Goal: Task Accomplishment & Management: Manage account settings

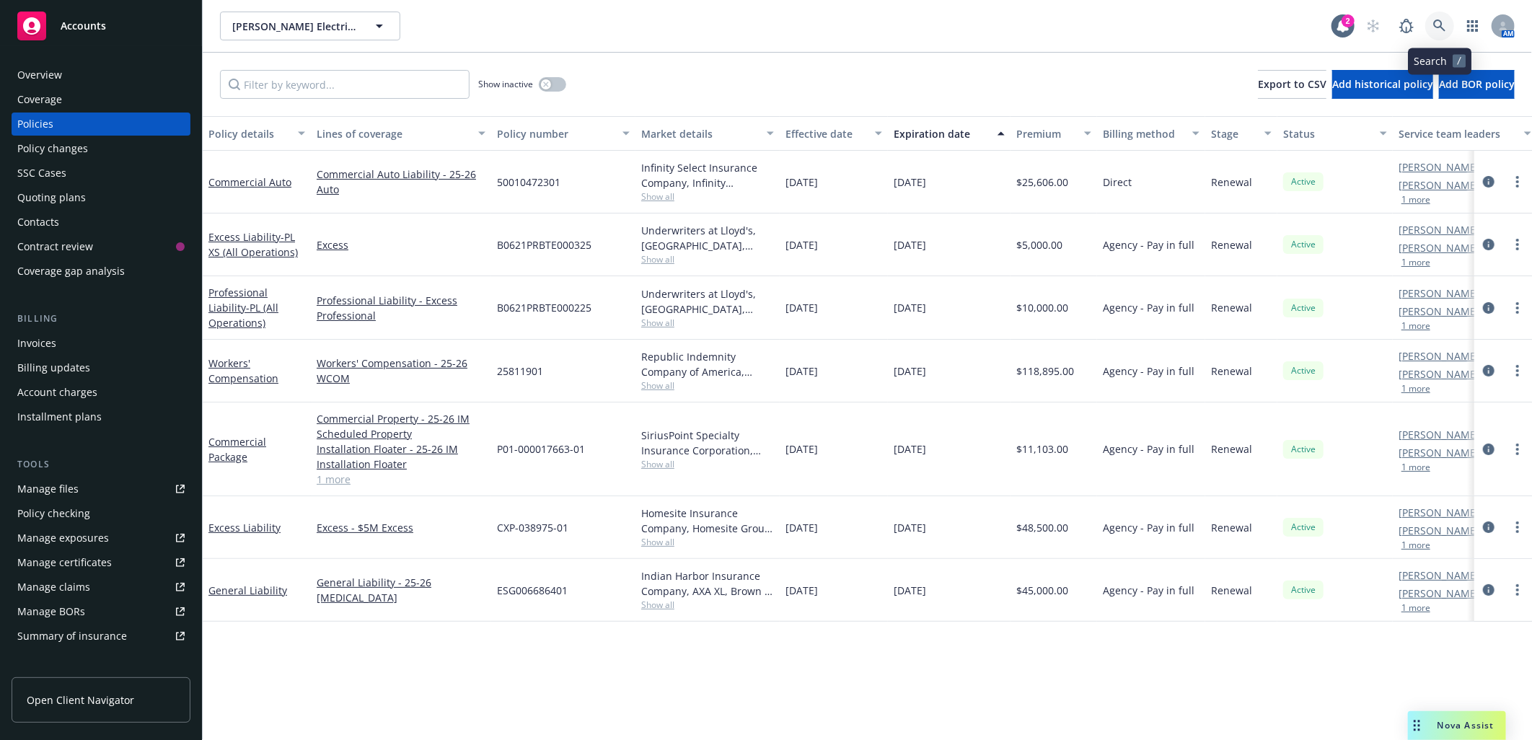
click at [1438, 22] on icon at bounding box center [1439, 25] width 13 height 13
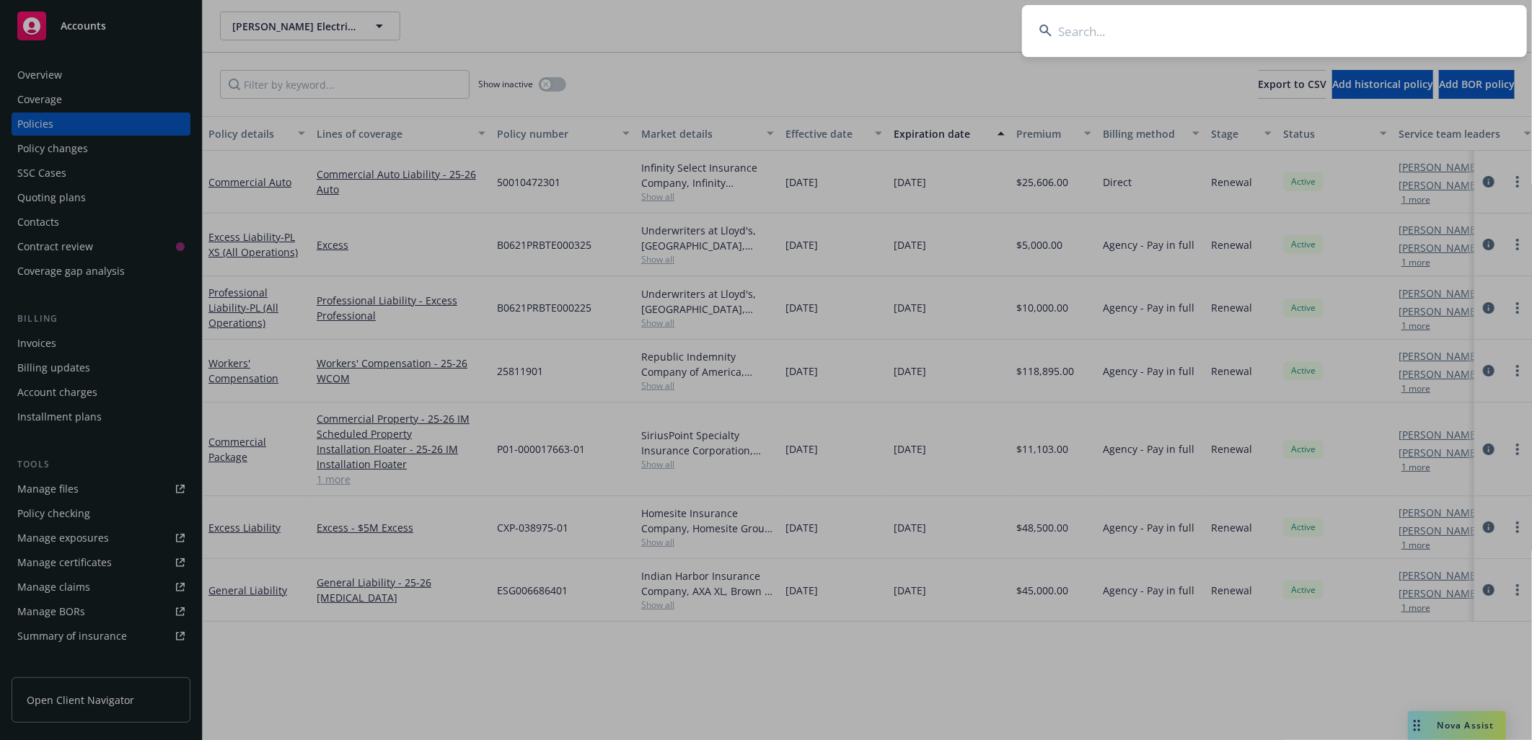
click at [1249, 25] on input at bounding box center [1274, 31] width 505 height 52
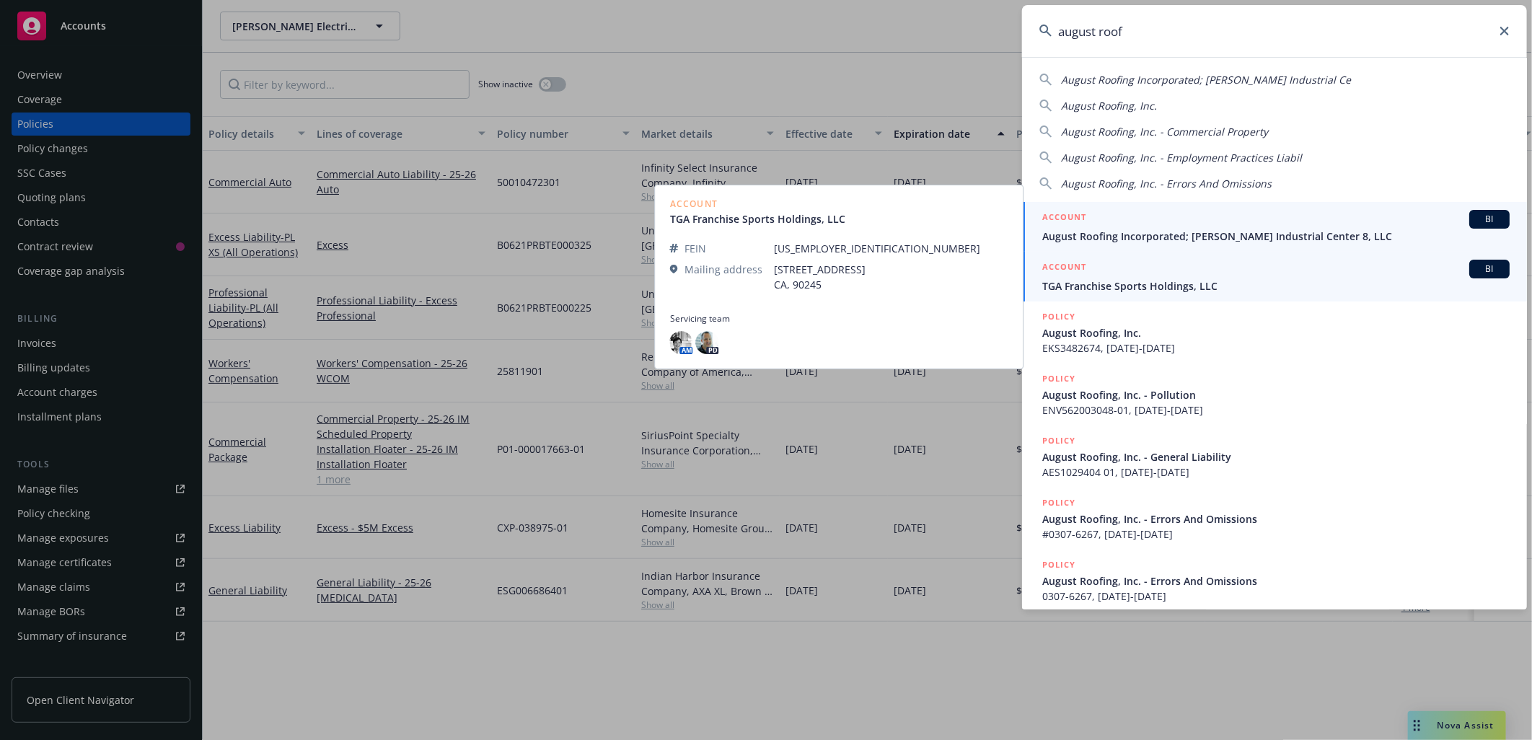
type input "august roof"
click at [1124, 235] on span "August Roofing Incorporated; Cochran Industrial Center 8, LLC" at bounding box center [1275, 236] width 467 height 15
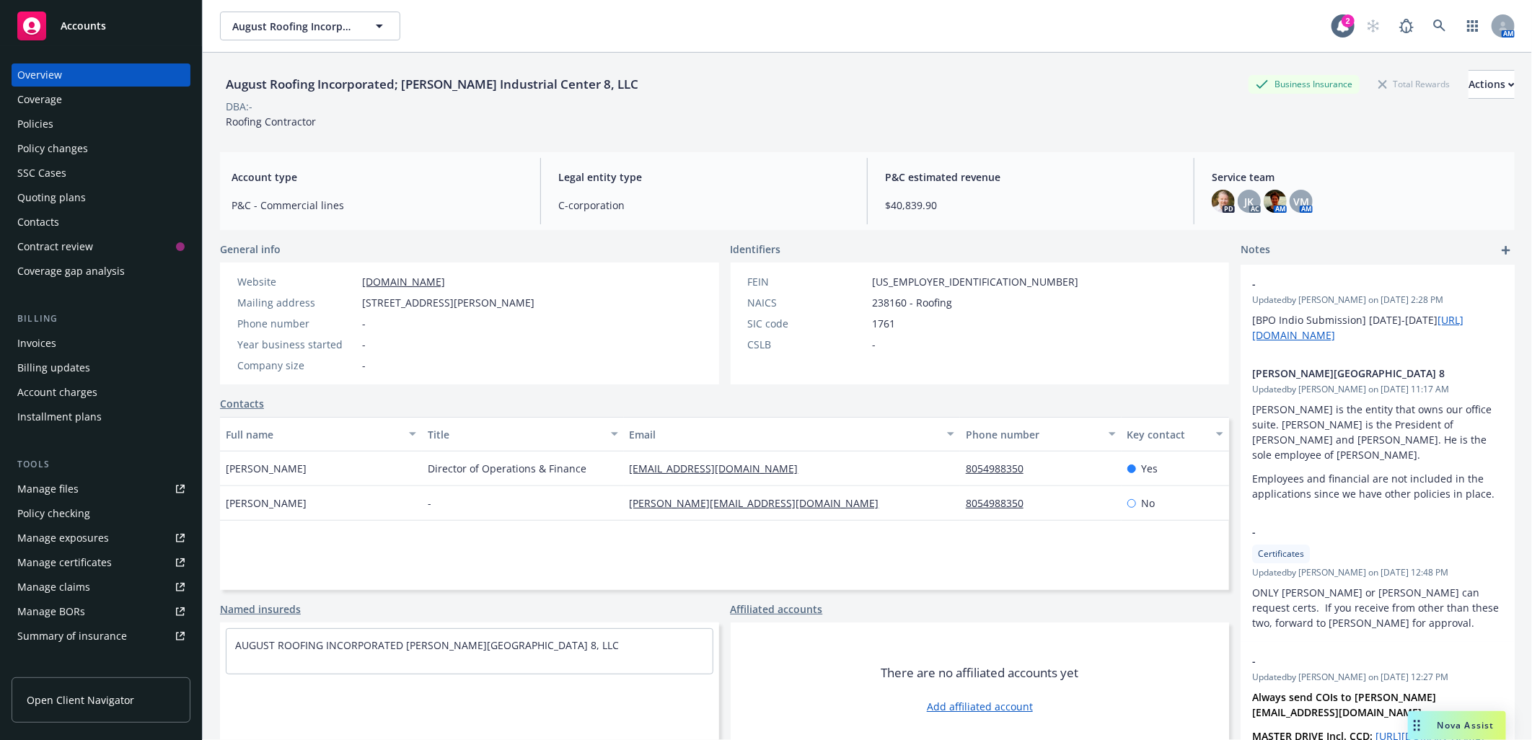
click at [59, 561] on div "Manage certificates" at bounding box center [64, 562] width 94 height 23
click at [1433, 27] on icon at bounding box center [1439, 25] width 13 height 13
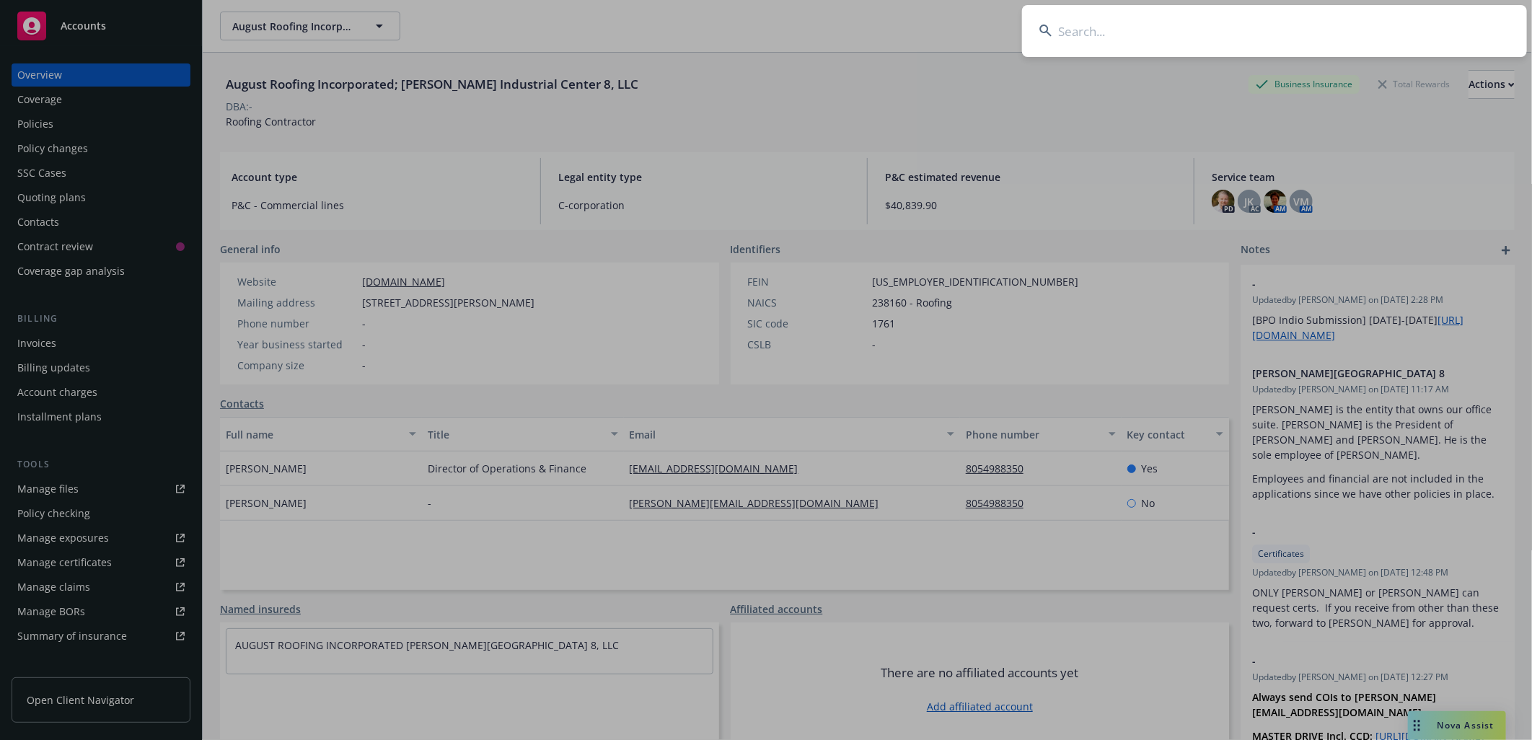
click at [1242, 18] on input at bounding box center [1274, 31] width 505 height 52
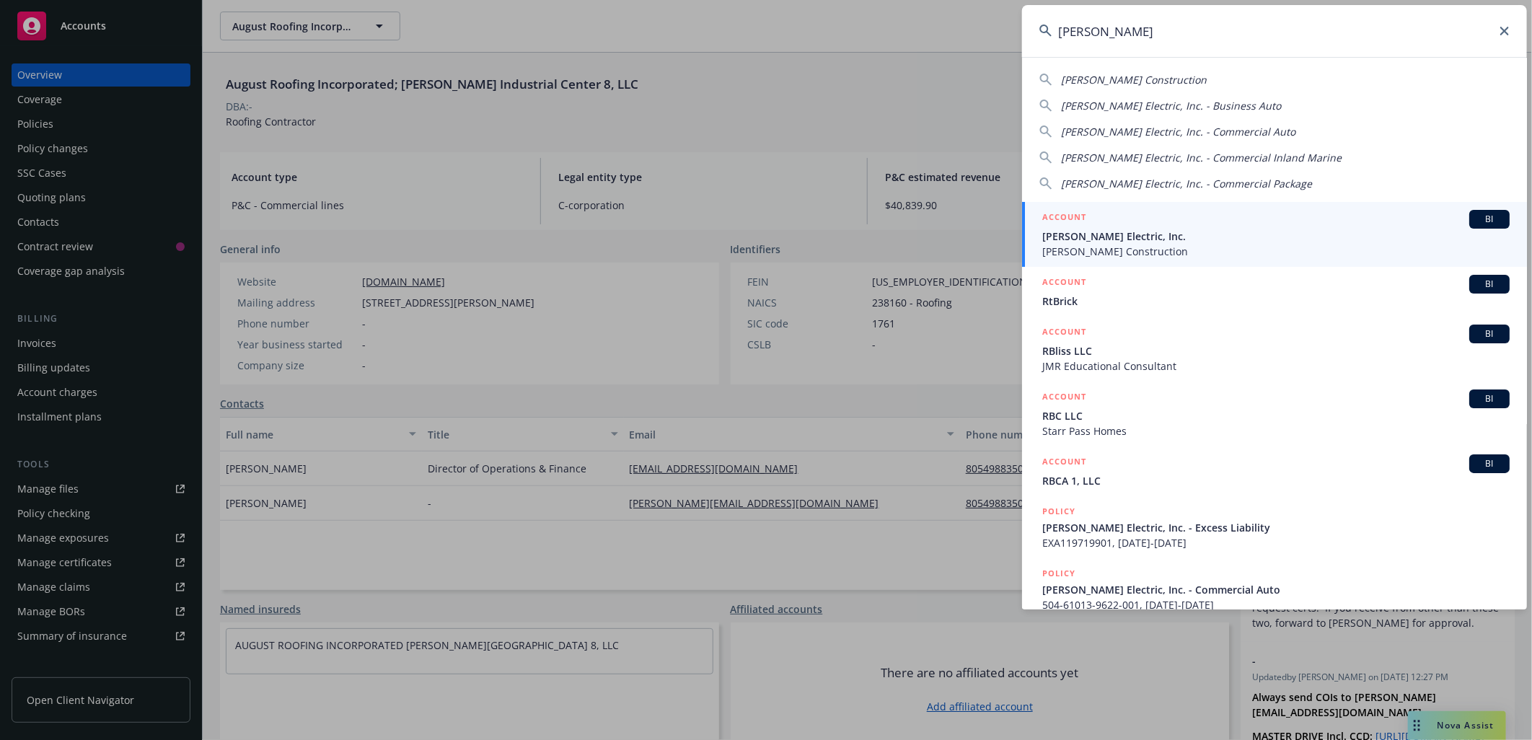
type input "rbt"
click at [1099, 234] on span "RBT Electric, Inc." at bounding box center [1275, 236] width 467 height 15
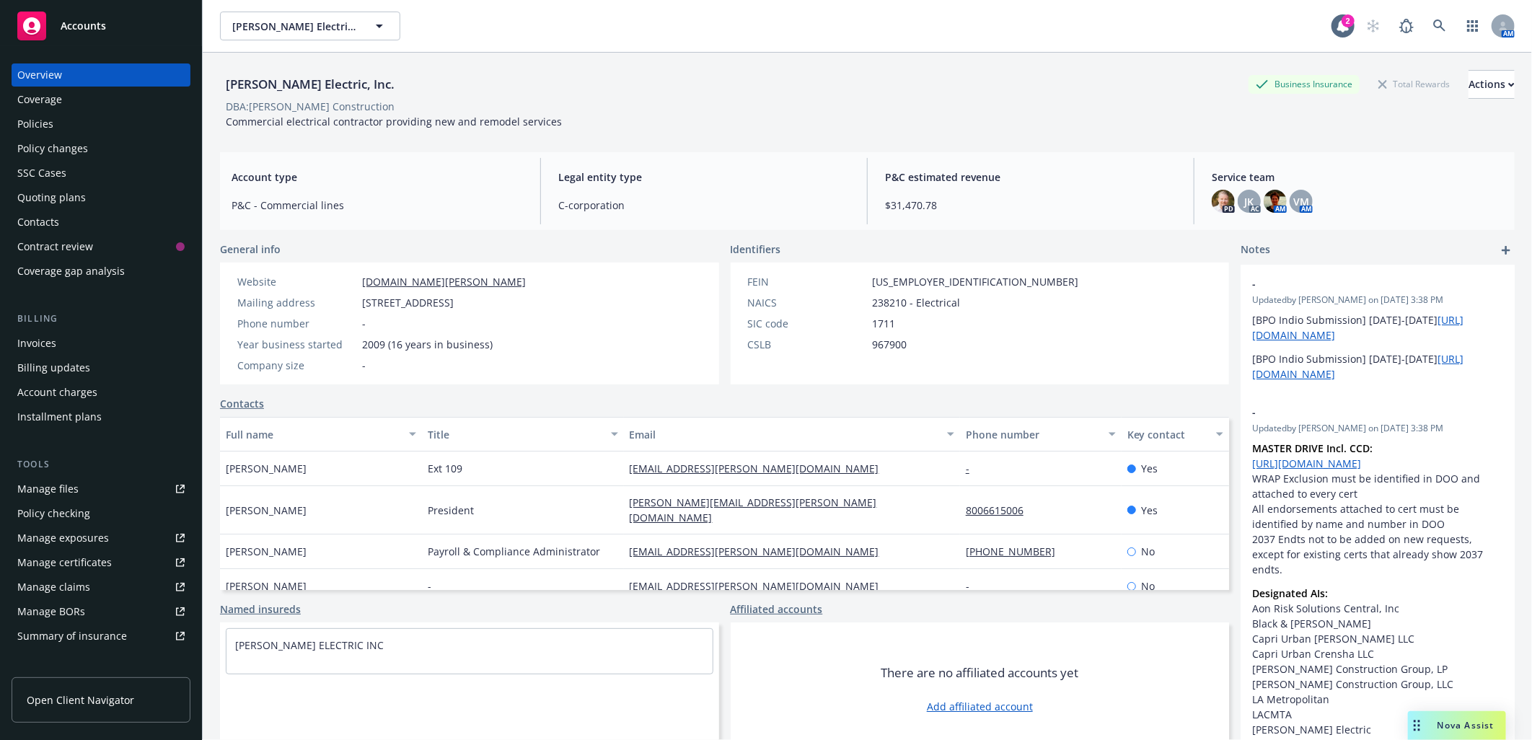
click at [56, 123] on div "Policies" at bounding box center [100, 124] width 167 height 23
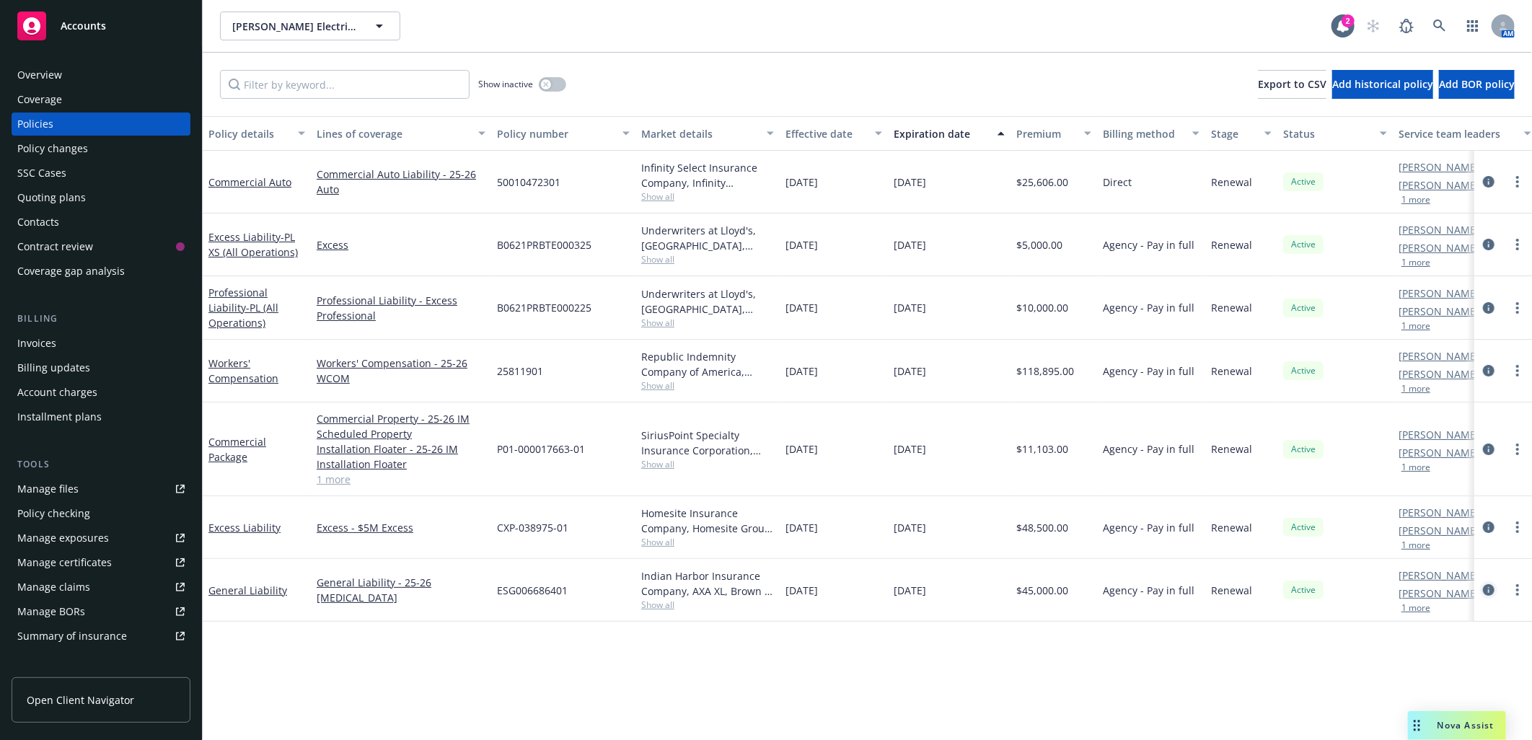
click at [1487, 585] on icon "circleInformation" at bounding box center [1489, 590] width 12 height 12
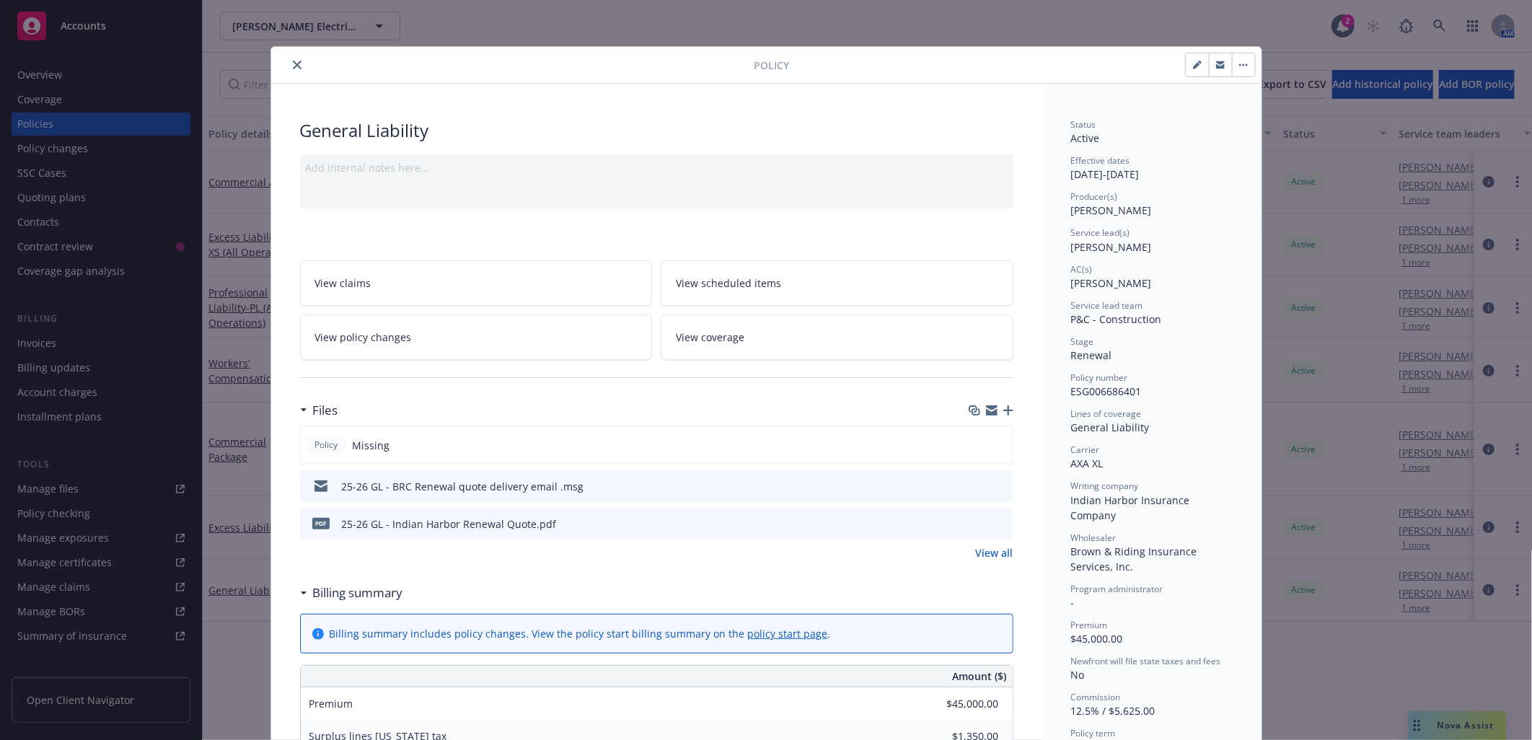
click at [293, 65] on icon "close" at bounding box center [297, 65] width 9 height 9
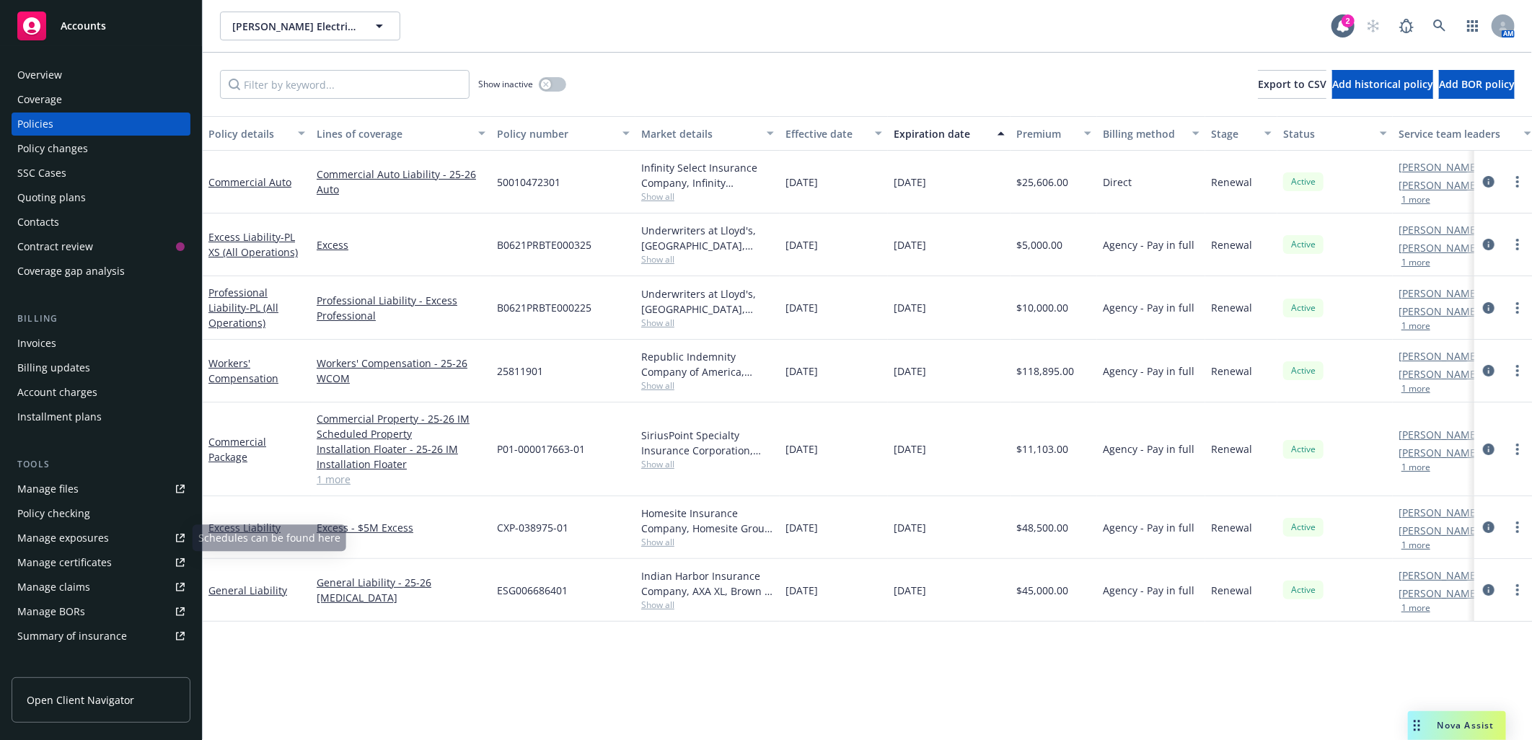
click at [66, 487] on div "Manage files" at bounding box center [47, 489] width 61 height 23
click at [1439, 25] on icon at bounding box center [1439, 25] width 13 height 13
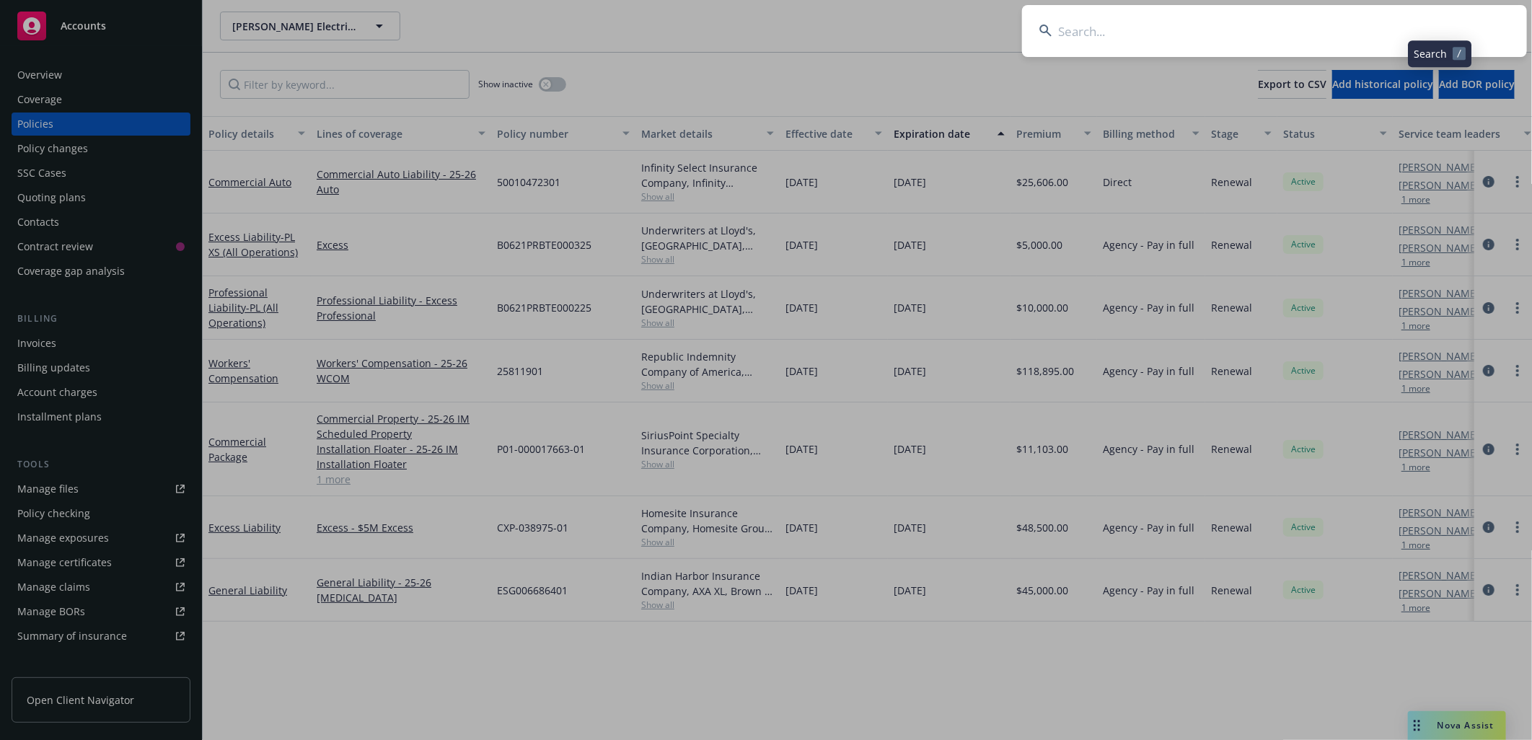
click at [1310, 20] on input at bounding box center [1274, 31] width 505 height 52
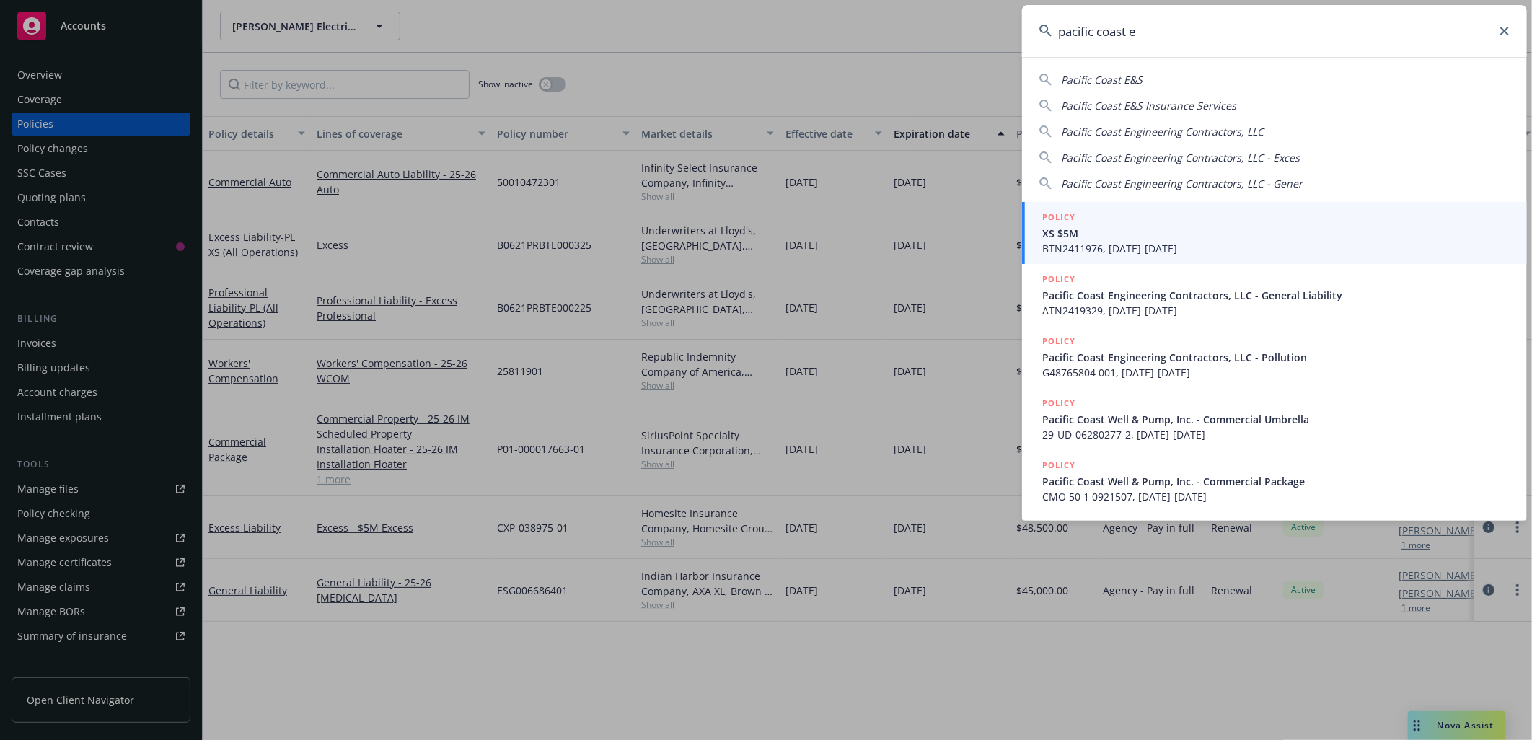
click at [1157, 128] on span "Pacific Coast Engineering Contractors, LLC" at bounding box center [1162, 132] width 203 height 14
type input "Pacific Coast Engineering Contractors, LLC"
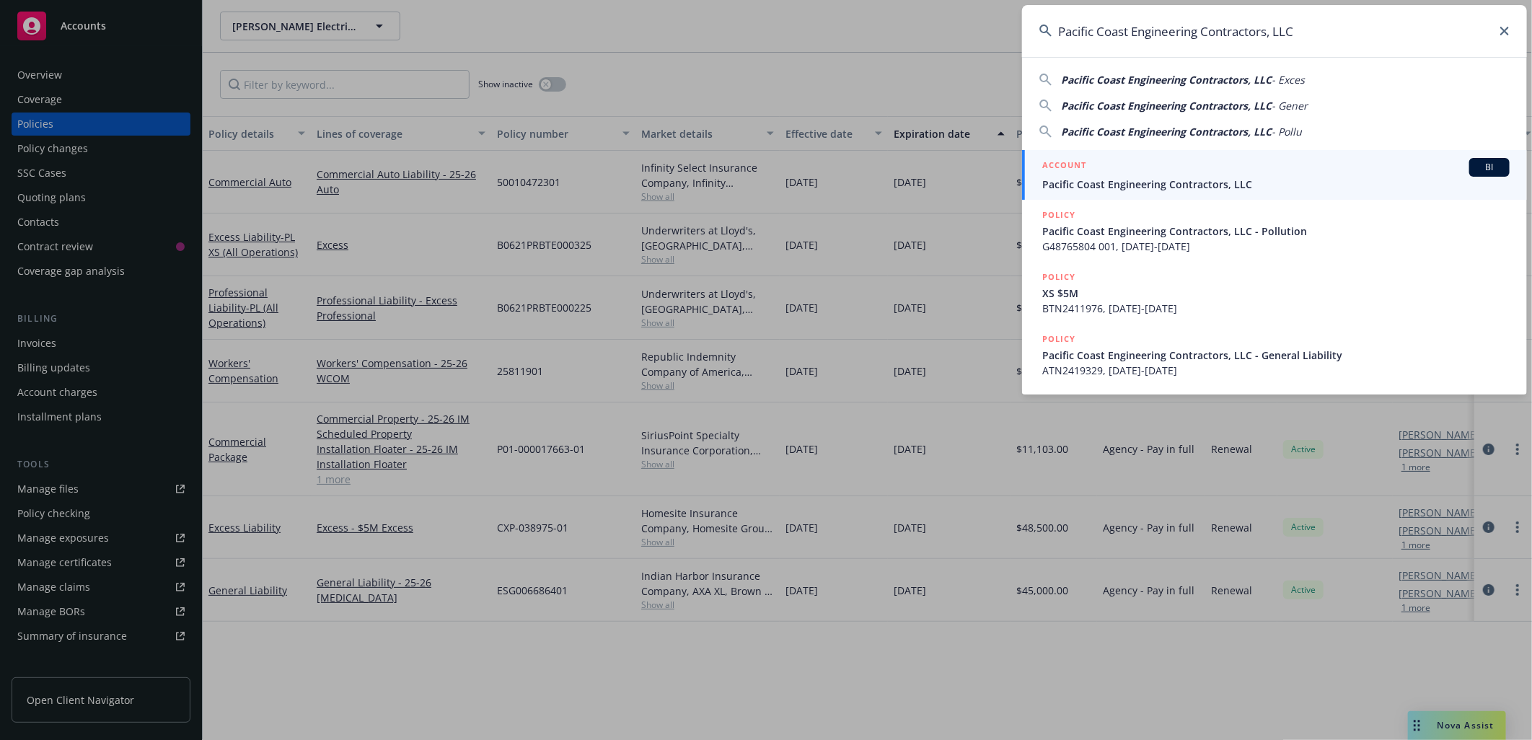
click at [1150, 180] on span "Pacific Coast Engineering Contractors, LLC" at bounding box center [1275, 184] width 467 height 15
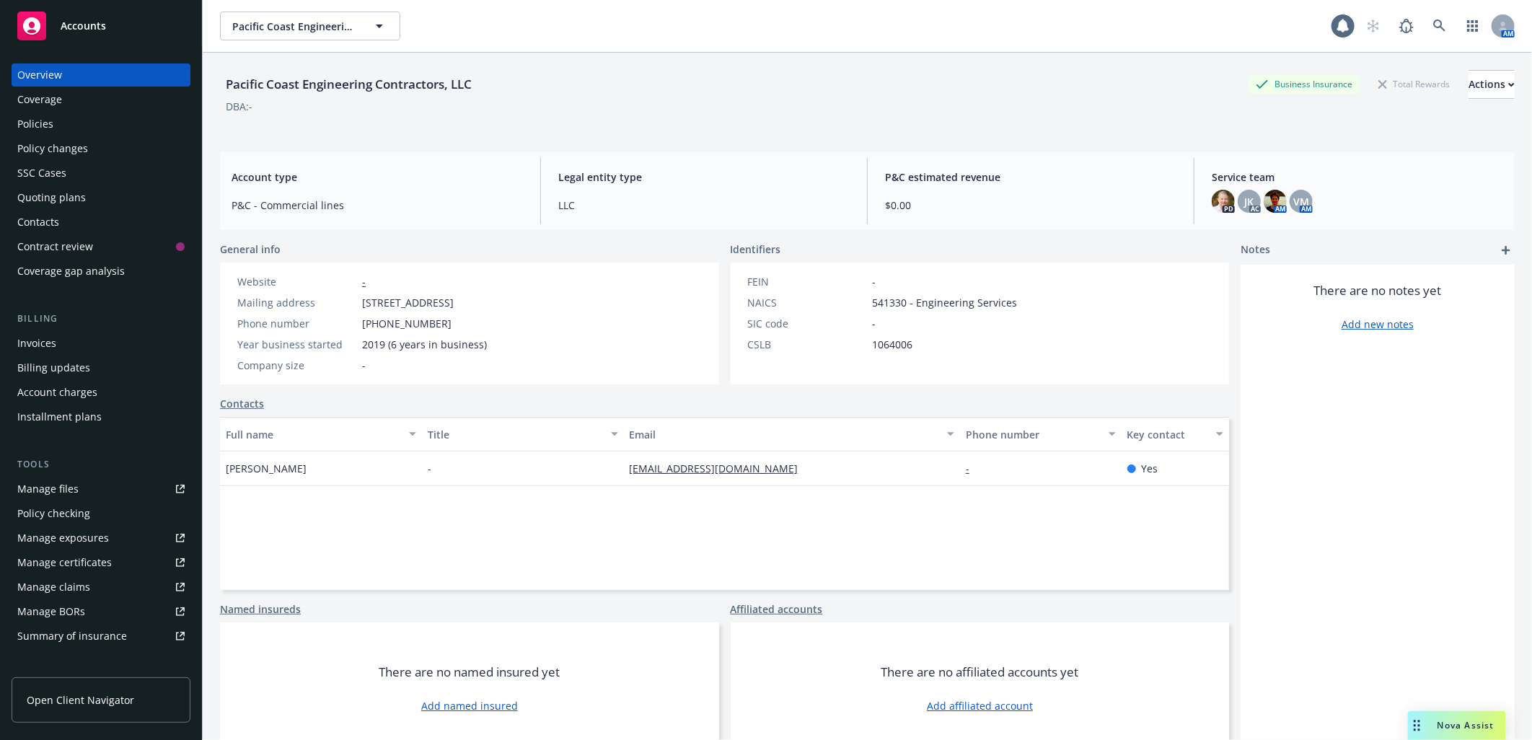
click at [79, 124] on div "Policies" at bounding box center [100, 124] width 167 height 23
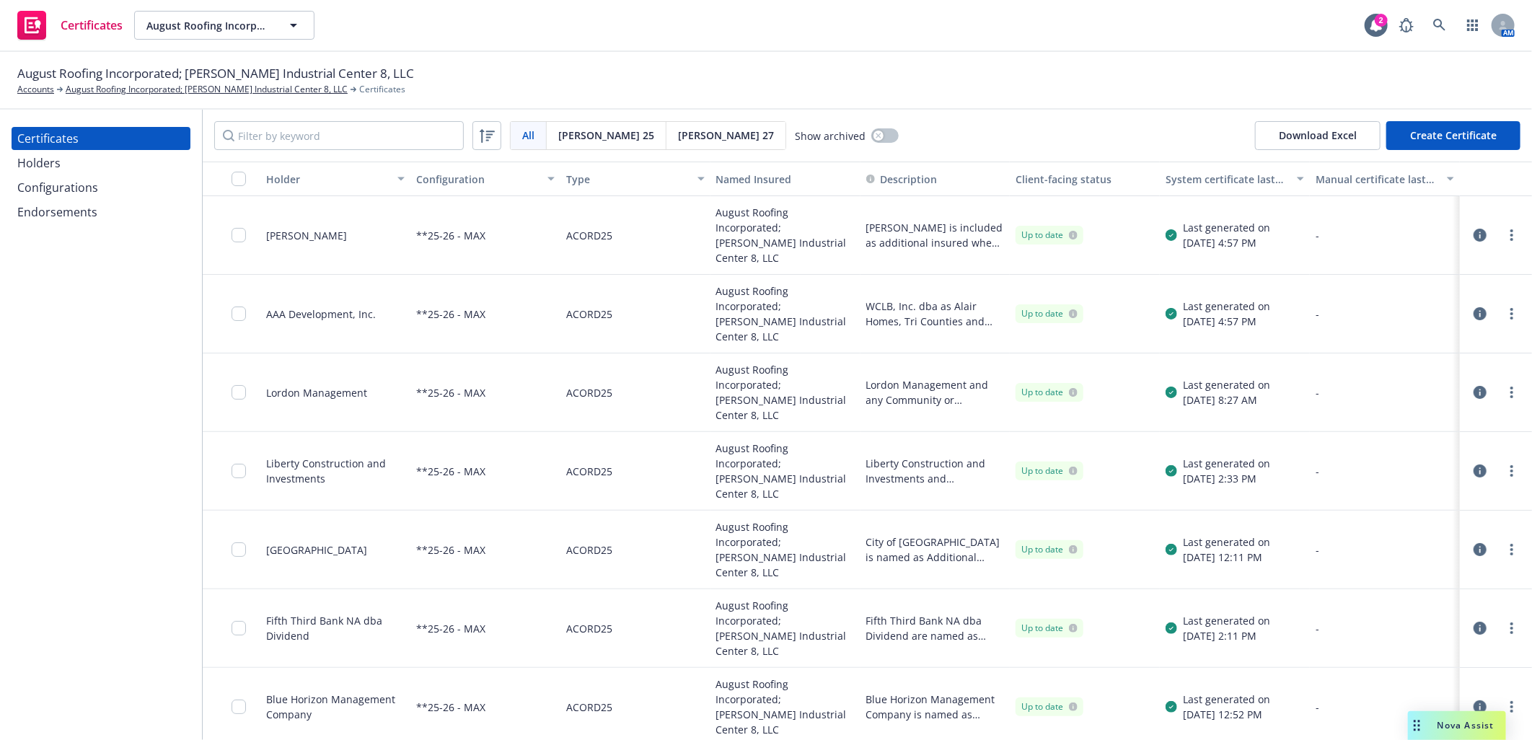
click at [572, 131] on span "Acord 25" at bounding box center [606, 135] width 96 height 15
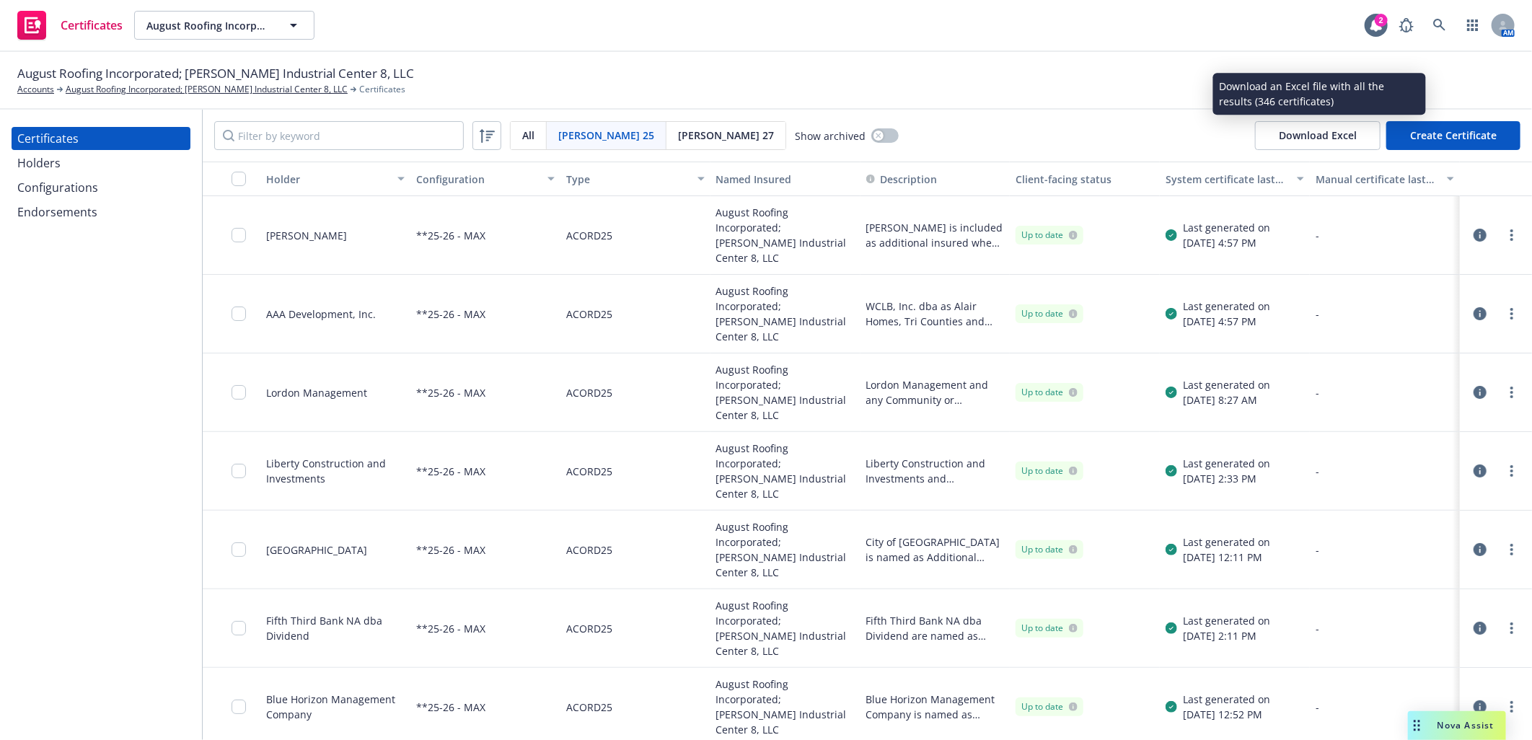
click at [1316, 135] on button "Download Excel" at bounding box center [1318, 135] width 126 height 29
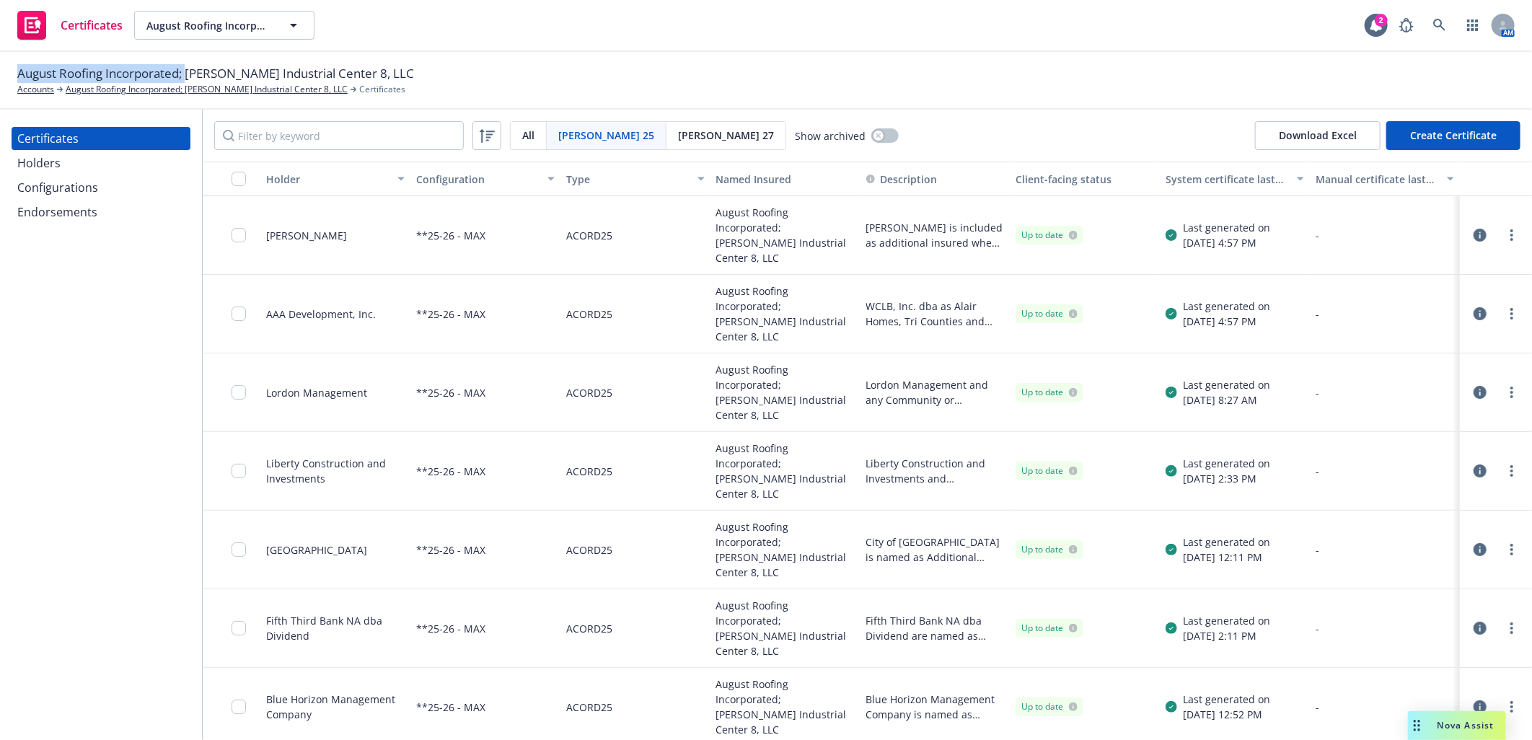
drag, startPoint x: 17, startPoint y: 70, endPoint x: 188, endPoint y: 72, distance: 171.0
click at [188, 72] on span "August Roofing Incorporated; Cochran Industrial Center 8, LLC" at bounding box center [215, 73] width 397 height 19
copy span "August Roofing Incorporated;"
click at [238, 175] on input "checkbox" at bounding box center [239, 179] width 14 height 14
click at [77, 186] on div "Configurations" at bounding box center [57, 187] width 81 height 23
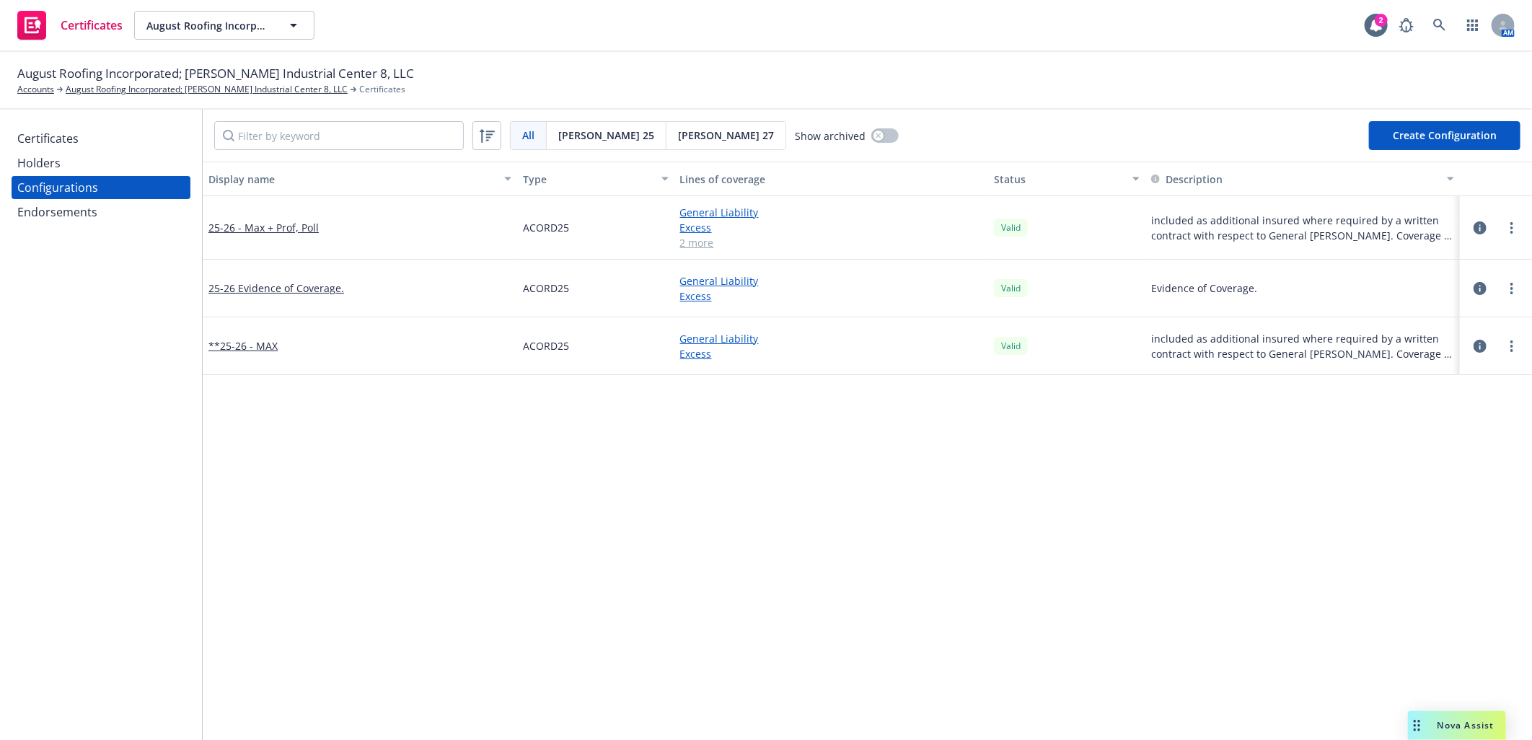
click at [67, 211] on div "Endorsements" at bounding box center [57, 212] width 80 height 23
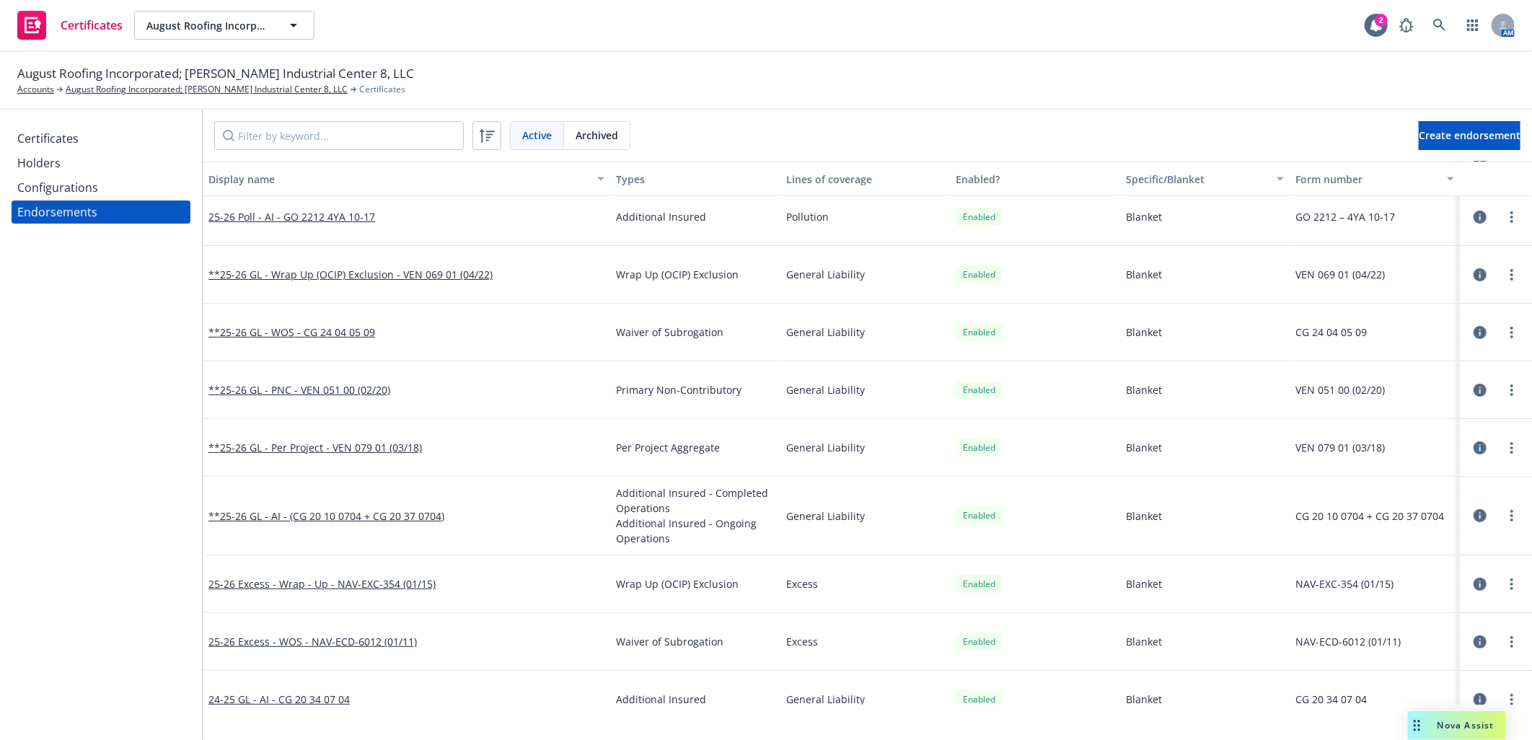
scroll to position [146, 0]
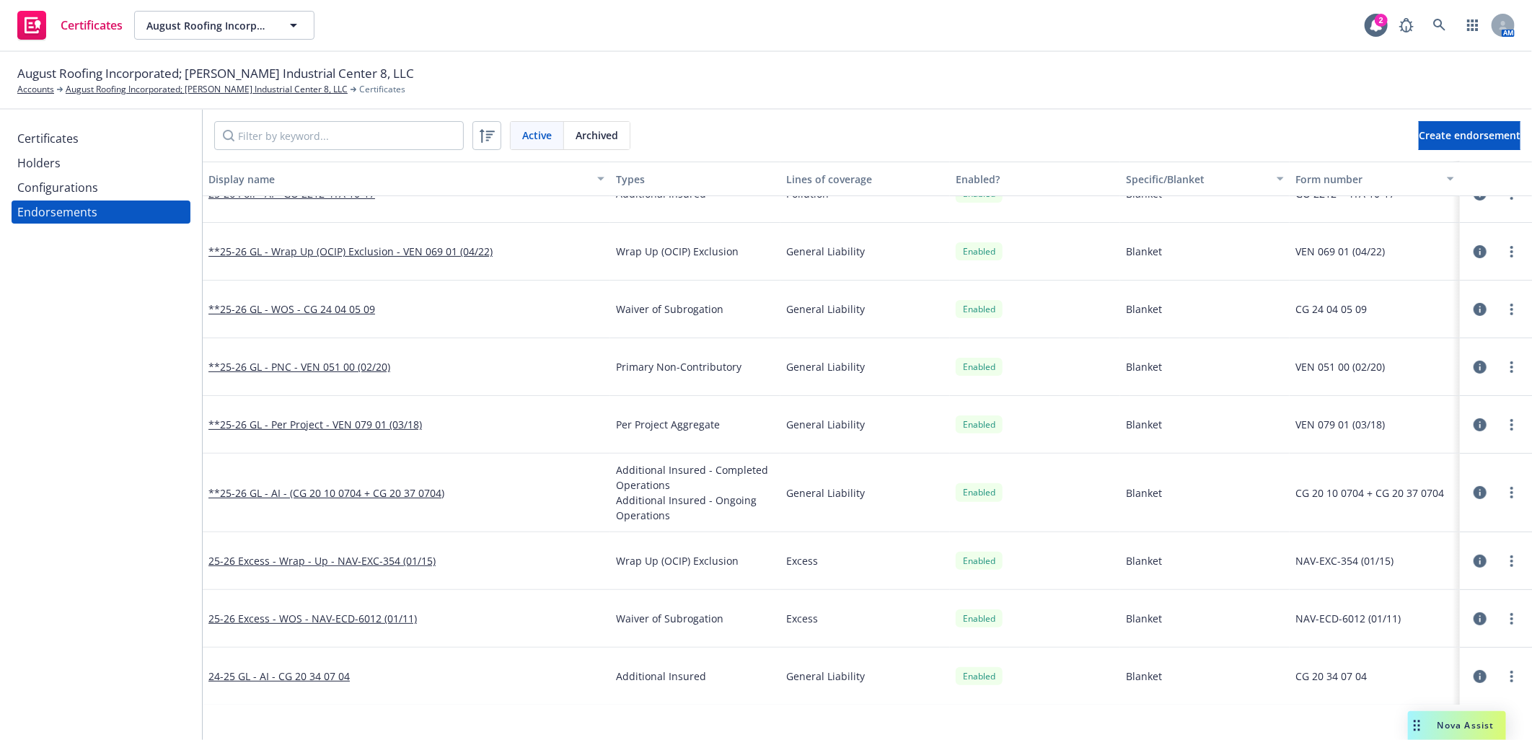
click at [66, 185] on div "Configurations" at bounding box center [57, 187] width 81 height 23
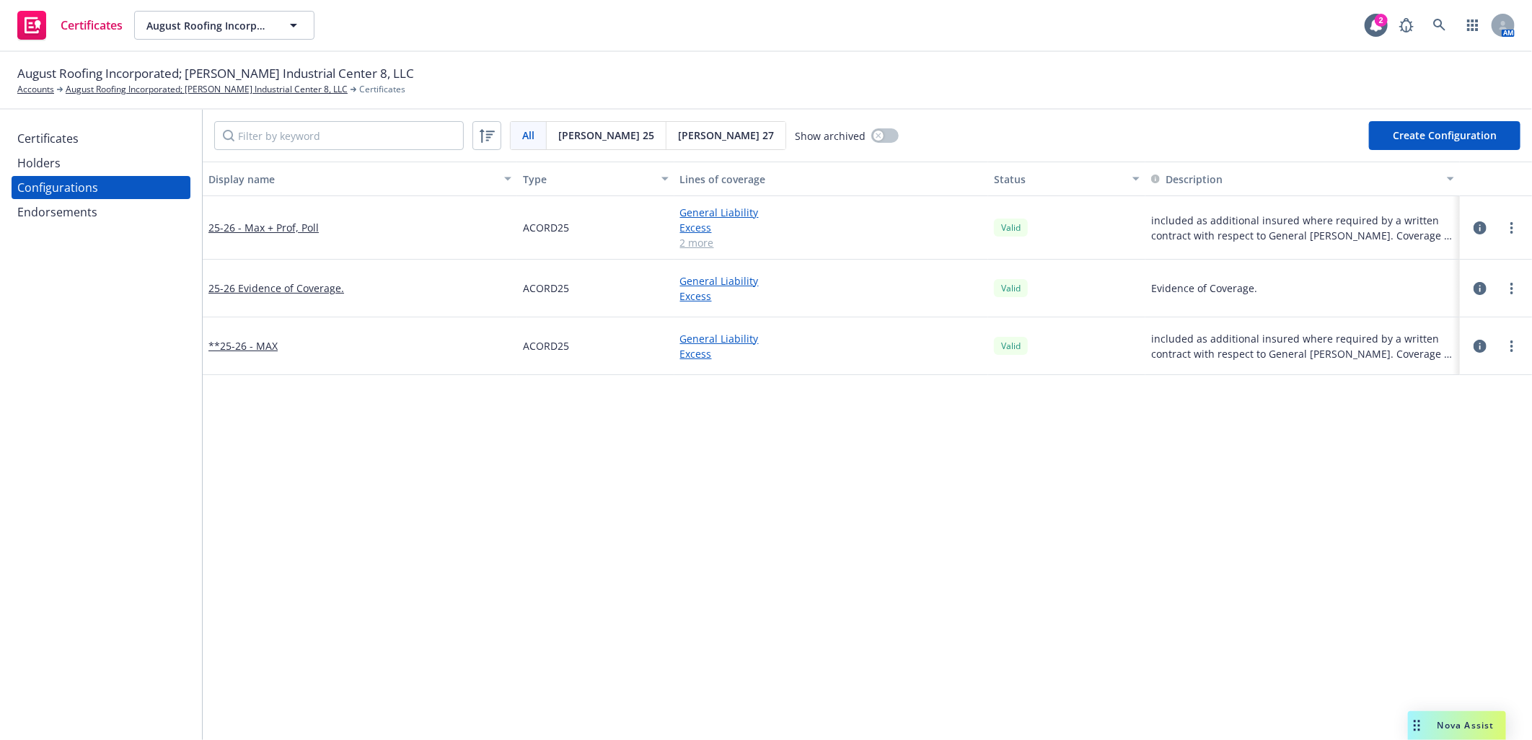
click at [1474, 221] on icon "button" at bounding box center [1480, 227] width 13 height 13
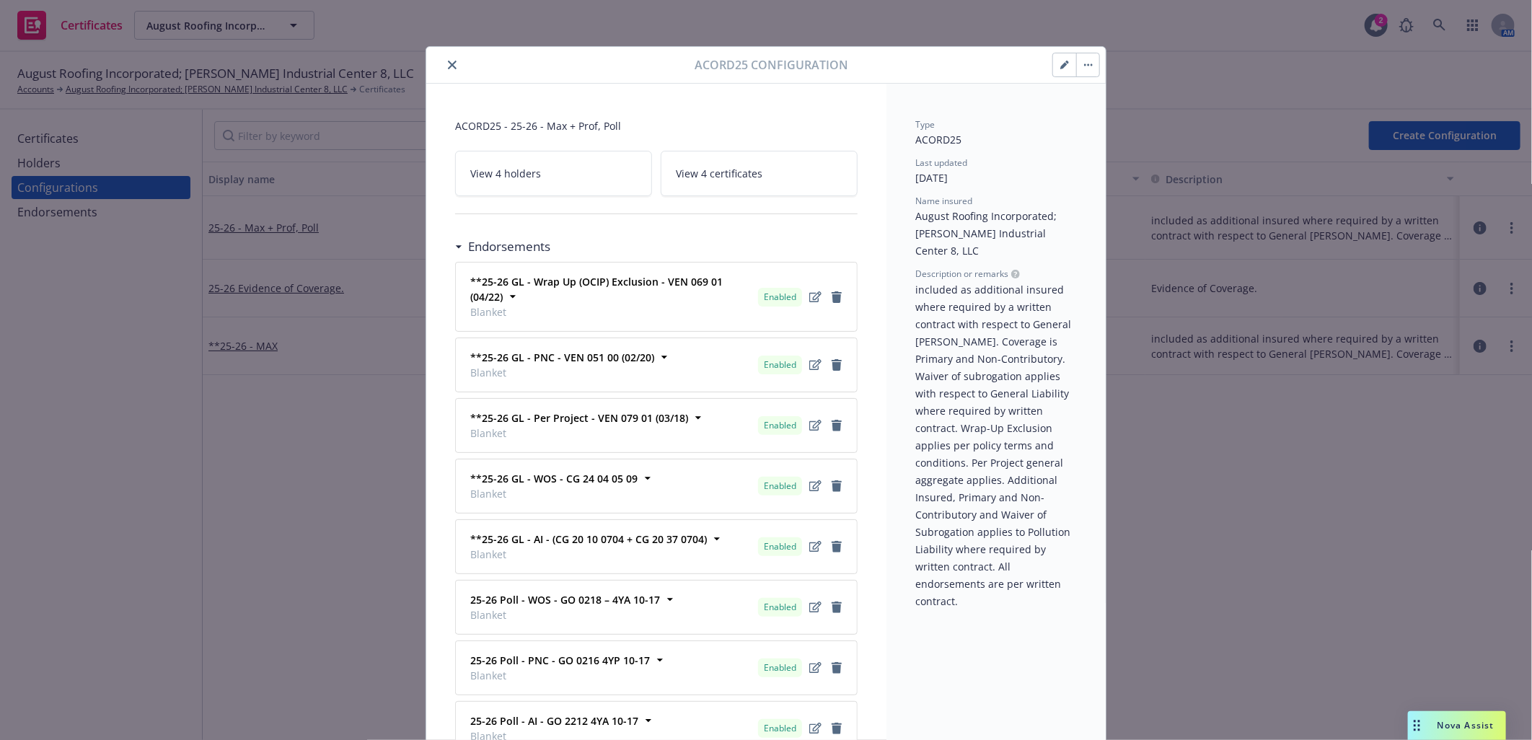
click at [448, 62] on icon "close" at bounding box center [452, 65] width 9 height 9
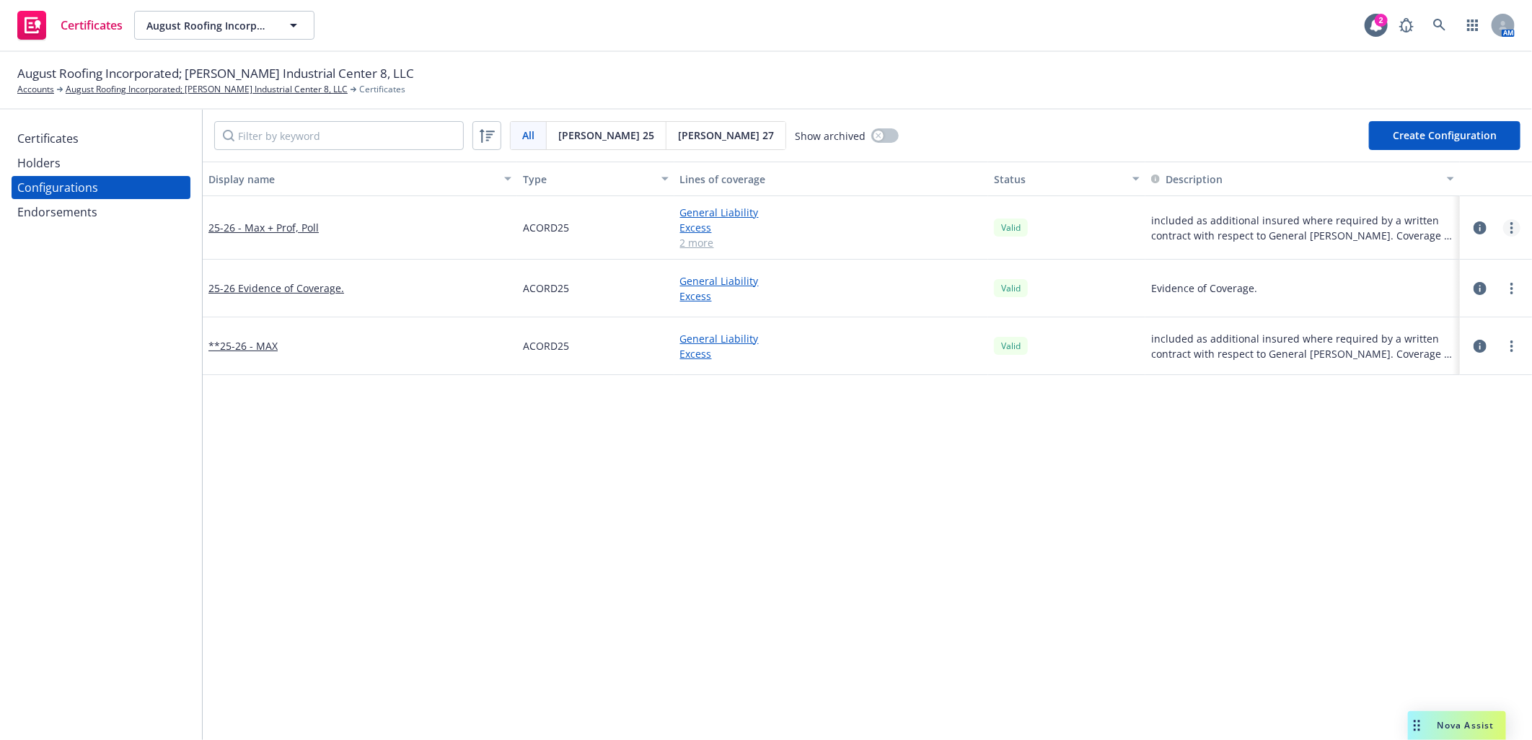
click at [1503, 221] on link "more" at bounding box center [1511, 227] width 17 height 17
drag, startPoint x: 1443, startPoint y: 403, endPoint x: 1393, endPoint y: 400, distance: 49.9
click at [1443, 403] on link "Preview an ACORD" at bounding box center [1429, 401] width 159 height 29
click at [1510, 346] on circle "more" at bounding box center [1511, 346] width 3 height 3
click at [1415, 516] on link "Preview an ACORD" at bounding box center [1429, 520] width 159 height 29
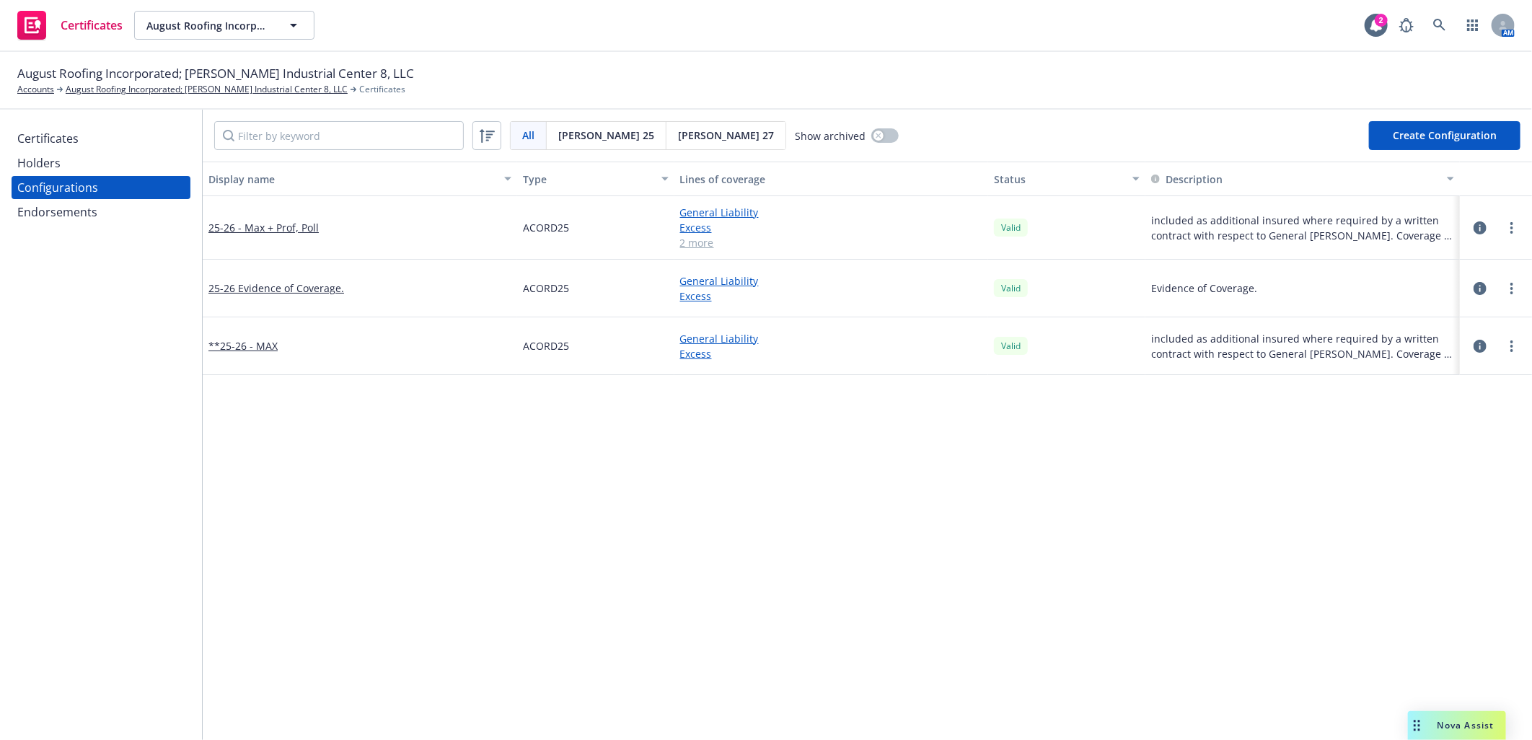
click at [1474, 225] on icon "button" at bounding box center [1480, 227] width 13 height 13
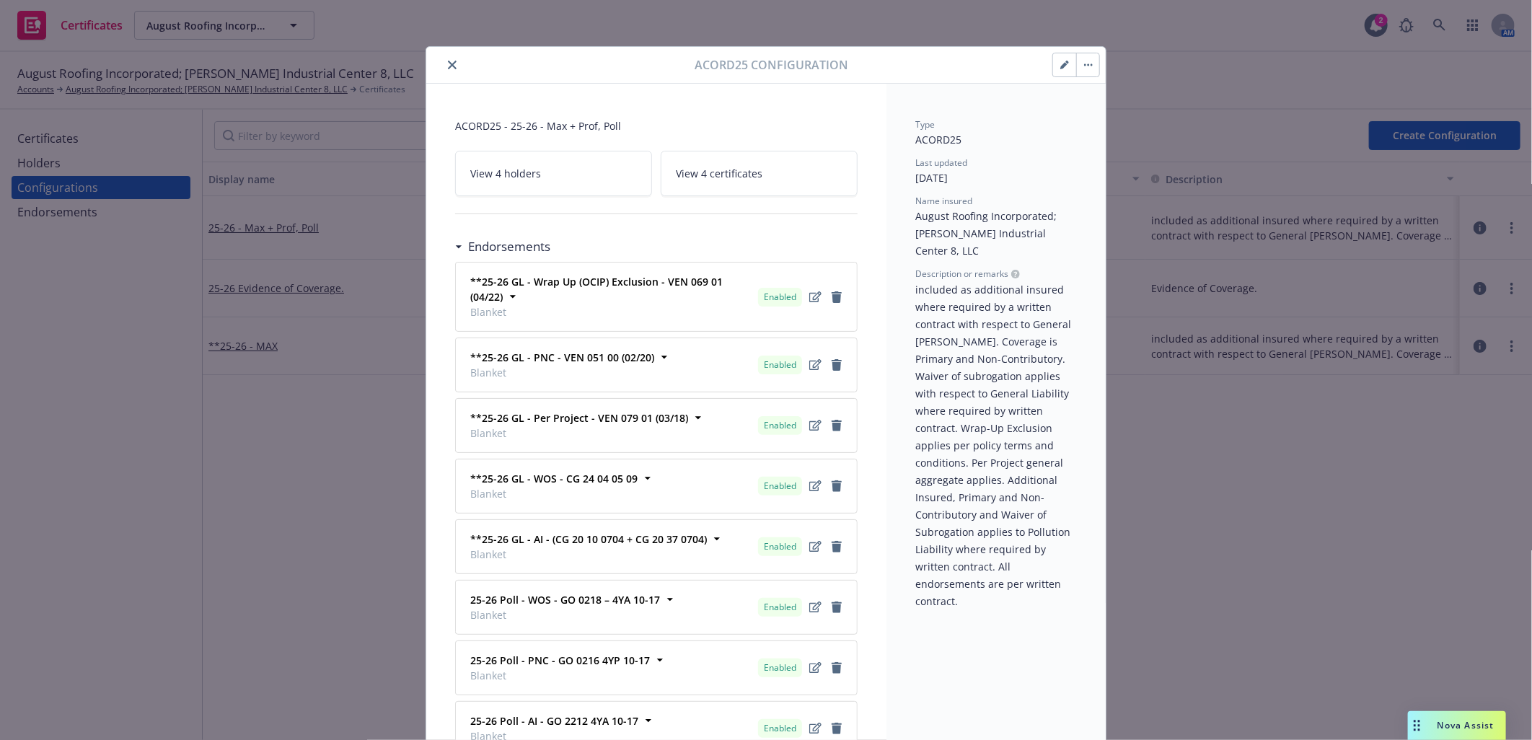
click at [1060, 67] on icon "button" at bounding box center [1064, 65] width 9 height 9
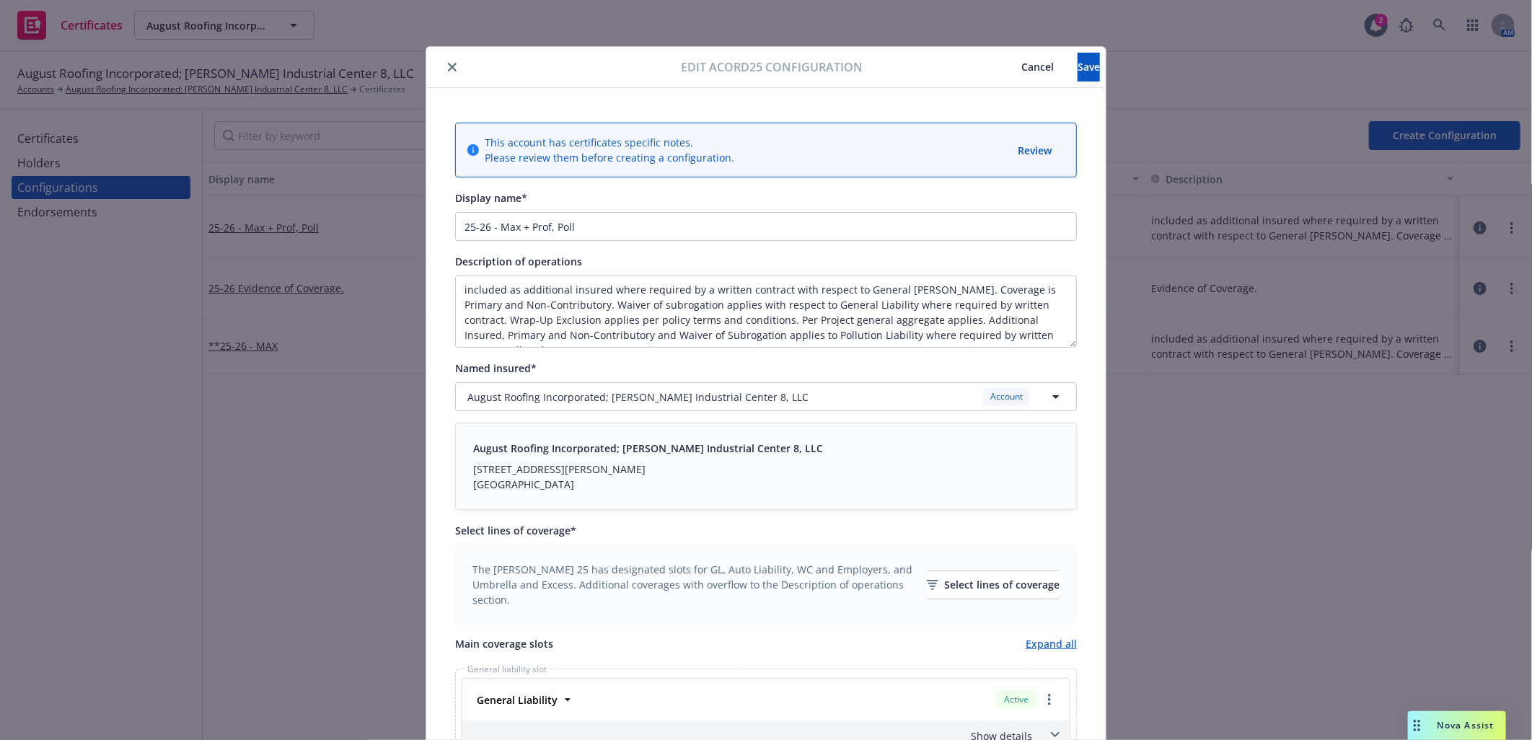
click at [444, 61] on button "close" at bounding box center [452, 66] width 17 height 17
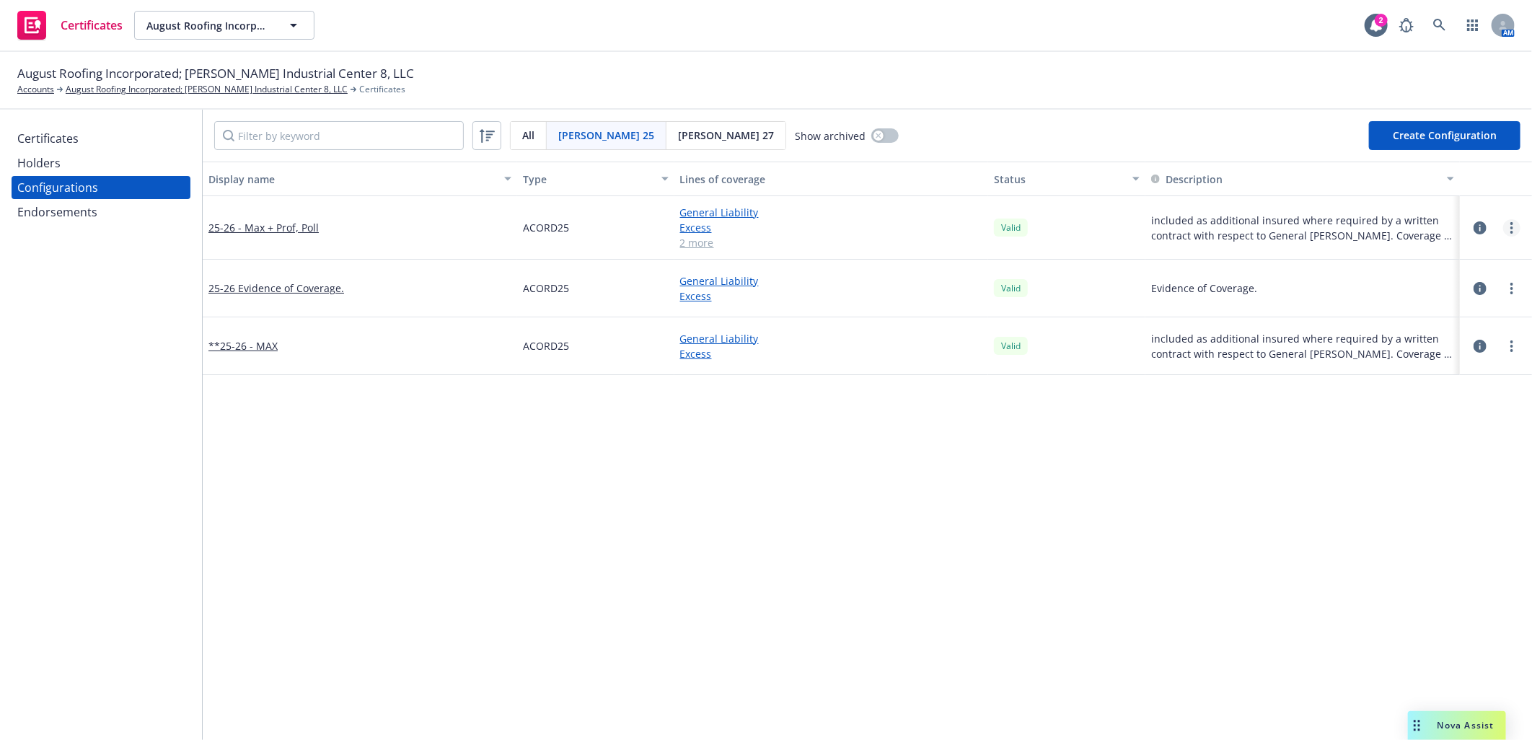
click at [1510, 224] on circle "more" at bounding box center [1511, 223] width 3 height 3
click at [1430, 312] on link "View certificates using this" at bounding box center [1429, 315] width 159 height 29
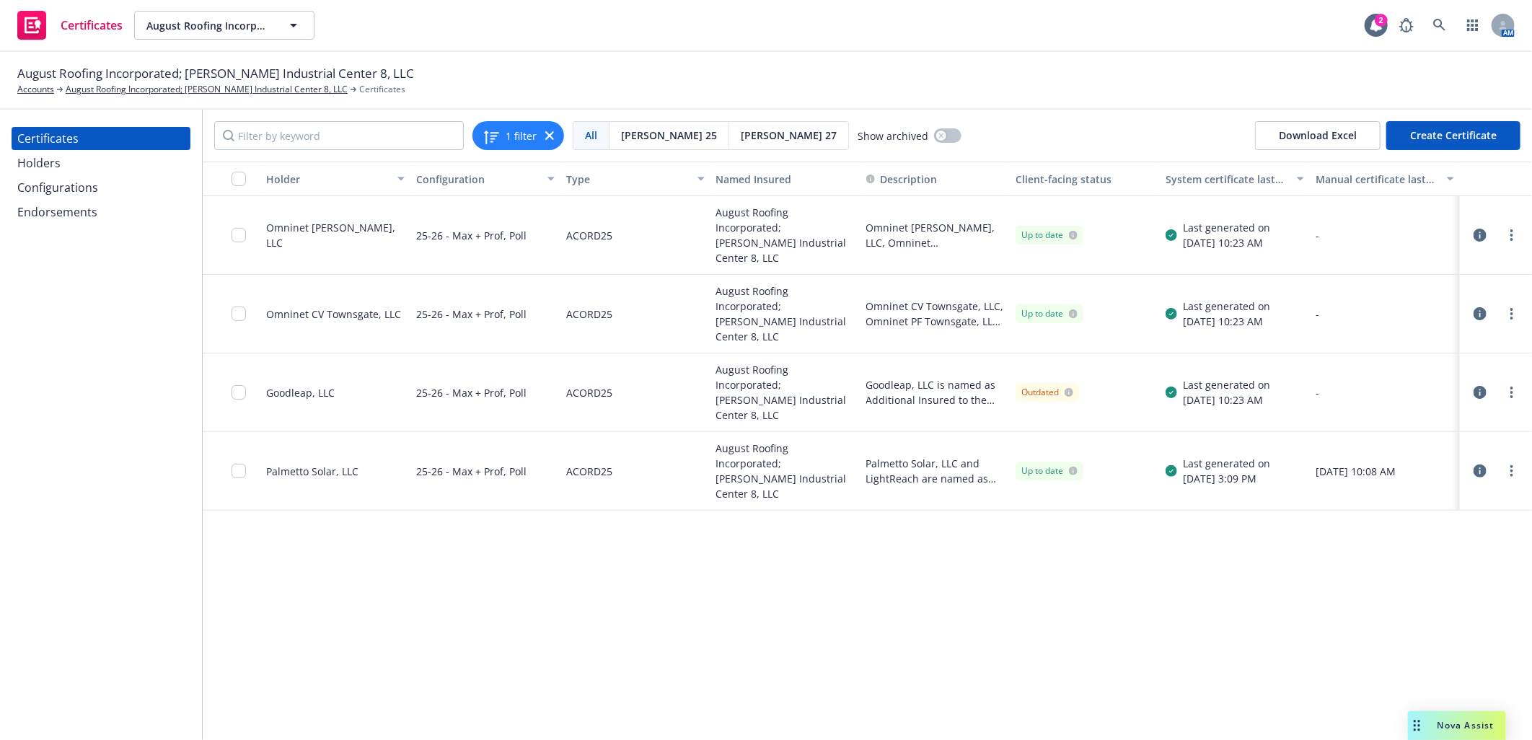
click at [58, 185] on div "Configurations" at bounding box center [57, 187] width 81 height 23
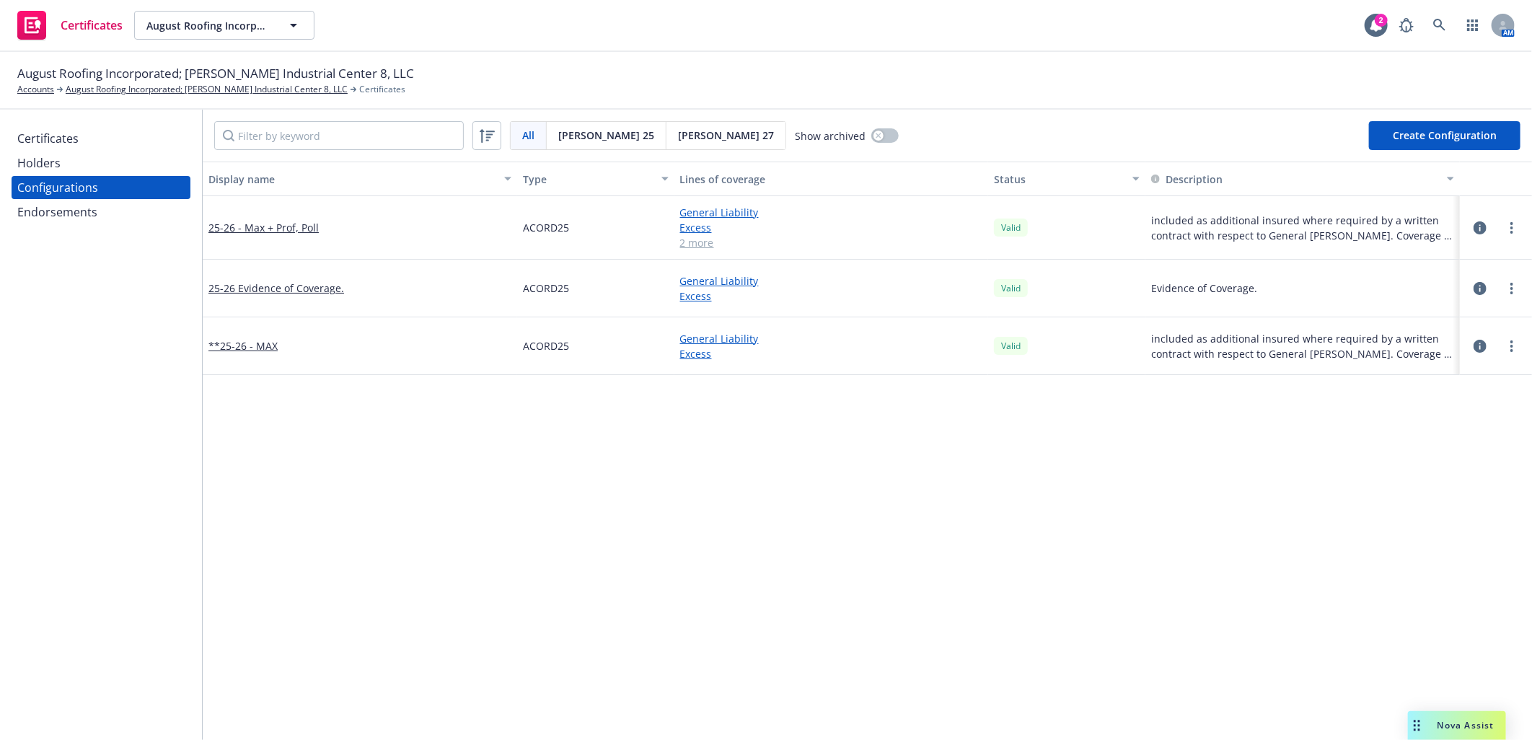
click at [1474, 344] on icon "button" at bounding box center [1480, 346] width 13 height 13
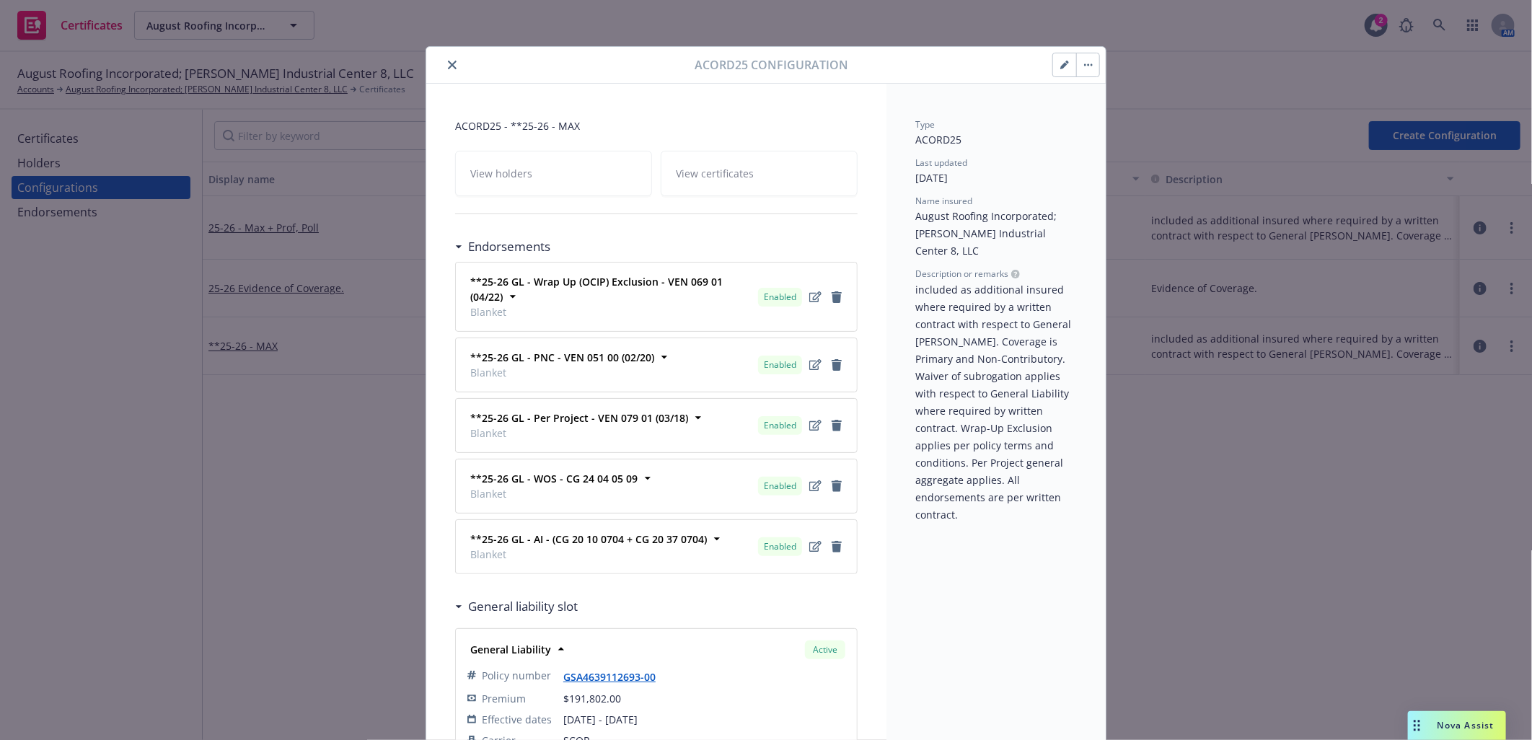
click at [1060, 66] on icon "button" at bounding box center [1063, 65] width 7 height 7
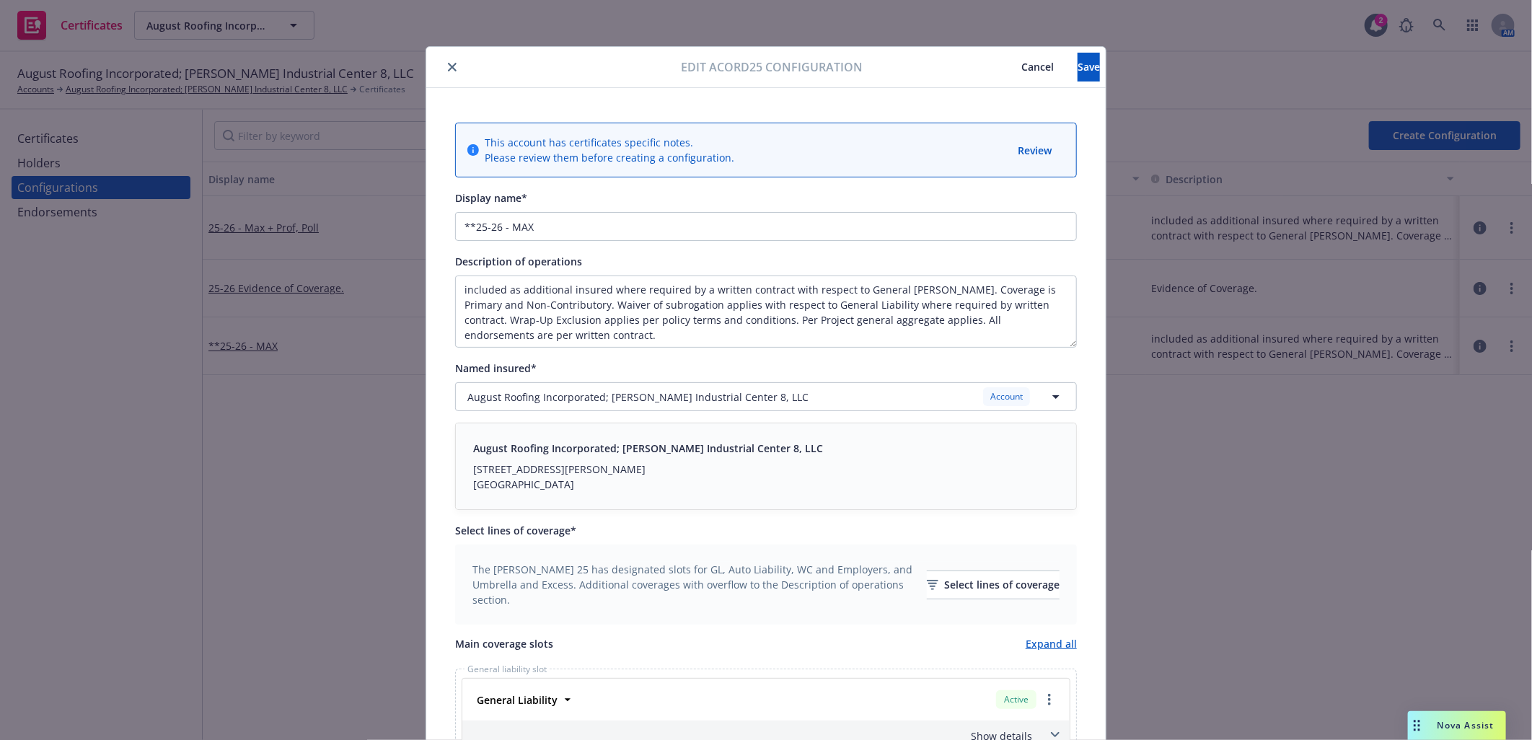
click at [451, 60] on button "close" at bounding box center [452, 66] width 17 height 17
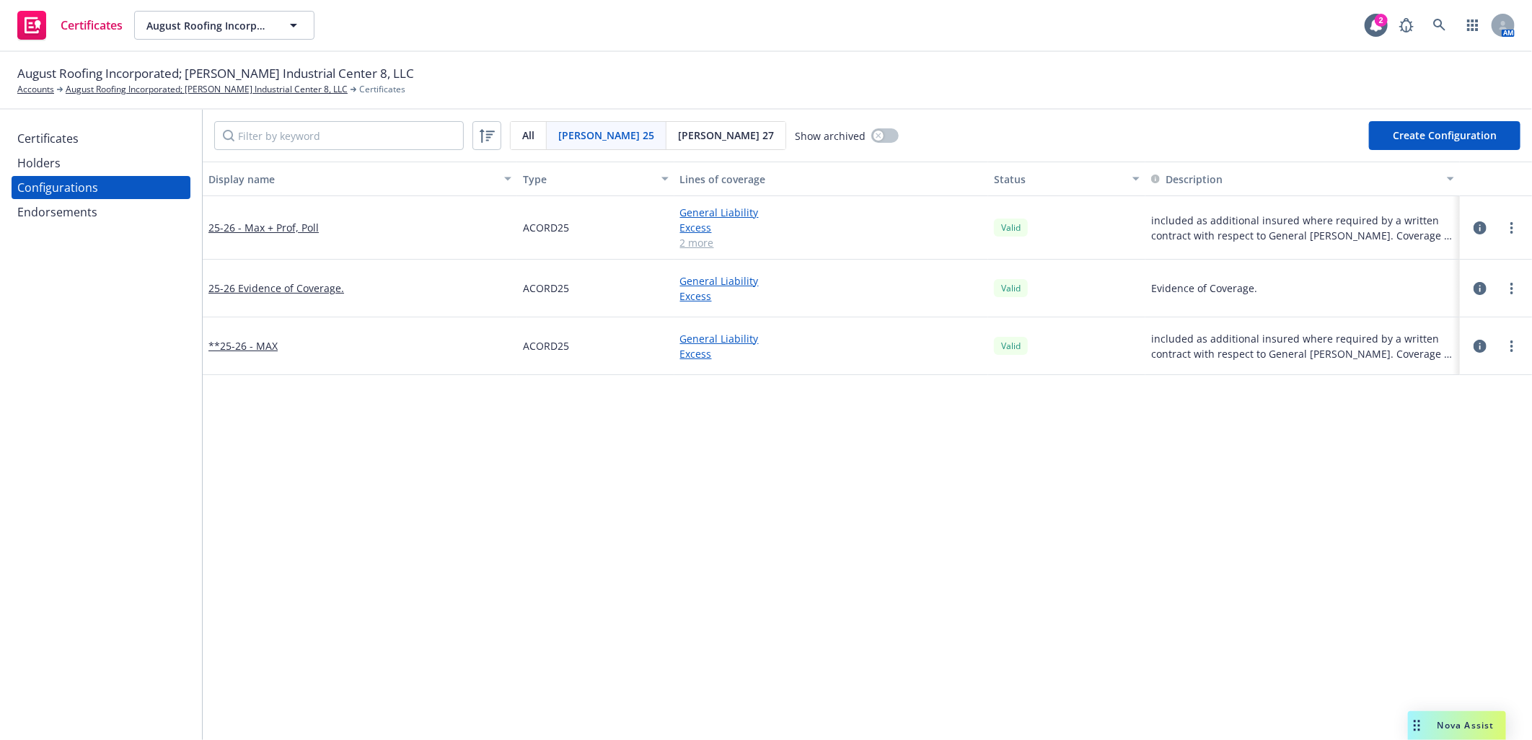
click at [74, 217] on div "Endorsements" at bounding box center [57, 212] width 80 height 23
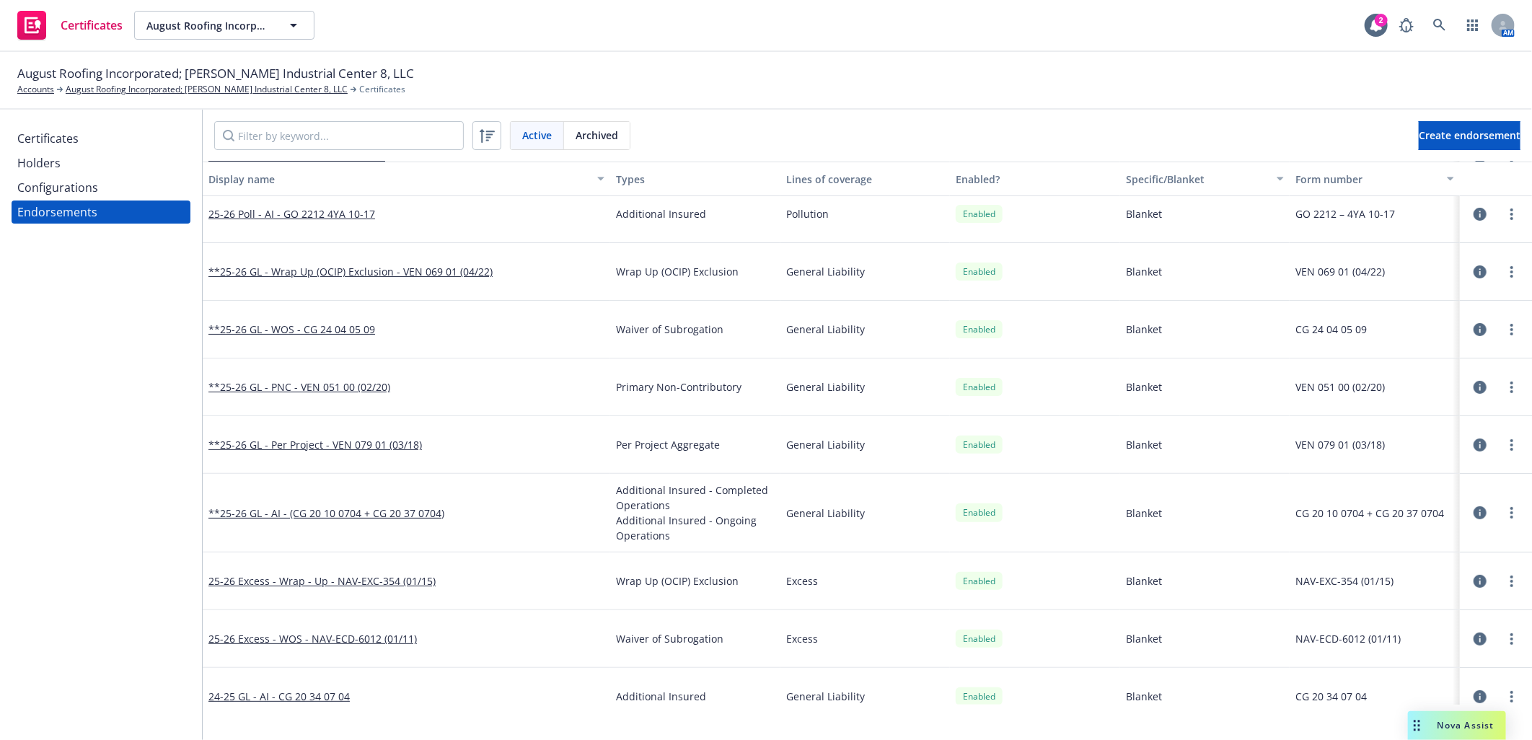
scroll to position [146, 0]
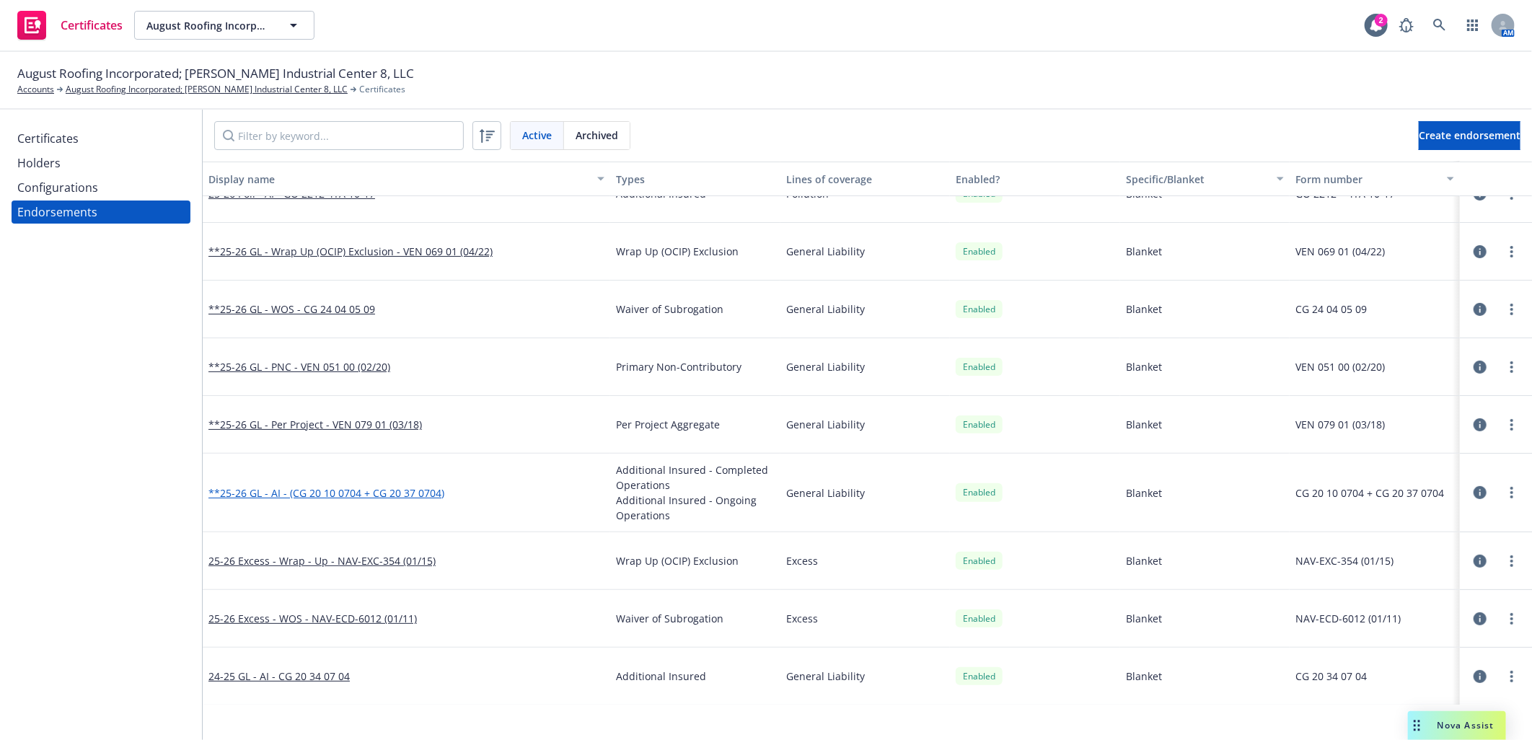
click at [352, 493] on link "**25-26 GL - AI - (CG 20 10 0704 + CG 20 37 0704)" at bounding box center [326, 493] width 236 height 14
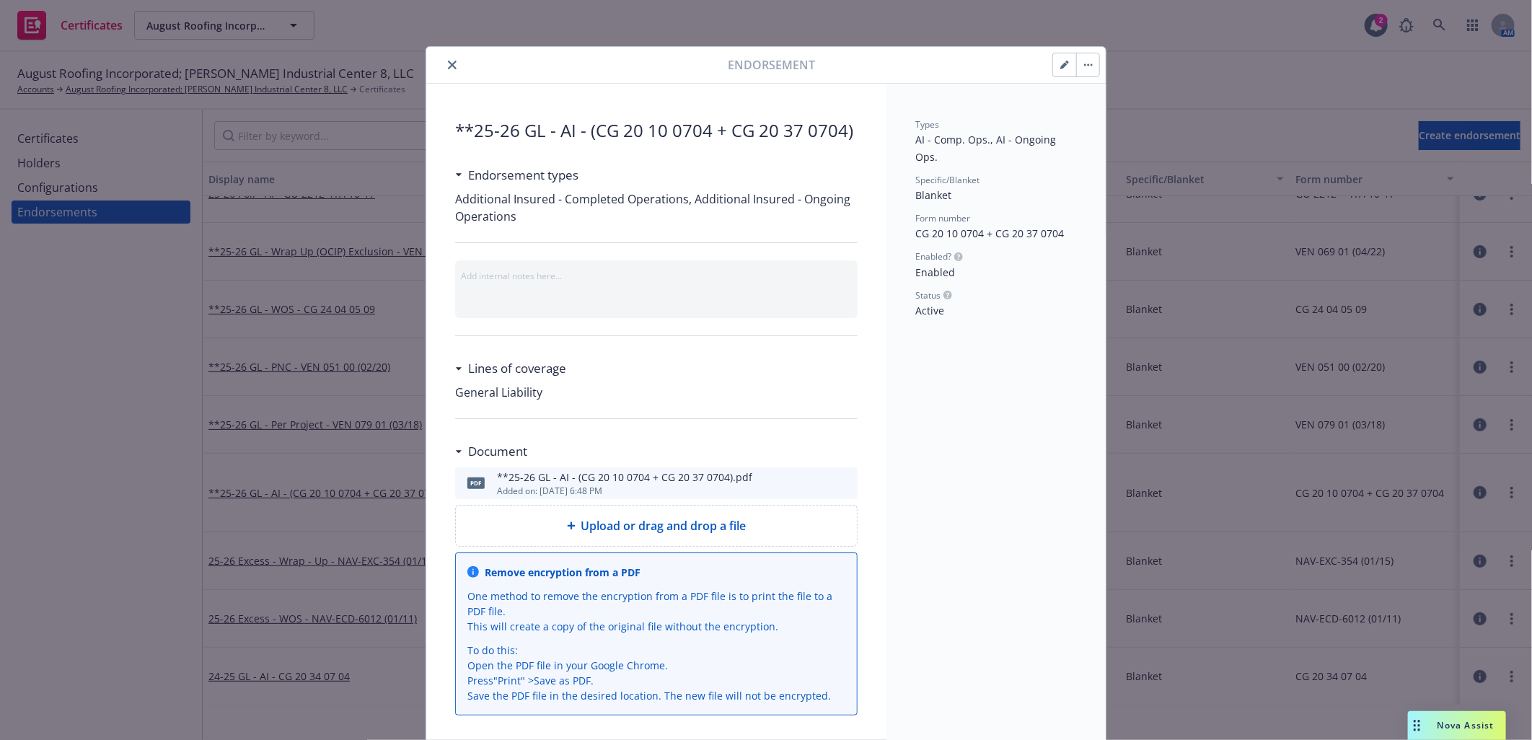
click at [842, 480] on icon "preview file" at bounding box center [843, 483] width 13 height 10
click at [449, 63] on icon "close" at bounding box center [452, 65] width 9 height 9
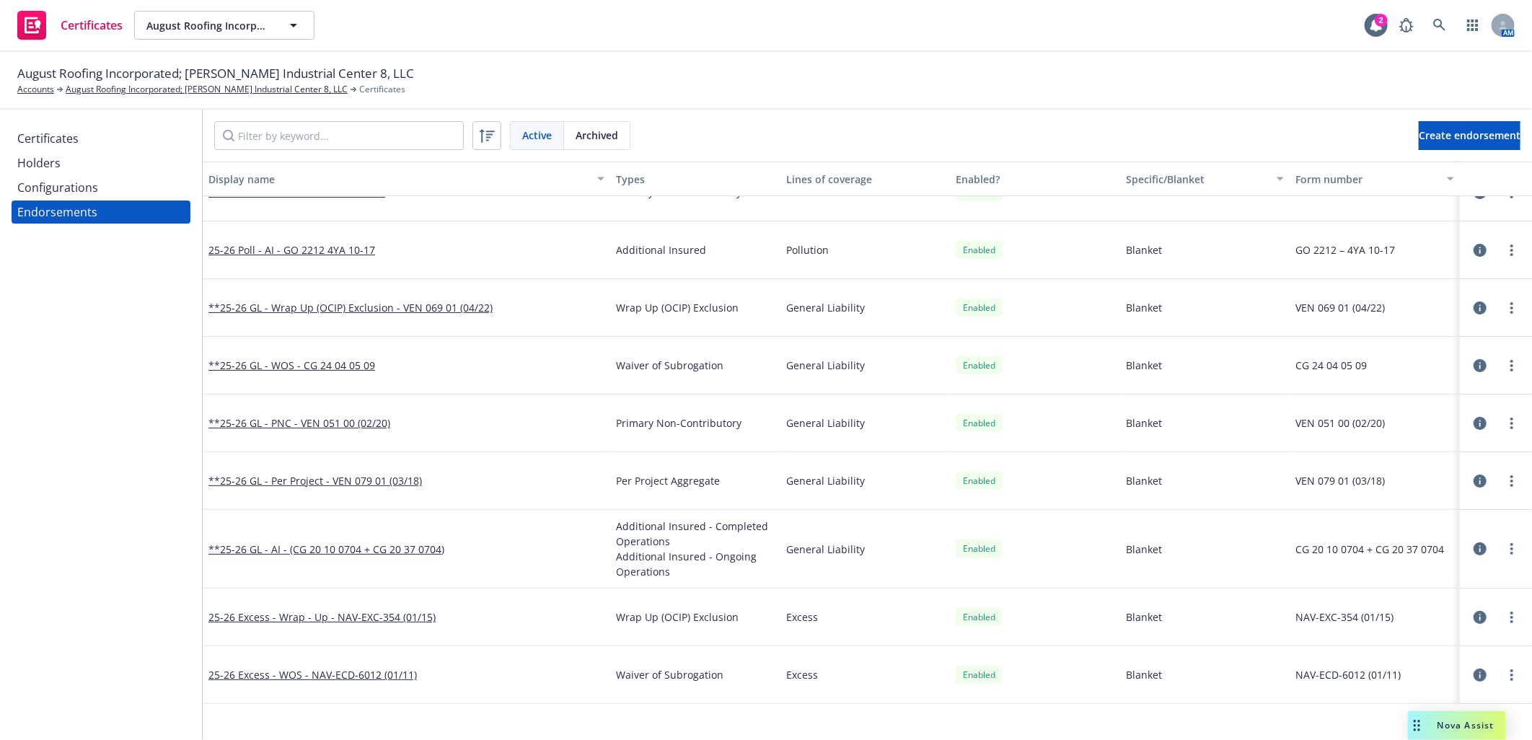
scroll to position [146, 0]
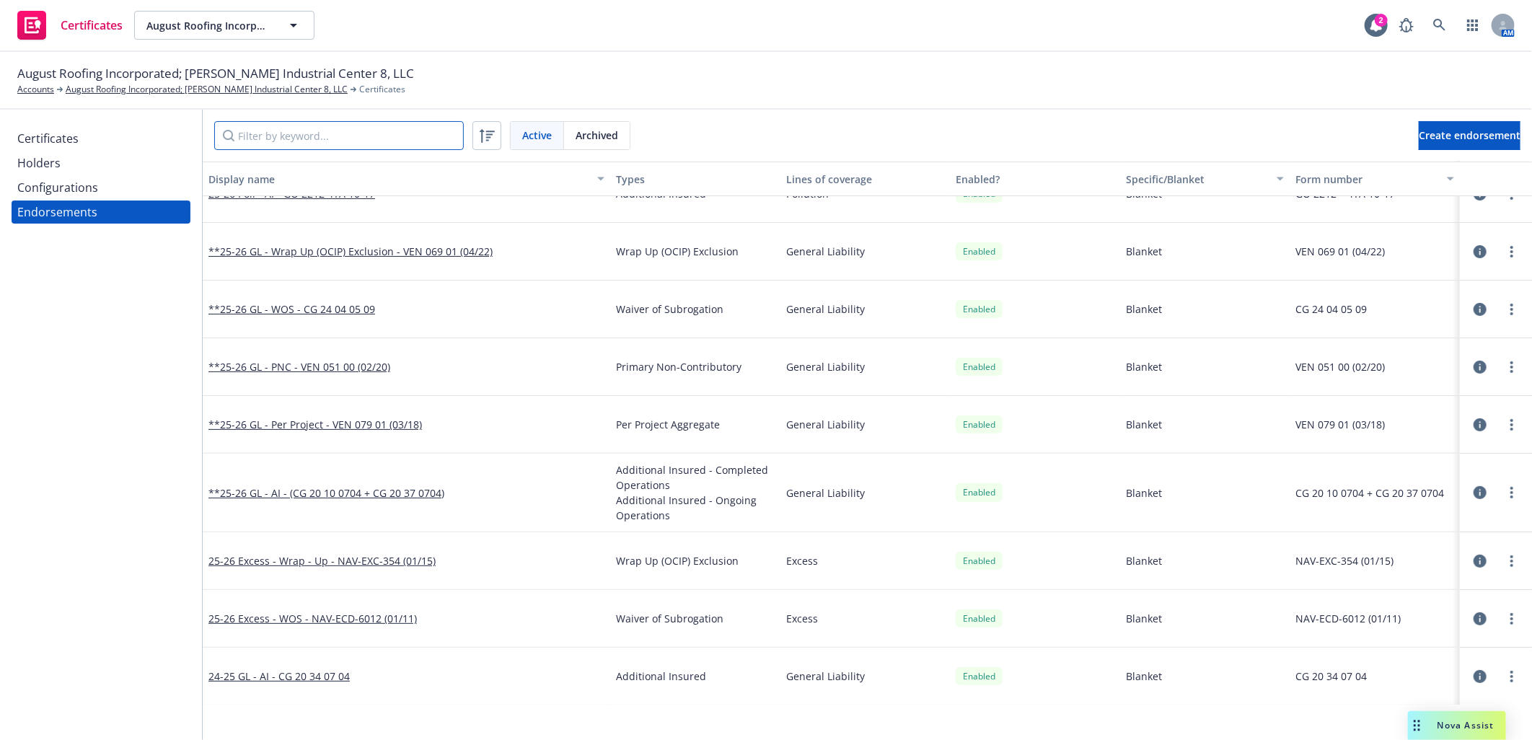
click at [318, 137] on input "Filter by keyword..." at bounding box center [339, 135] width 250 height 29
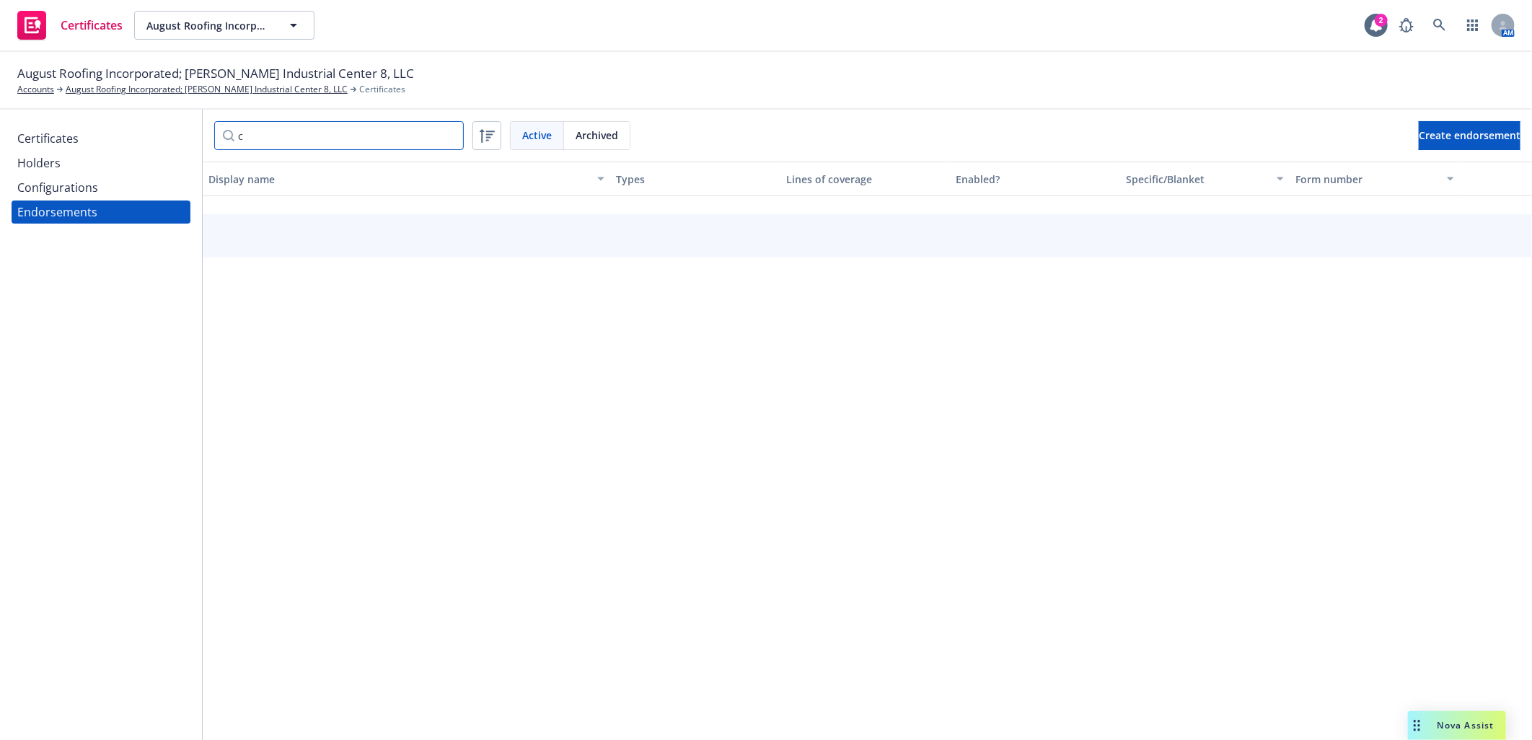
scroll to position [126, 0]
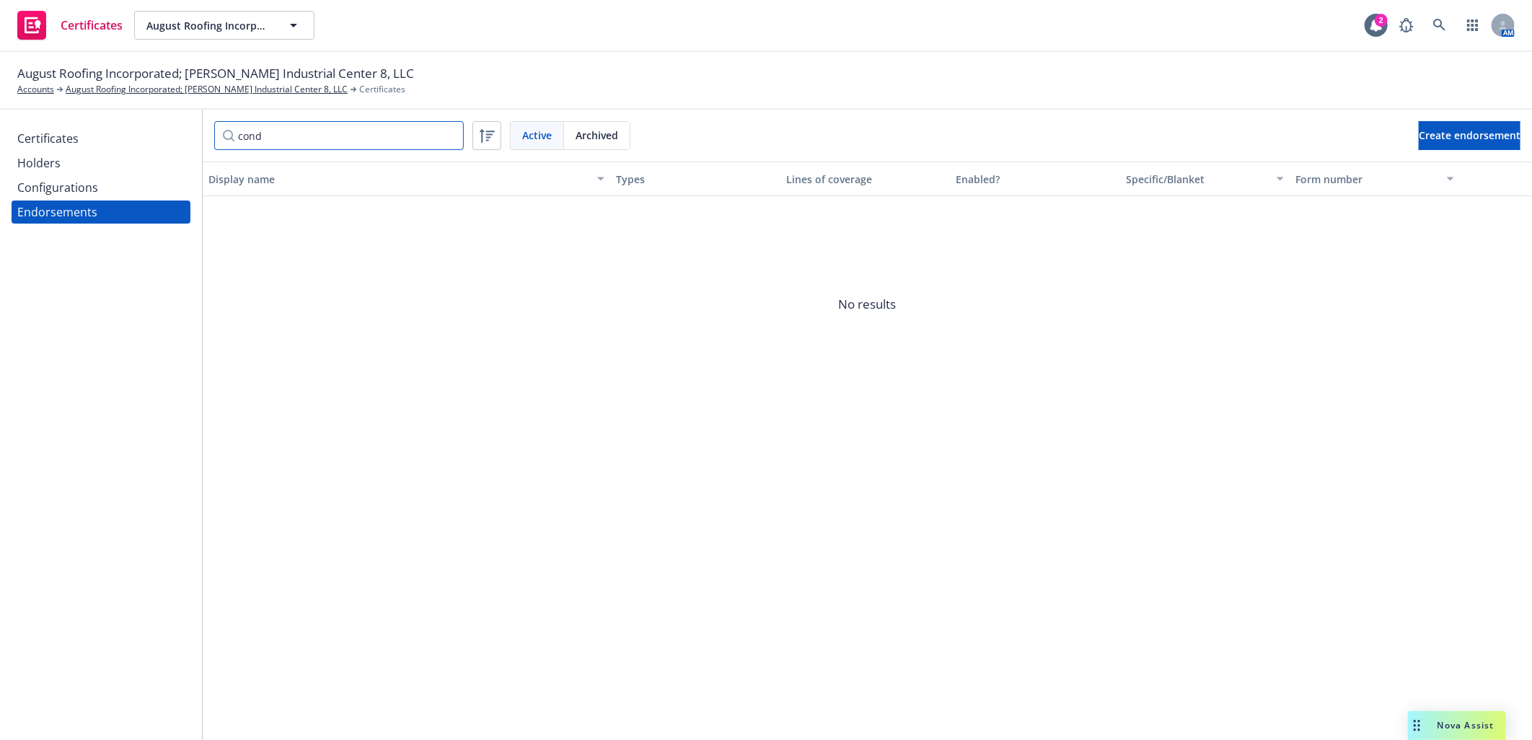
drag, startPoint x: 313, startPoint y: 136, endPoint x: 68, endPoint y: 148, distance: 245.6
click at [68, 148] on div "Certificates Holders Configurations Endorsements cond Active Archived Create en…" at bounding box center [766, 425] width 1532 height 630
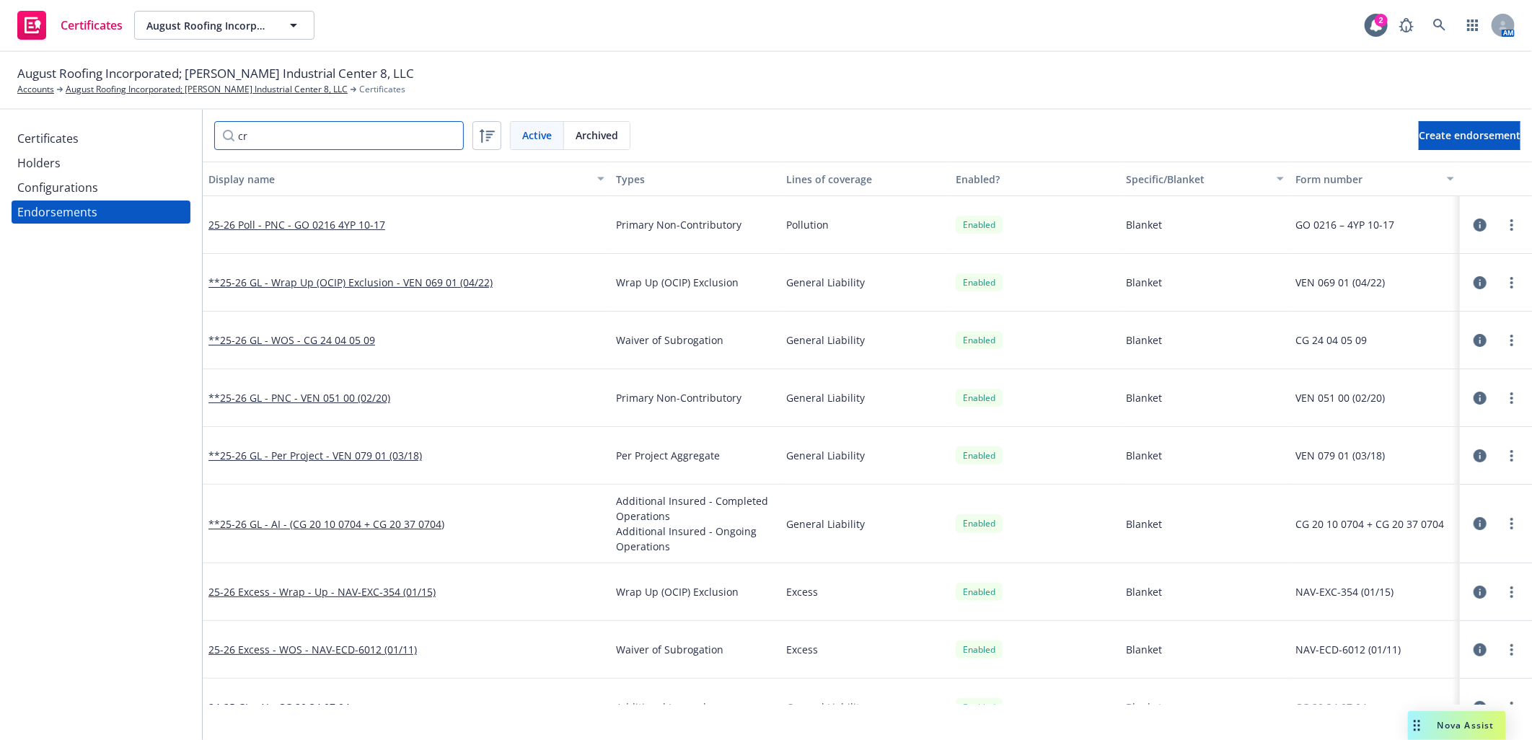
scroll to position [10, 0]
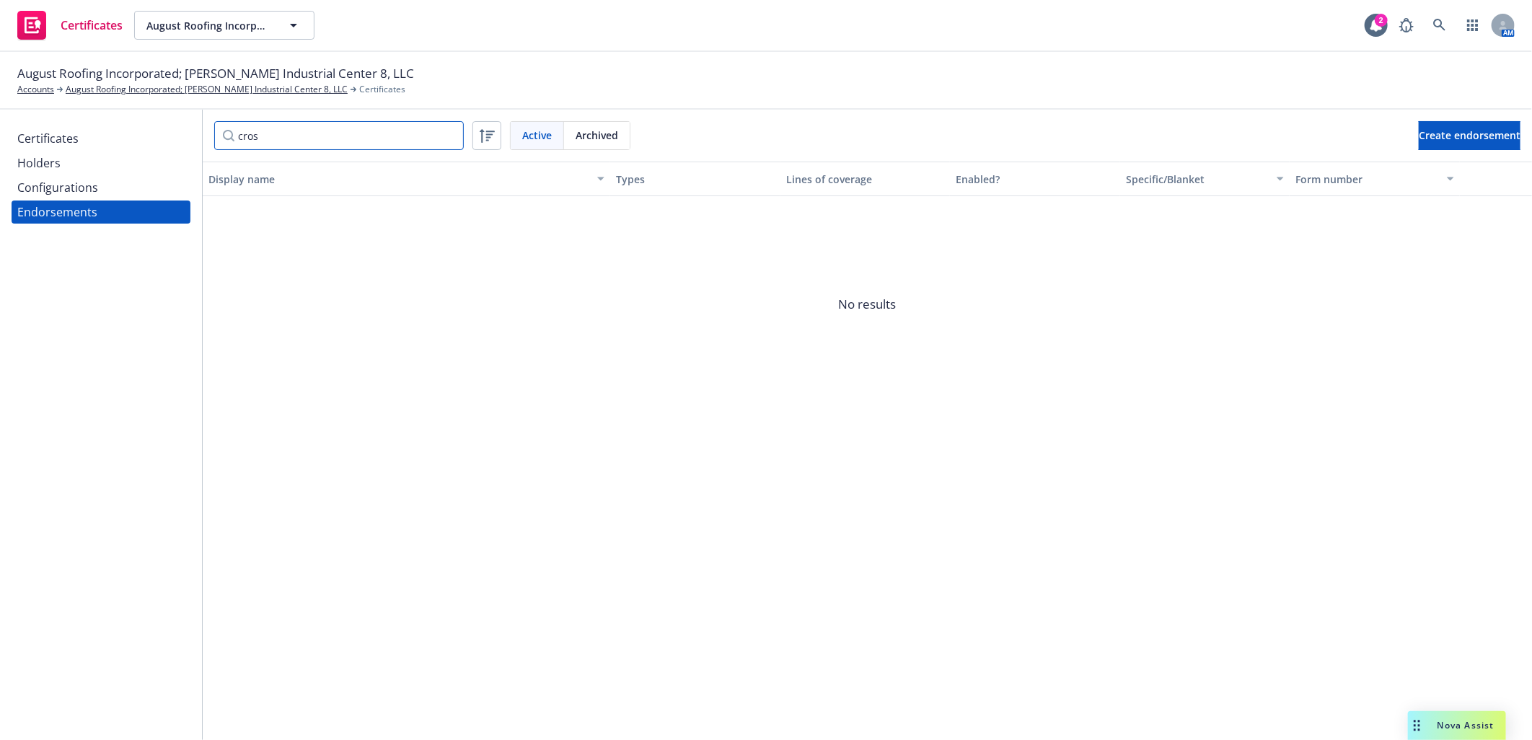
type input "cros"
click at [68, 193] on div "Configurations" at bounding box center [57, 187] width 81 height 23
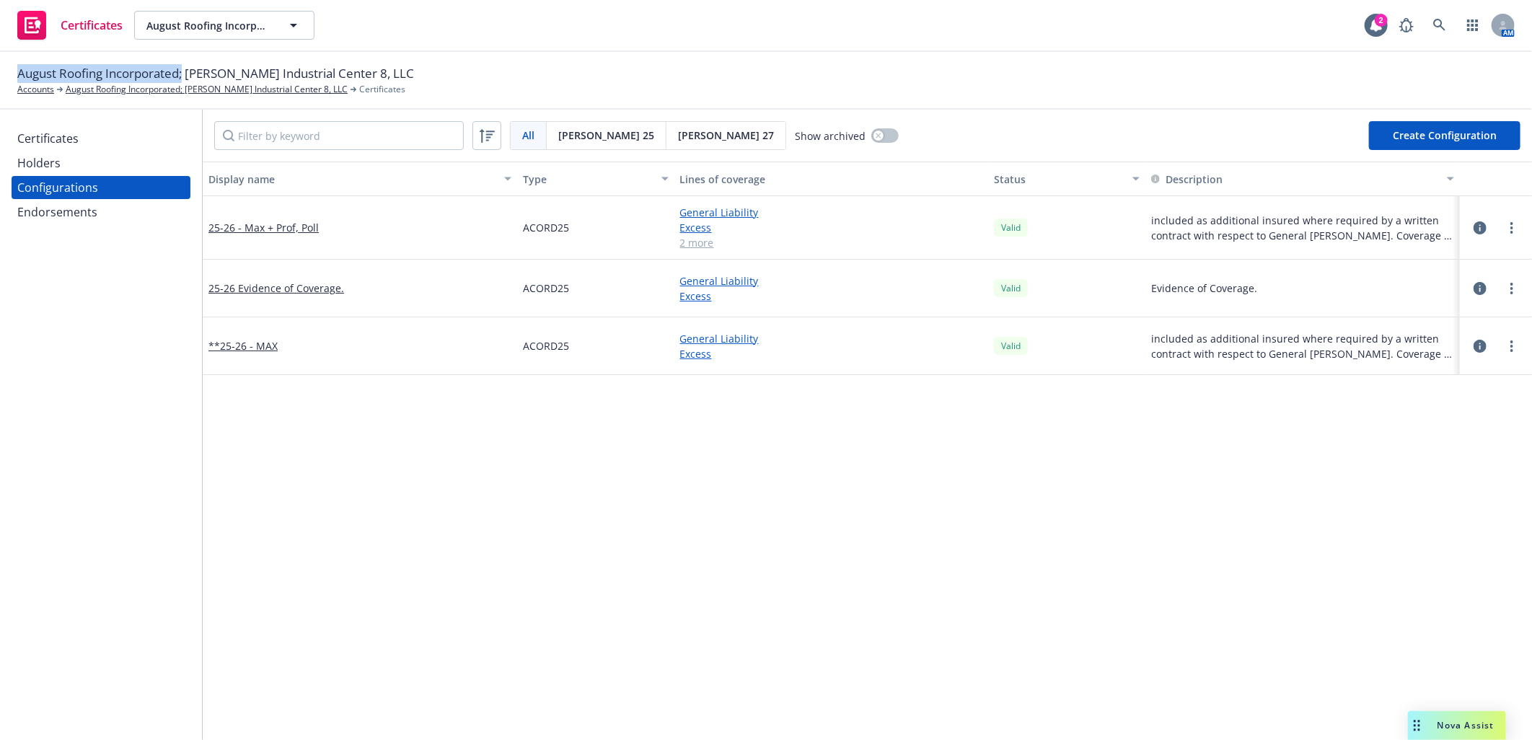
drag, startPoint x: 20, startPoint y: 70, endPoint x: 183, endPoint y: 73, distance: 163.0
click at [183, 73] on span "August Roofing Incorporated; Cochran Industrial Center 8, LLC" at bounding box center [215, 73] width 397 height 19
copy span "August Roofing Incorporated;"
drag, startPoint x: 53, startPoint y: 136, endPoint x: 82, endPoint y: 139, distance: 29.1
click at [53, 136] on div "Certificates" at bounding box center [47, 138] width 61 height 23
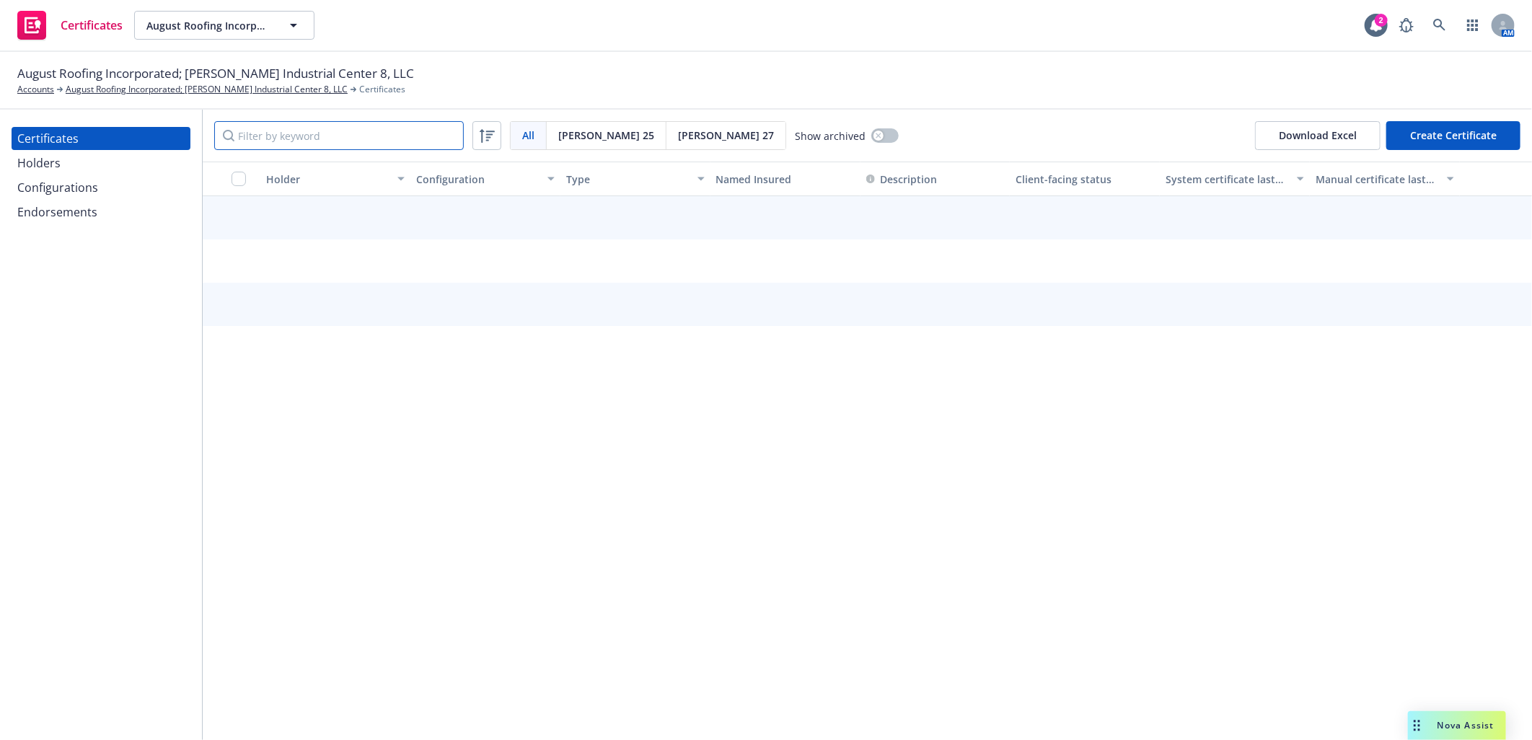
click at [245, 138] on input "Filter by keyword" at bounding box center [339, 135] width 250 height 29
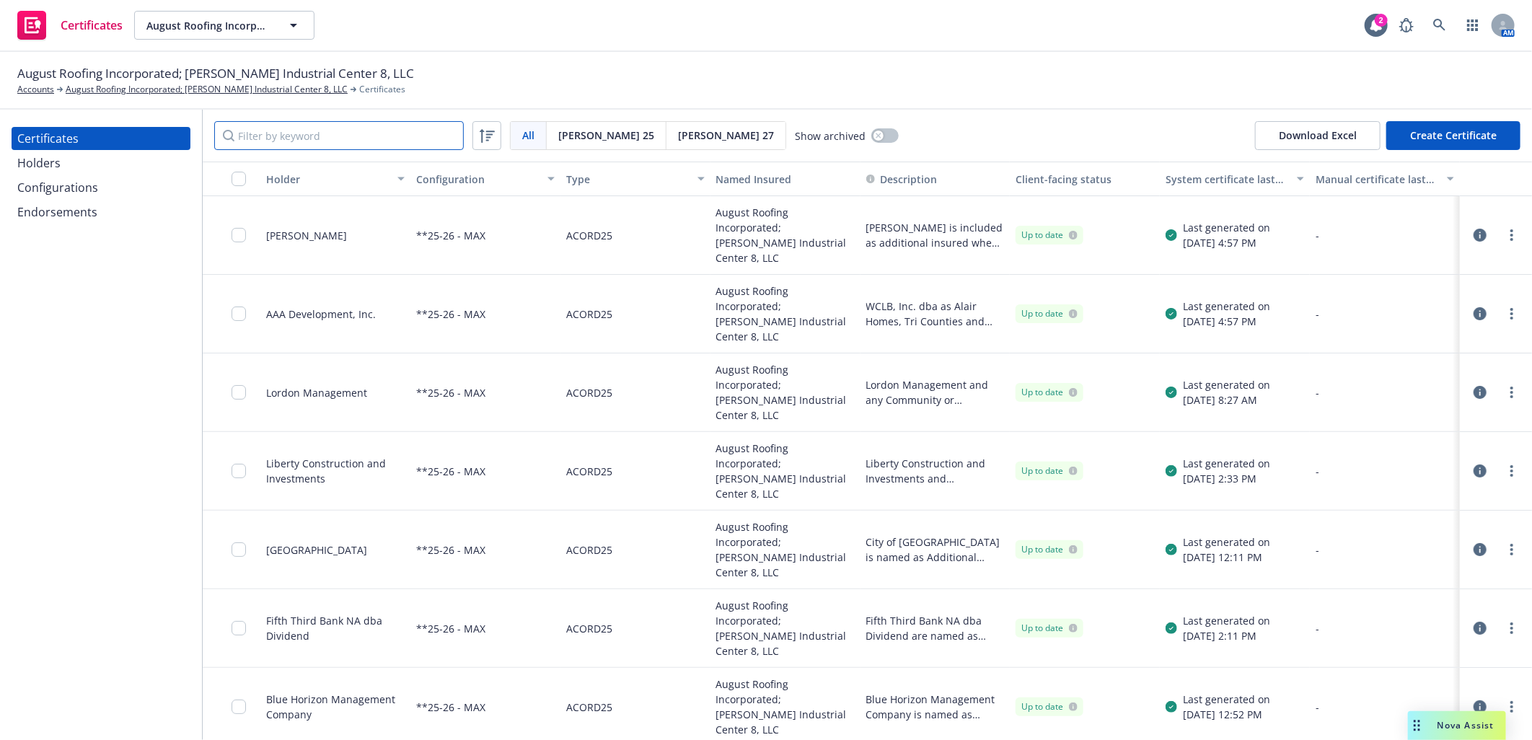
click at [298, 137] on input "Filter by keyword" at bounding box center [339, 135] width 250 height 29
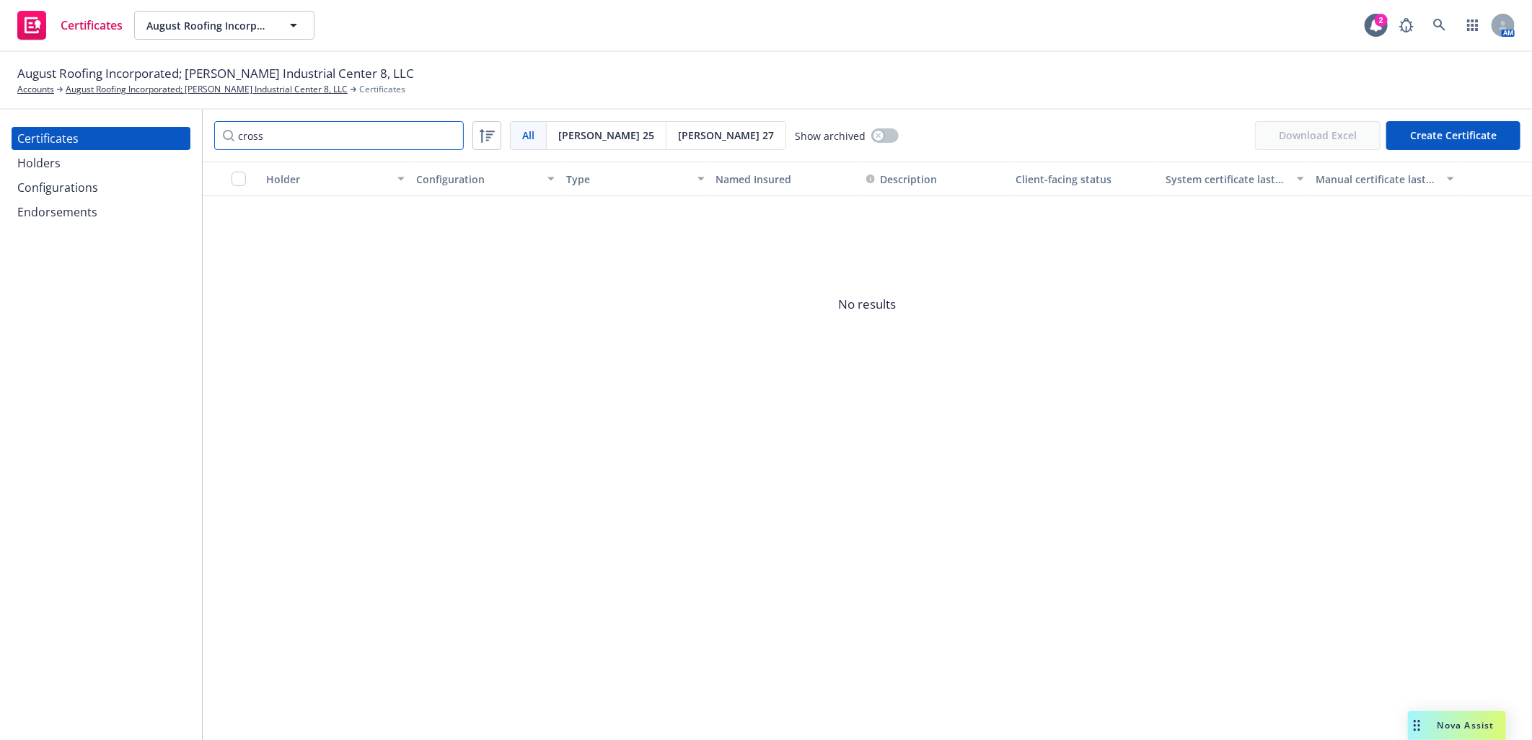
drag, startPoint x: 271, startPoint y: 133, endPoint x: 102, endPoint y: 144, distance: 168.5
click at [102, 144] on div "Certificates Holders Configurations Endorsements cross All All Acord 25 Acord 2…" at bounding box center [766, 425] width 1532 height 630
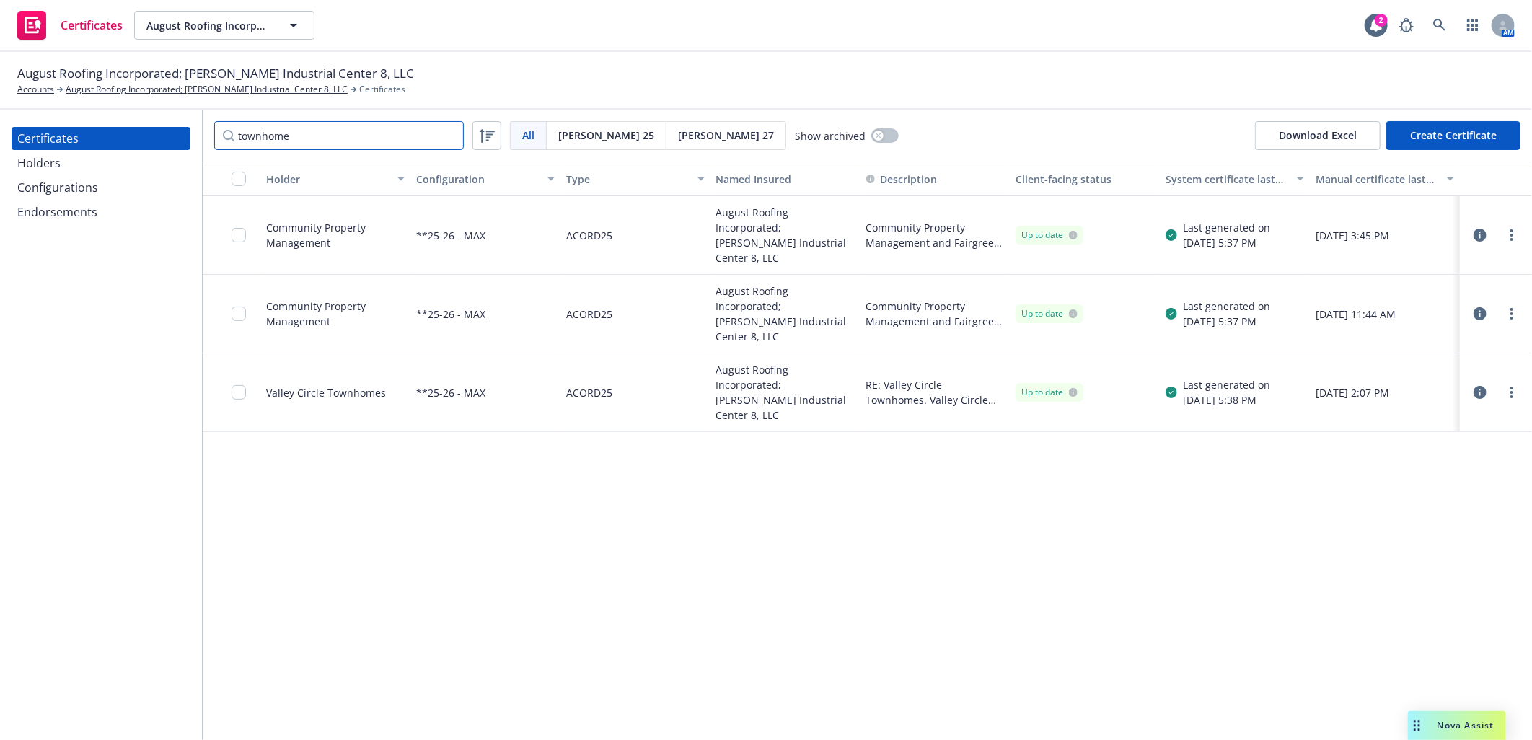
drag, startPoint x: 313, startPoint y: 131, endPoint x: 66, endPoint y: 132, distance: 247.4
click at [66, 132] on div "Certificates Holders Configurations Endorsements townhome All All Acord 25 Acor…" at bounding box center [766, 425] width 1532 height 630
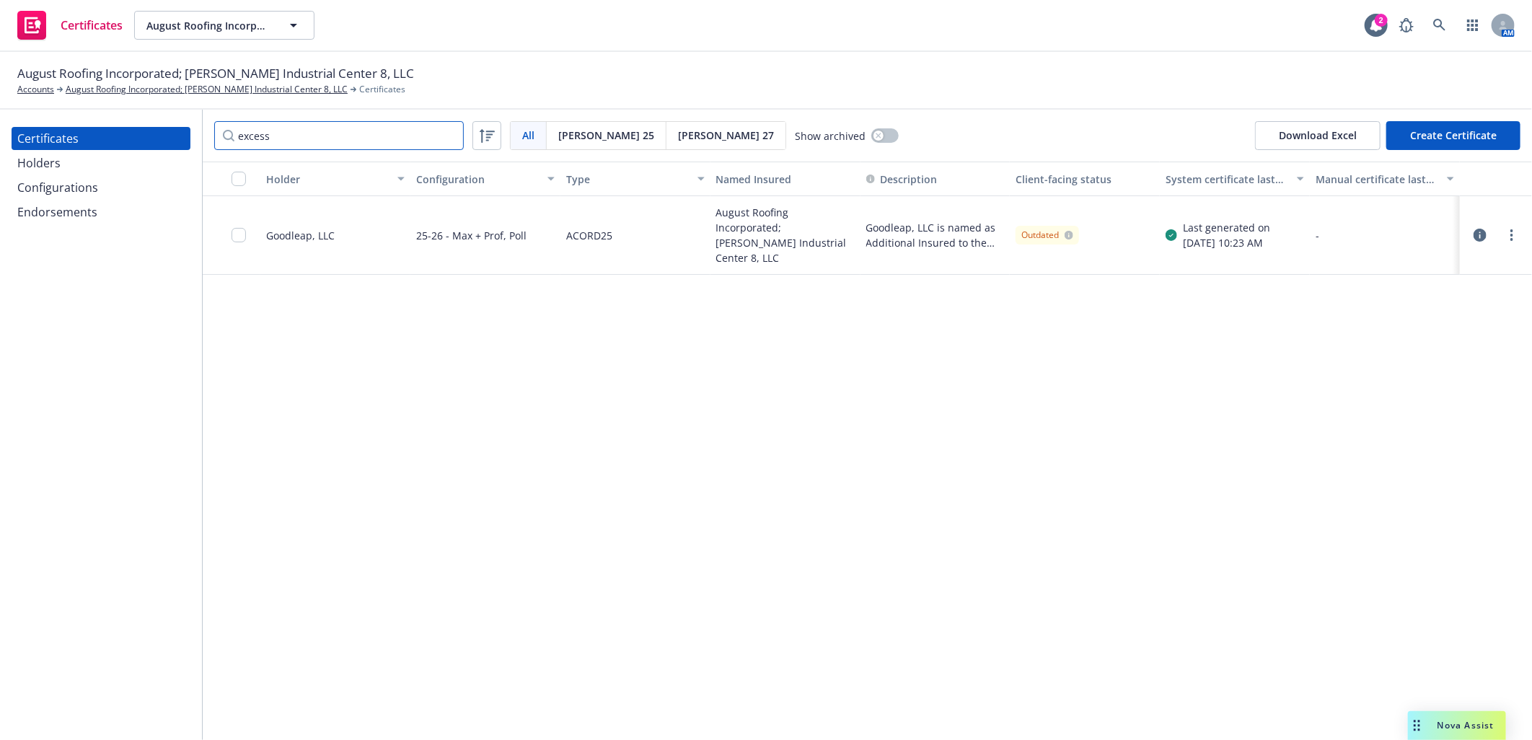
type input "excess"
click at [1477, 229] on icon "button" at bounding box center [1480, 235] width 13 height 13
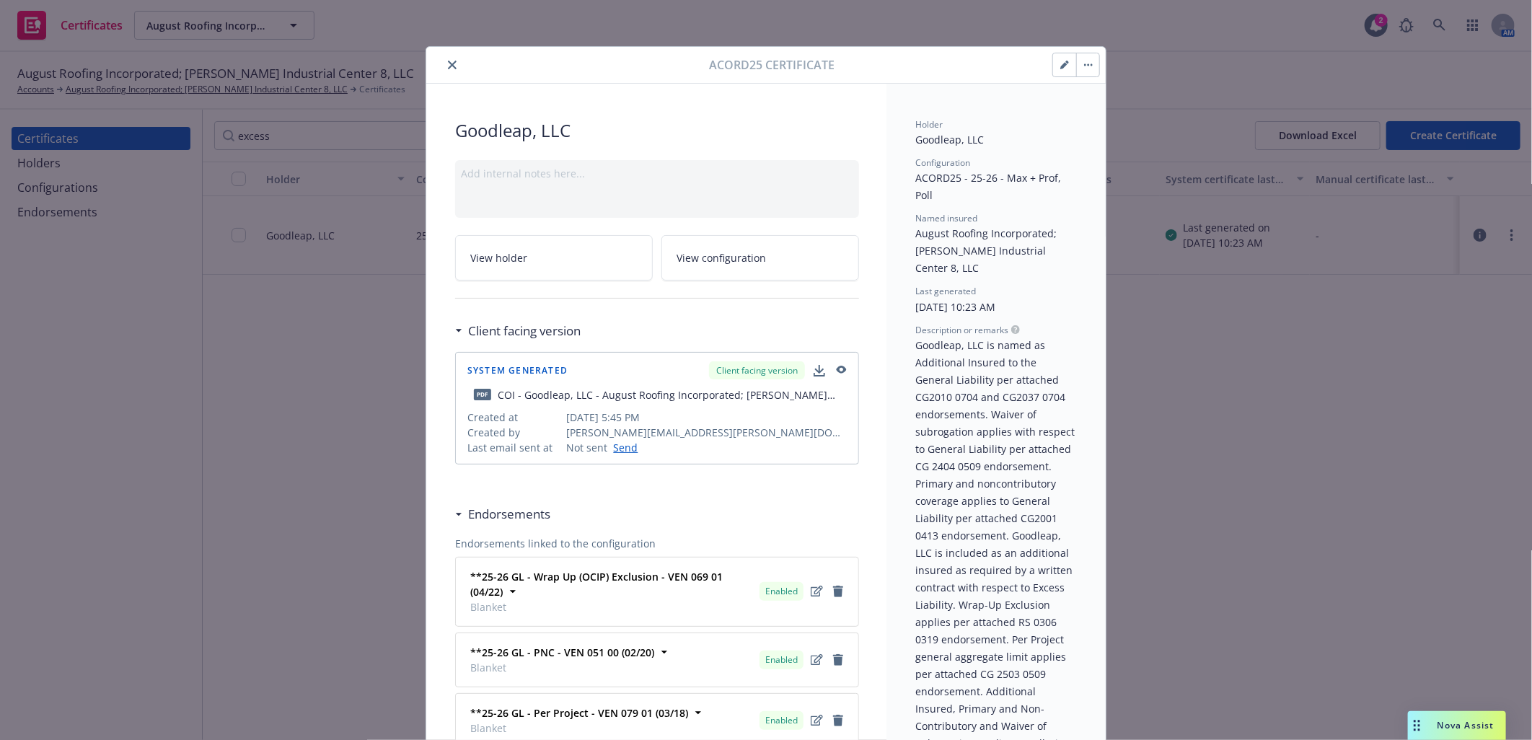
click at [1060, 59] on button "button" at bounding box center [1064, 64] width 23 height 23
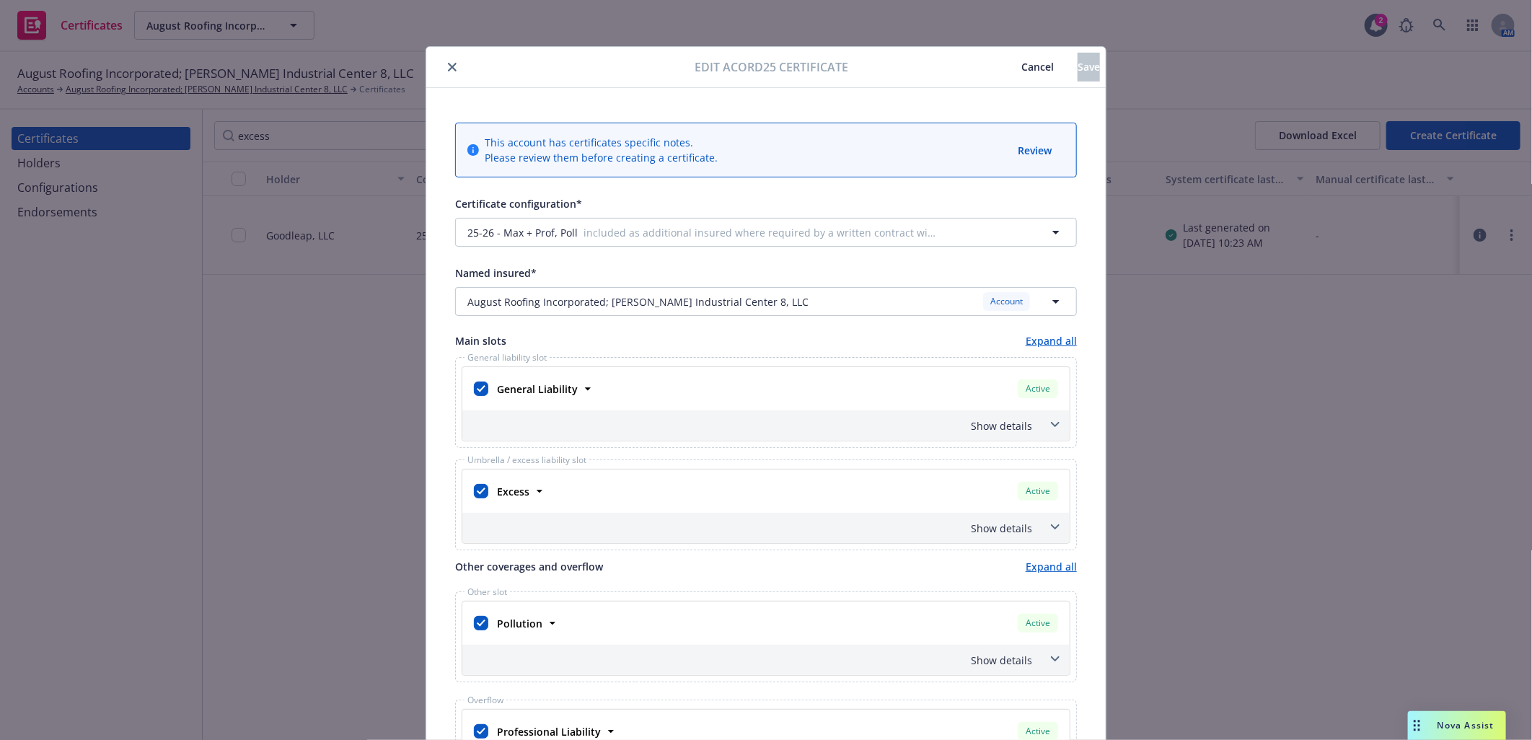
scroll to position [160, 0]
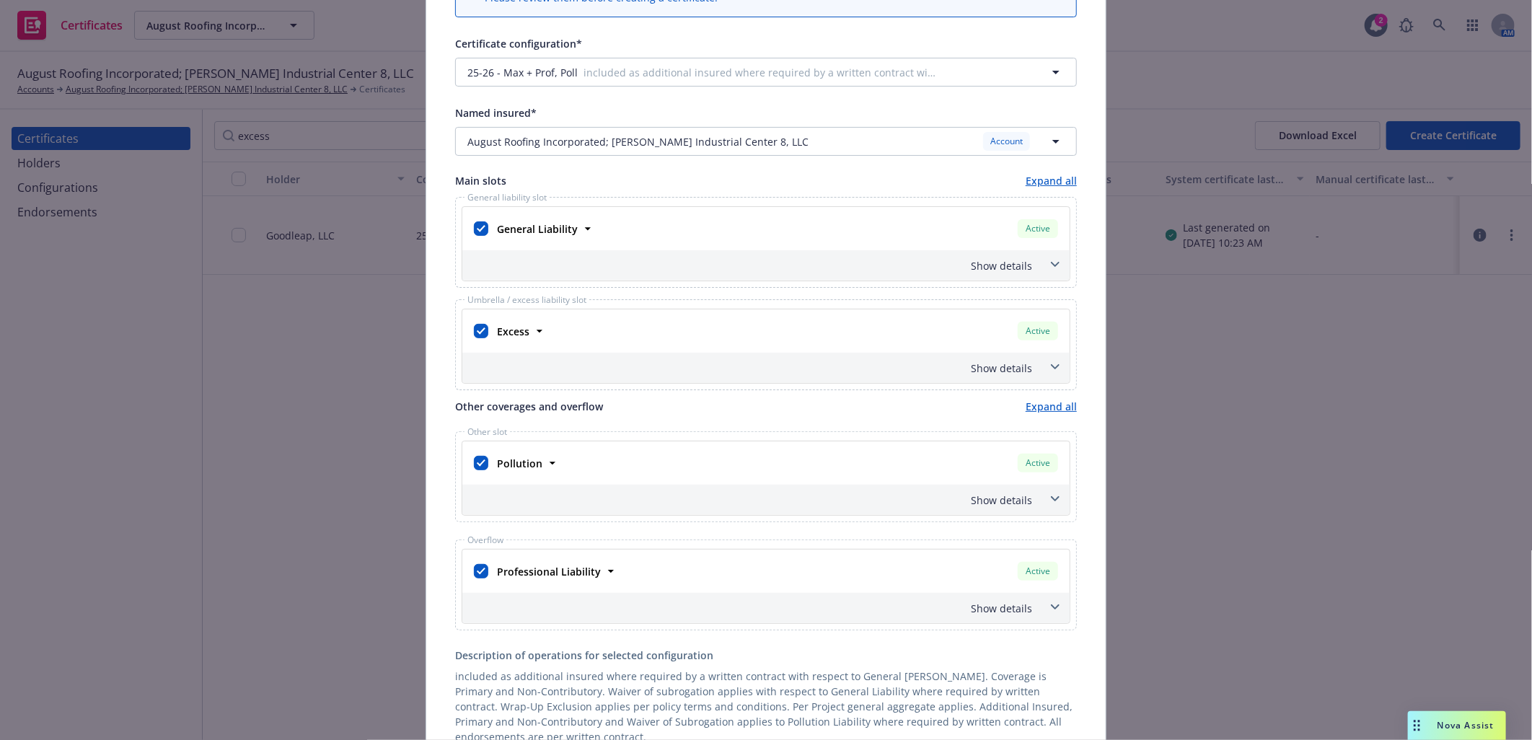
click at [996, 363] on div "Show details" at bounding box center [748, 368] width 567 height 15
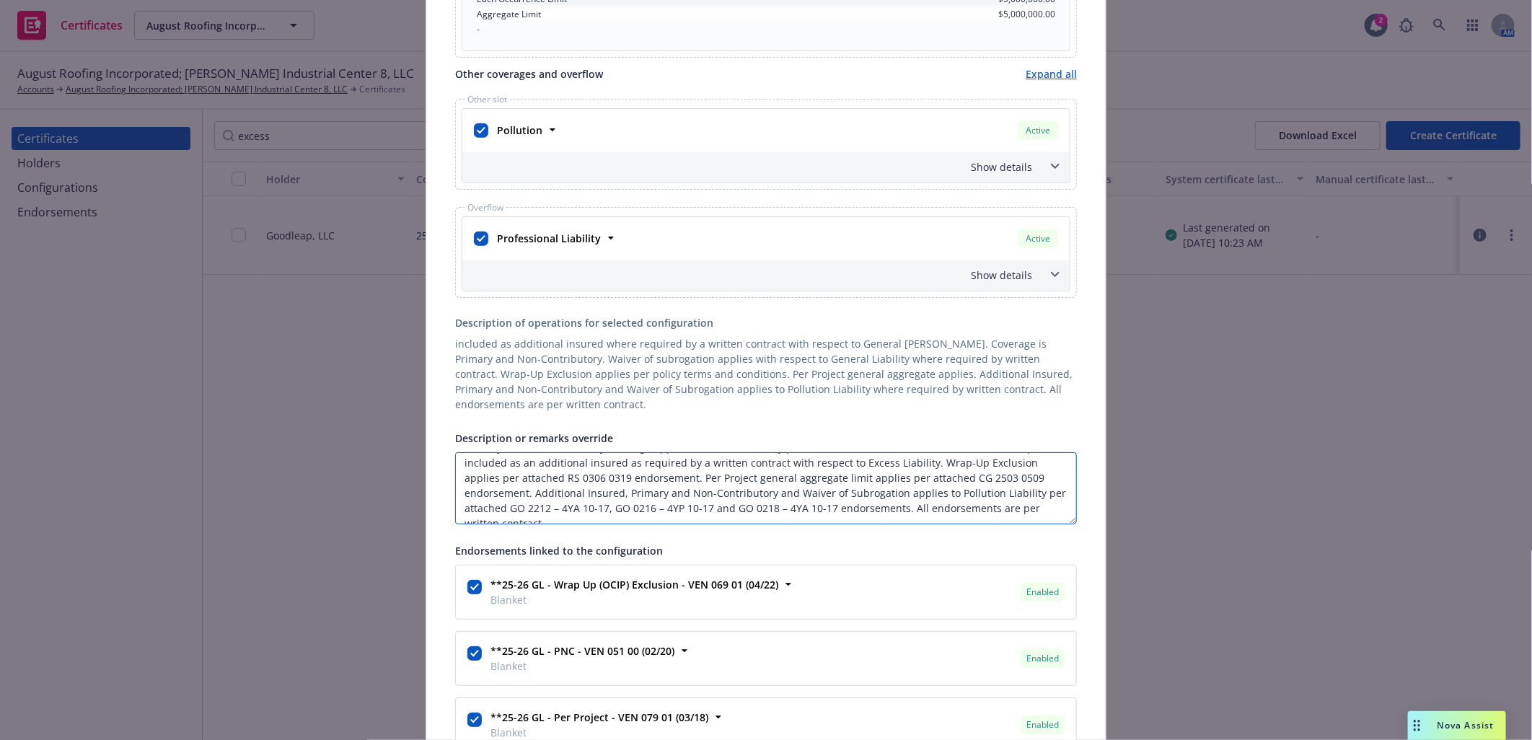
scroll to position [62, 0]
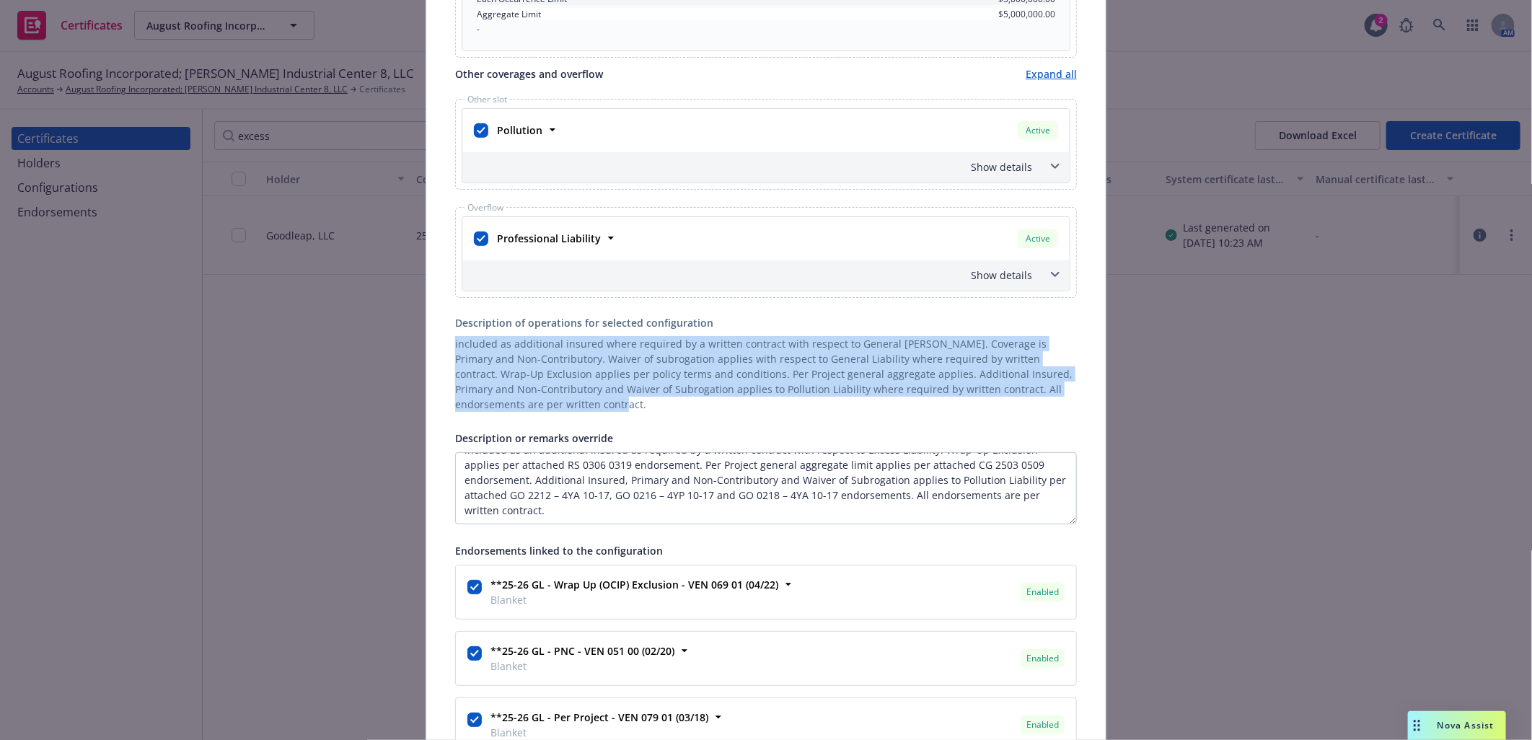
drag, startPoint x: 506, startPoint y: 405, endPoint x: 441, endPoint y: 341, distance: 90.3
click at [441, 341] on div "This account has certificates specific notes. Please review them before creatin…" at bounding box center [765, 368] width 679 height 1843
copy div "included as additional insured where required by a written contract with respec…"
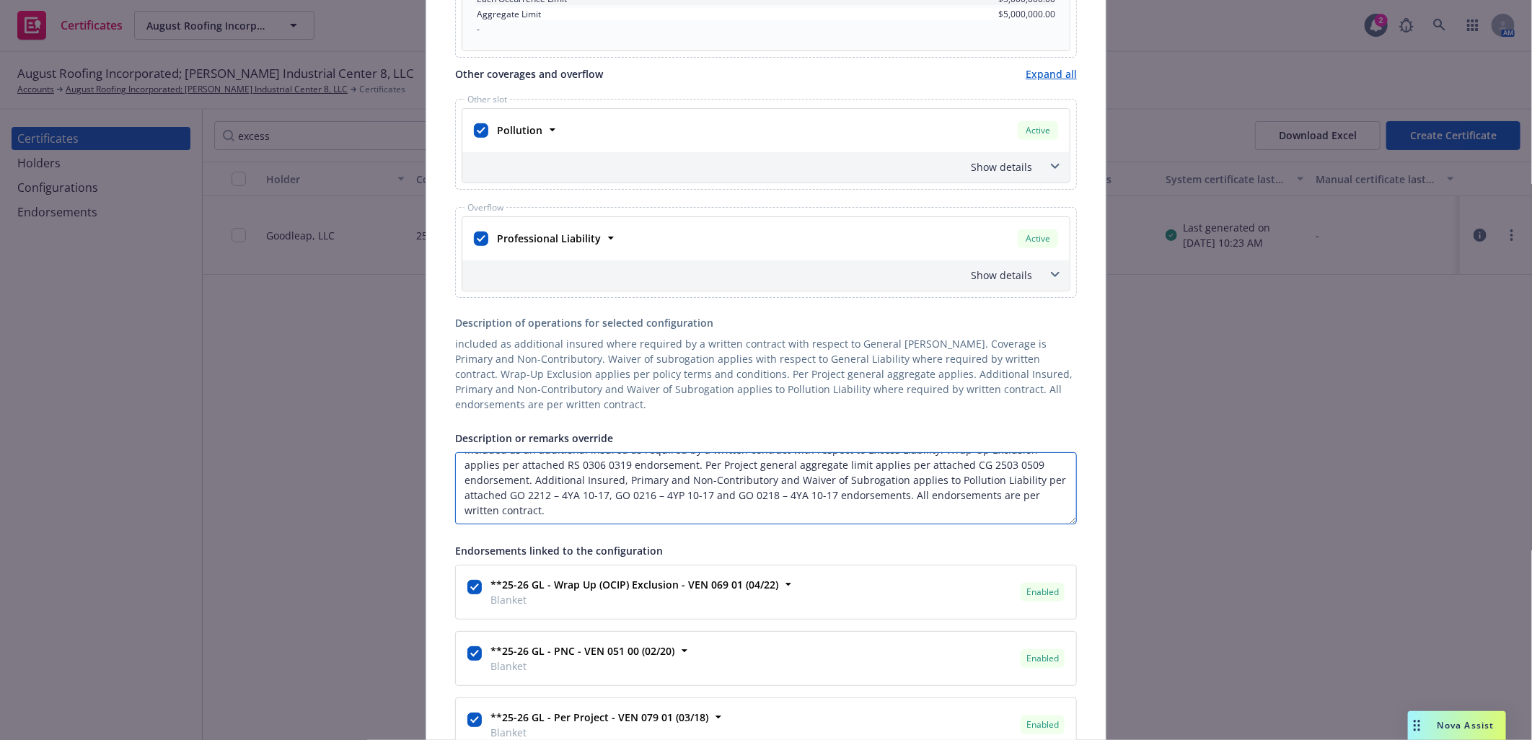
drag, startPoint x: 539, startPoint y: 464, endPoint x: 750, endPoint y: 544, distance: 226.0
click at [750, 544] on div "Certificate configuration* [object Object] 25-26 - Max + Prof, Poll included as…" at bounding box center [766, 405] width 622 height 1702
paste textarea "included as additional insured where required by a written contract with respec…"
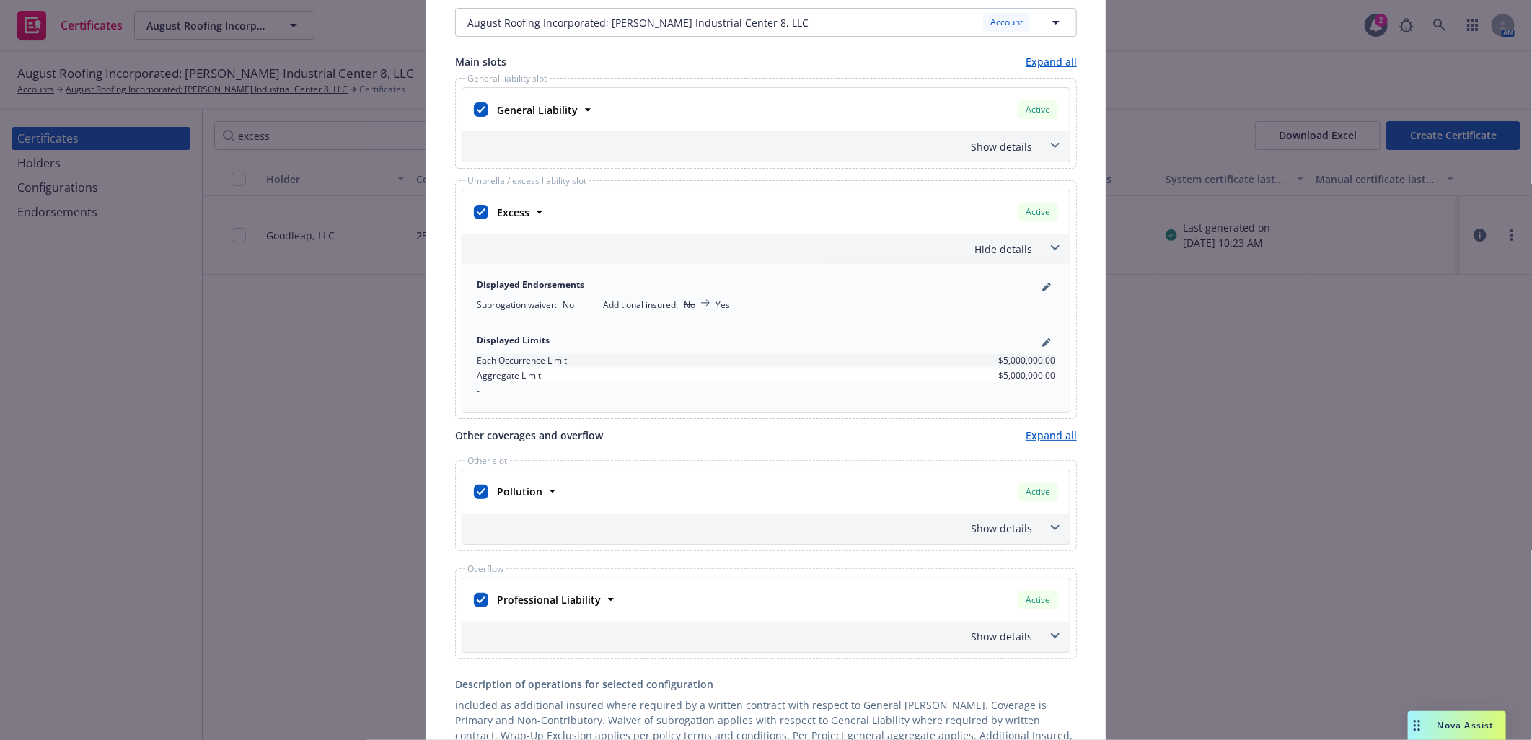
scroll to position [278, 0]
type textarea "Goodleap, LLC is included as additional insured where required by a written con…"
click at [1046, 283] on link "pencil" at bounding box center [1046, 287] width 17 height 17
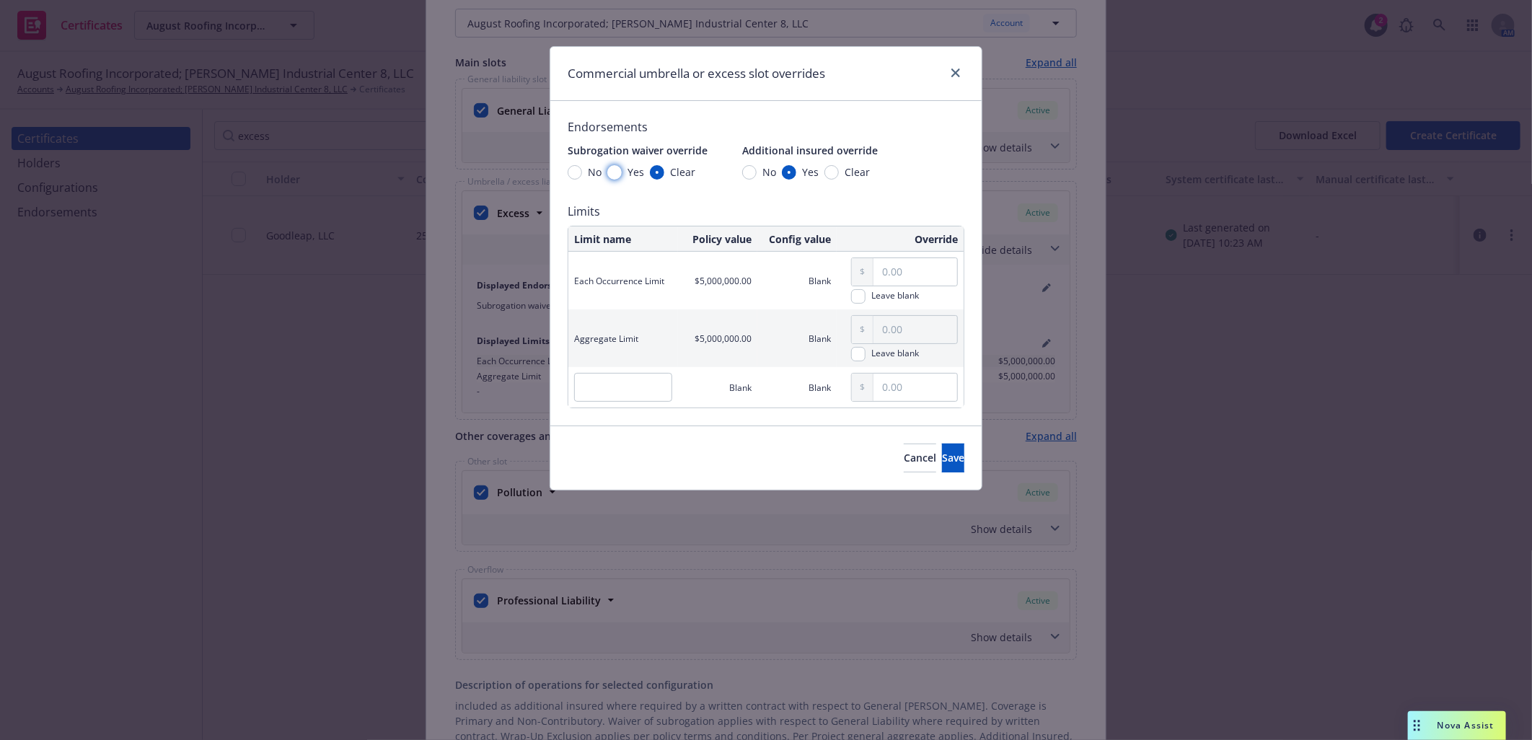
click at [612, 170] on input "Yes" at bounding box center [614, 172] width 14 height 14
radio input "true"
click at [942, 457] on span "Save" at bounding box center [953, 458] width 22 height 14
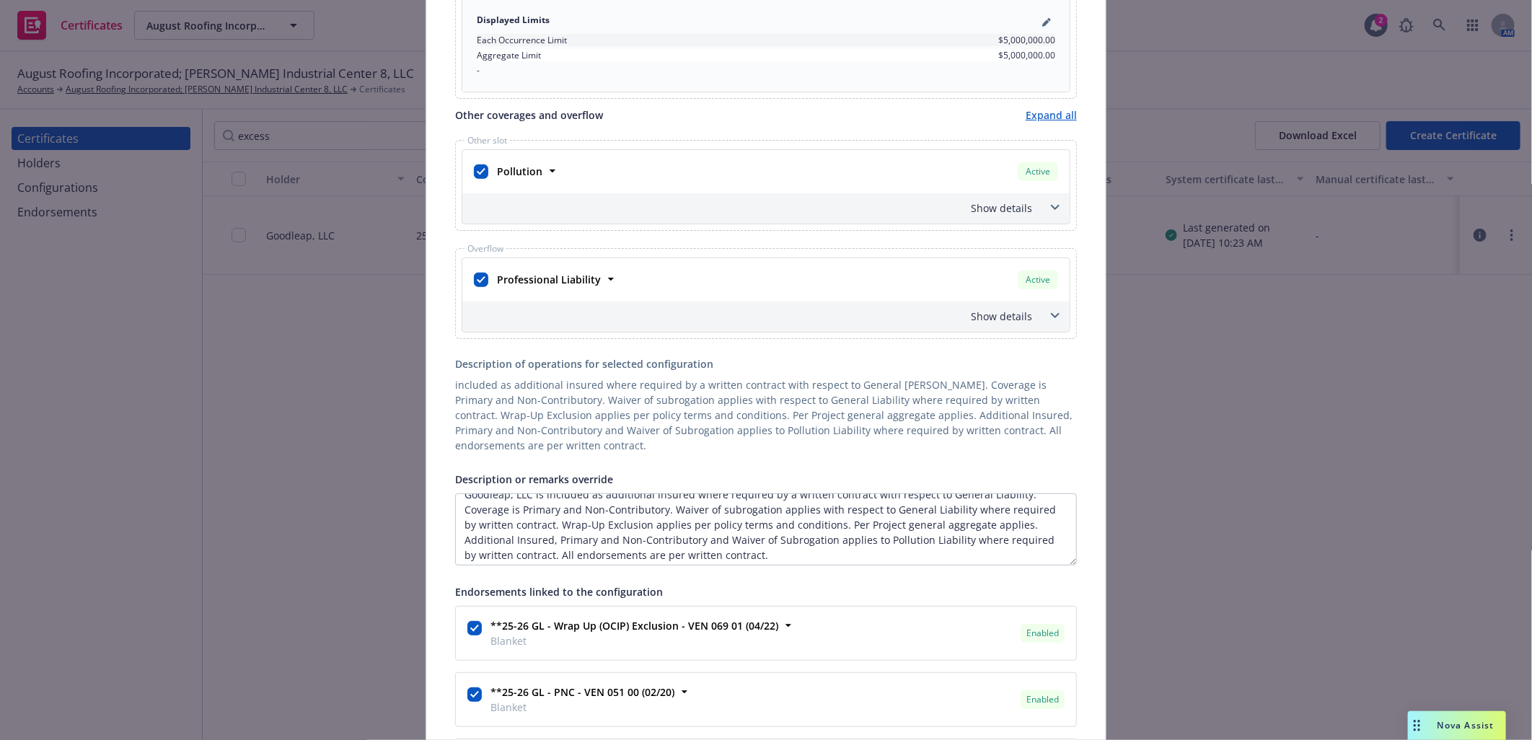
scroll to position [17, 0]
drag, startPoint x: 1000, startPoint y: 521, endPoint x: 501, endPoint y: 550, distance: 500.7
click at [501, 550] on textarea "Goodleap, LLC is included as additional insured where required by a written con…" at bounding box center [766, 529] width 622 height 72
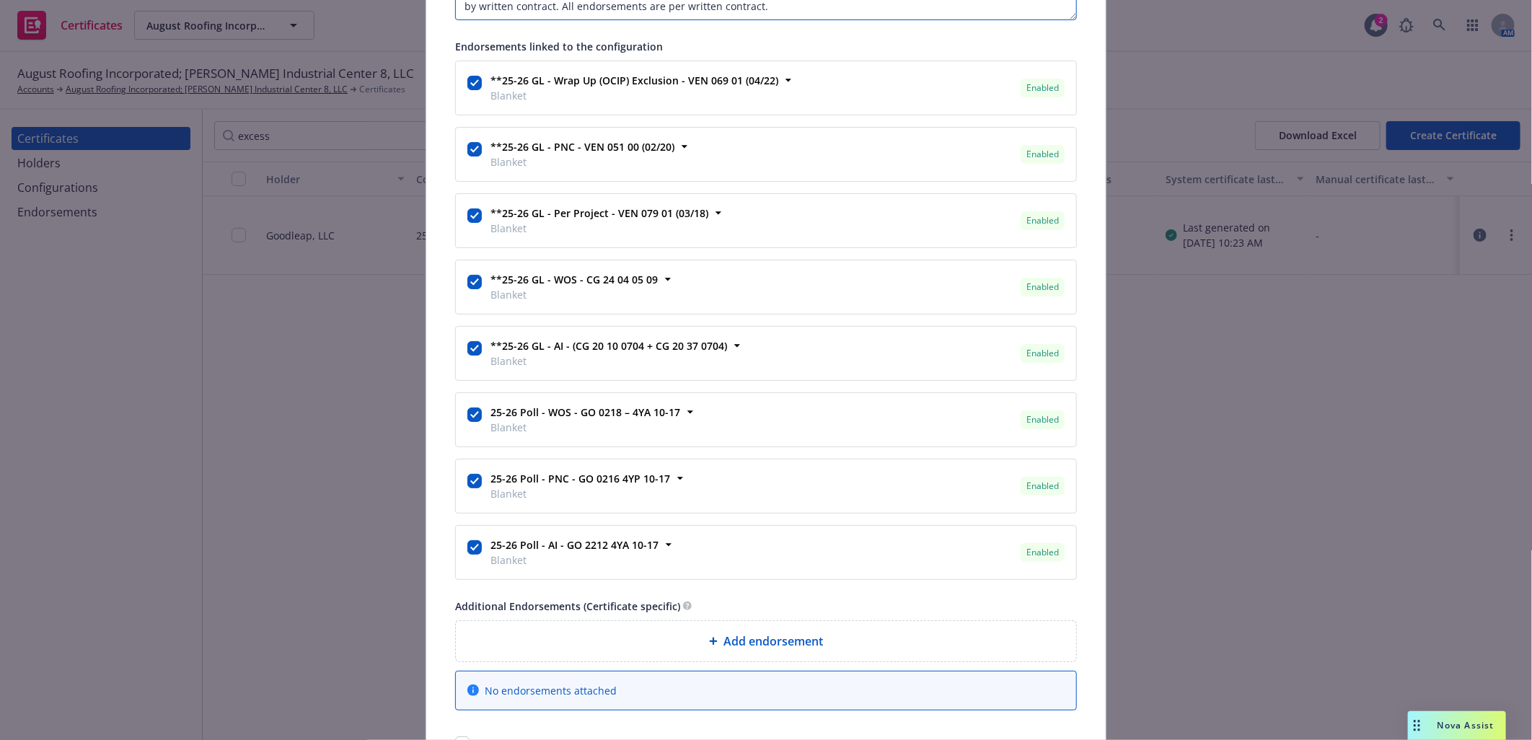
scroll to position [1160, 0]
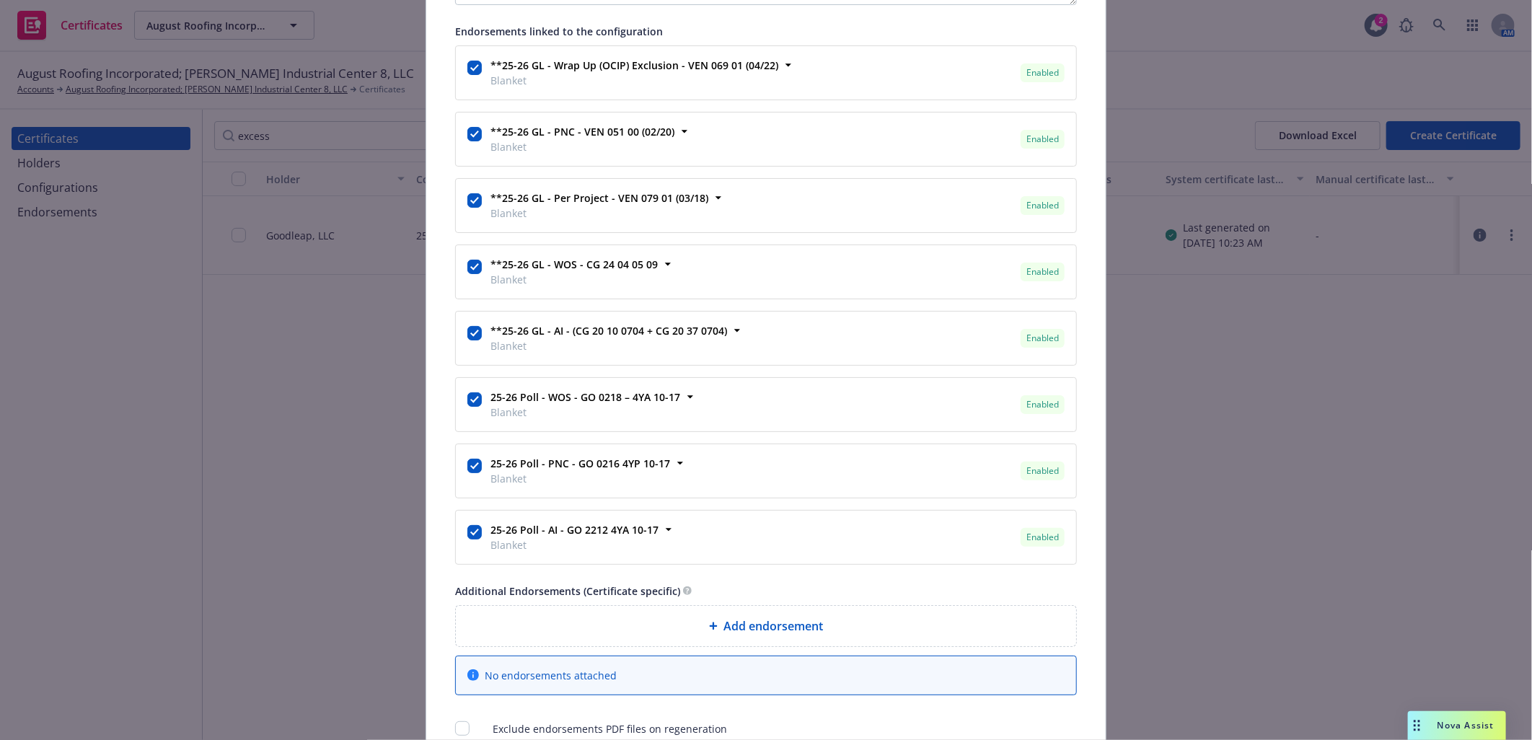
click at [763, 626] on span "Add endorsement" at bounding box center [773, 625] width 100 height 17
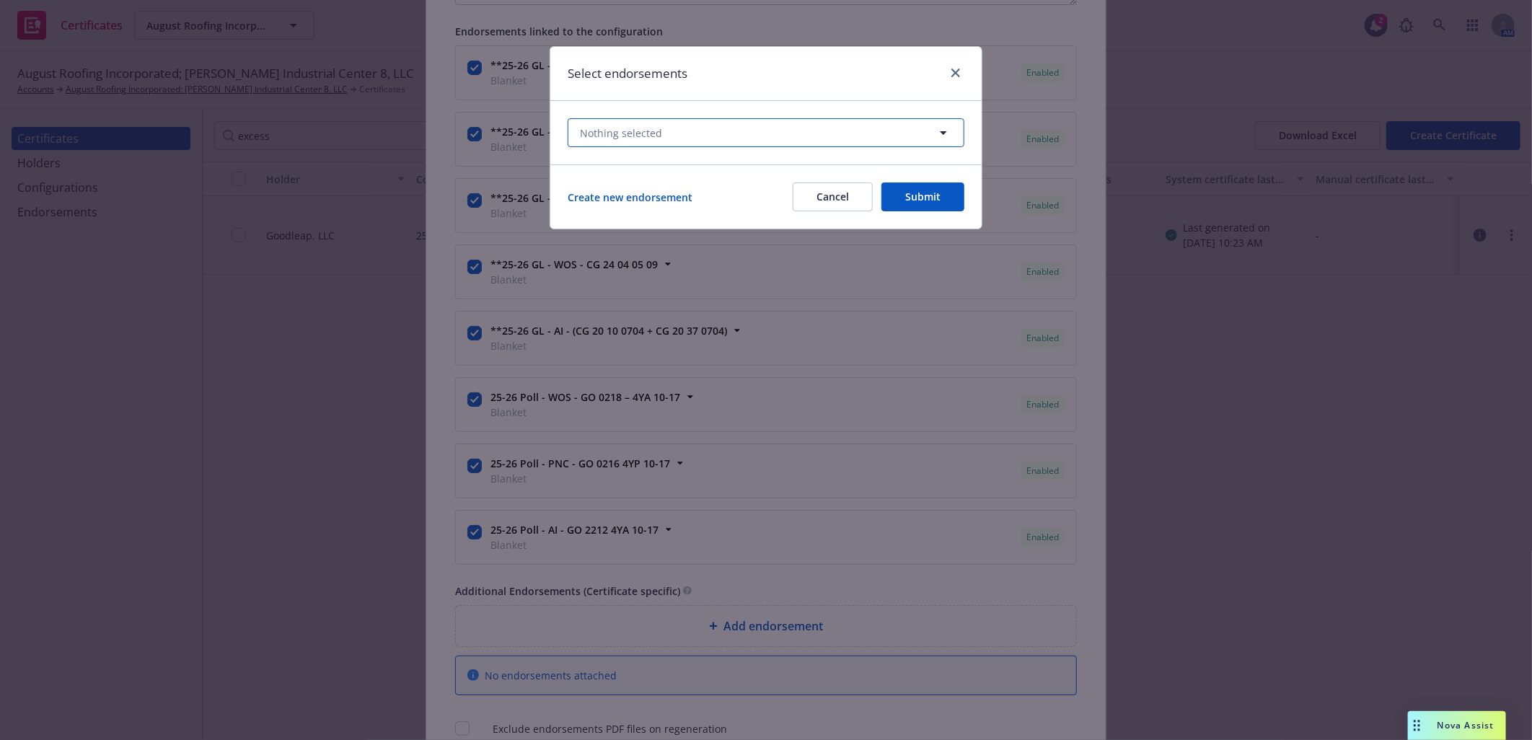
click at [700, 138] on button "Nothing selected" at bounding box center [766, 132] width 397 height 29
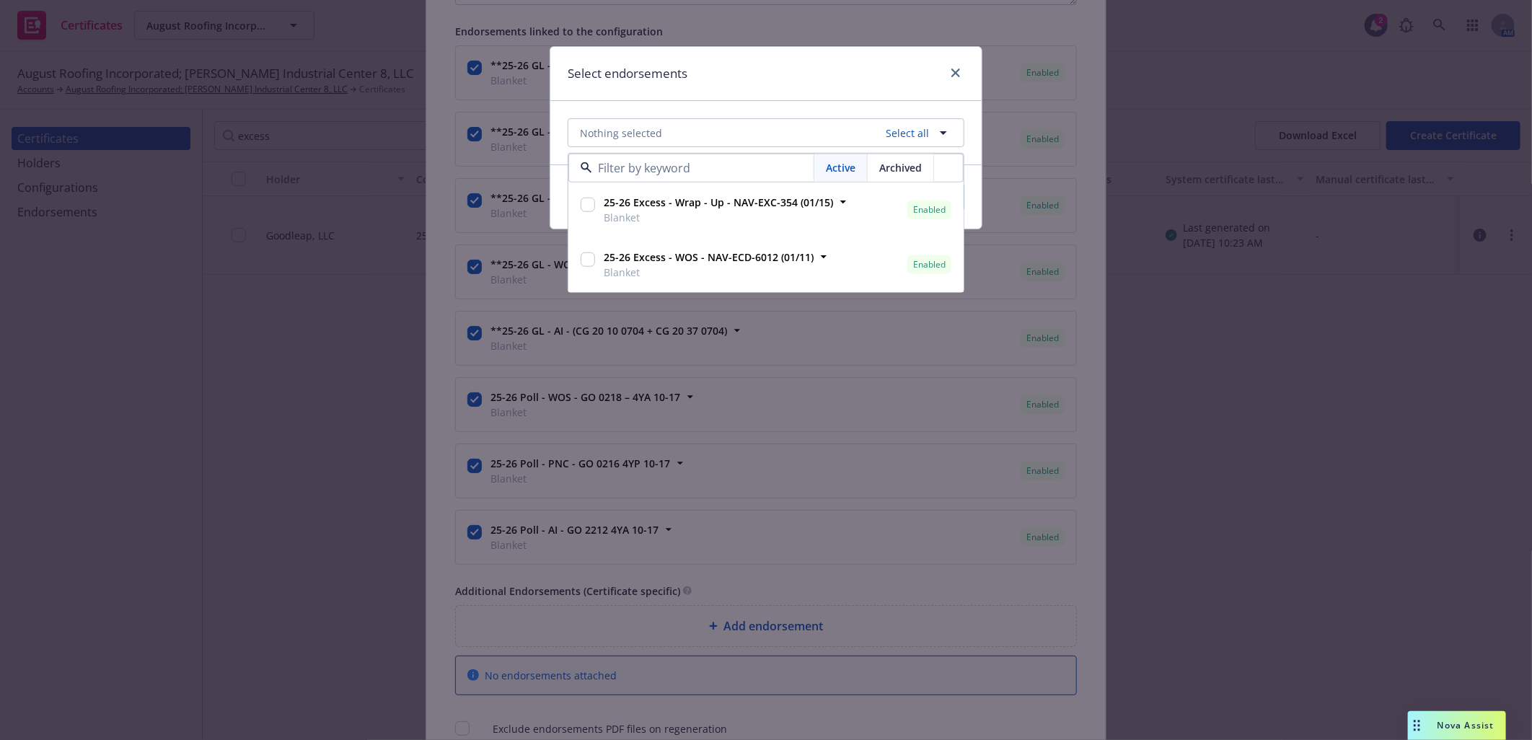
click at [590, 258] on input "checkbox" at bounding box center [588, 259] width 14 height 14
checkbox input "true"
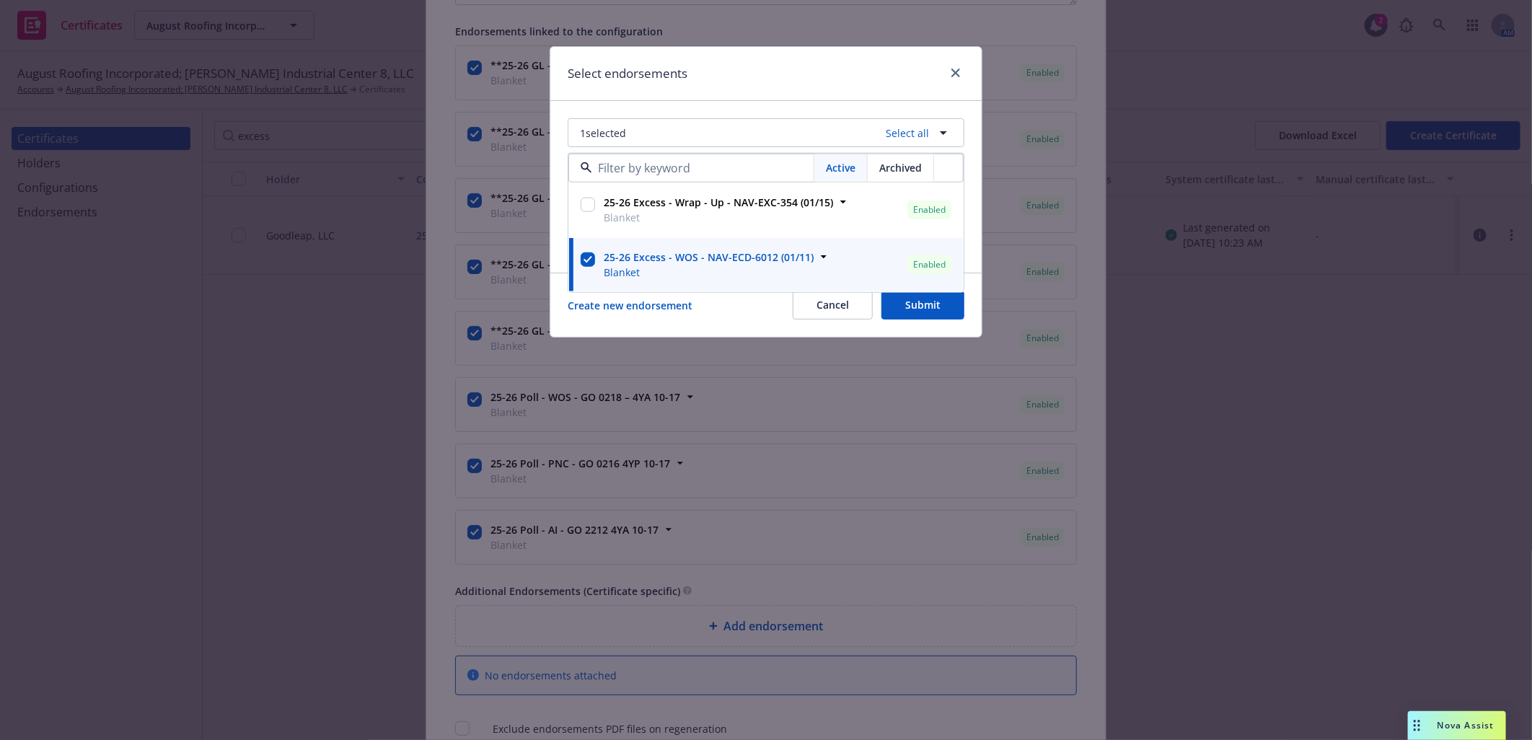
click at [746, 75] on div "Select endorsements" at bounding box center [765, 74] width 431 height 54
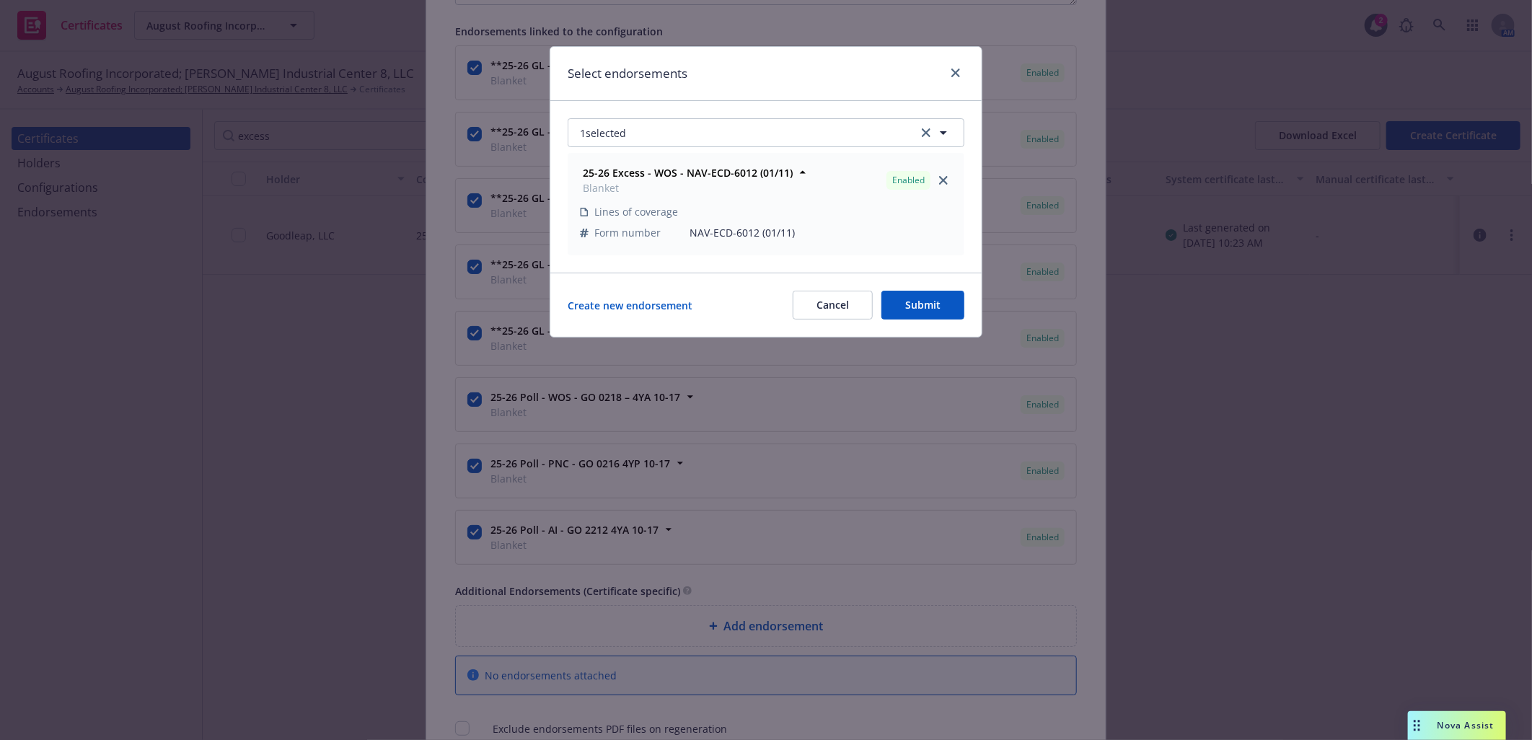
click at [910, 298] on button "Submit" at bounding box center [922, 305] width 83 height 29
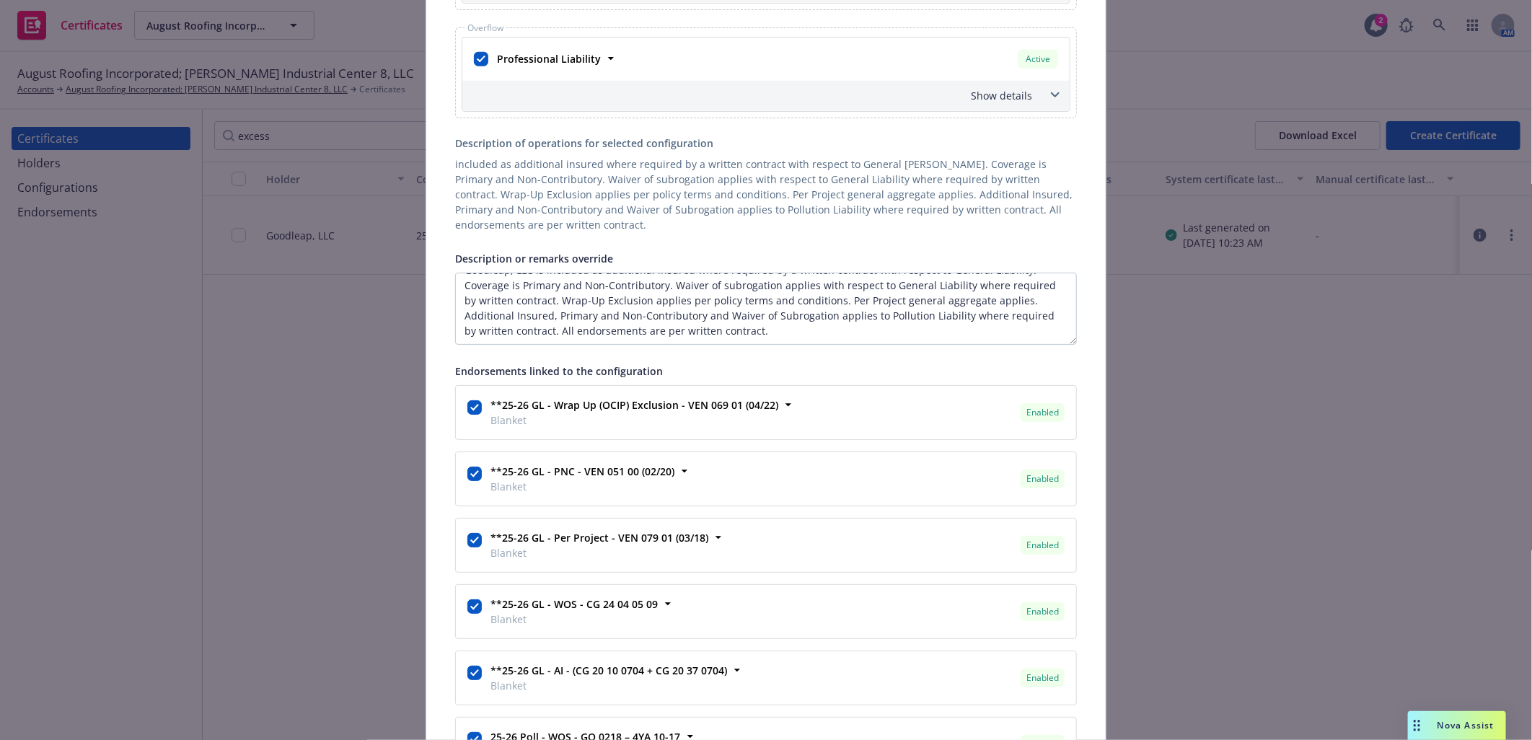
scroll to position [679, 0]
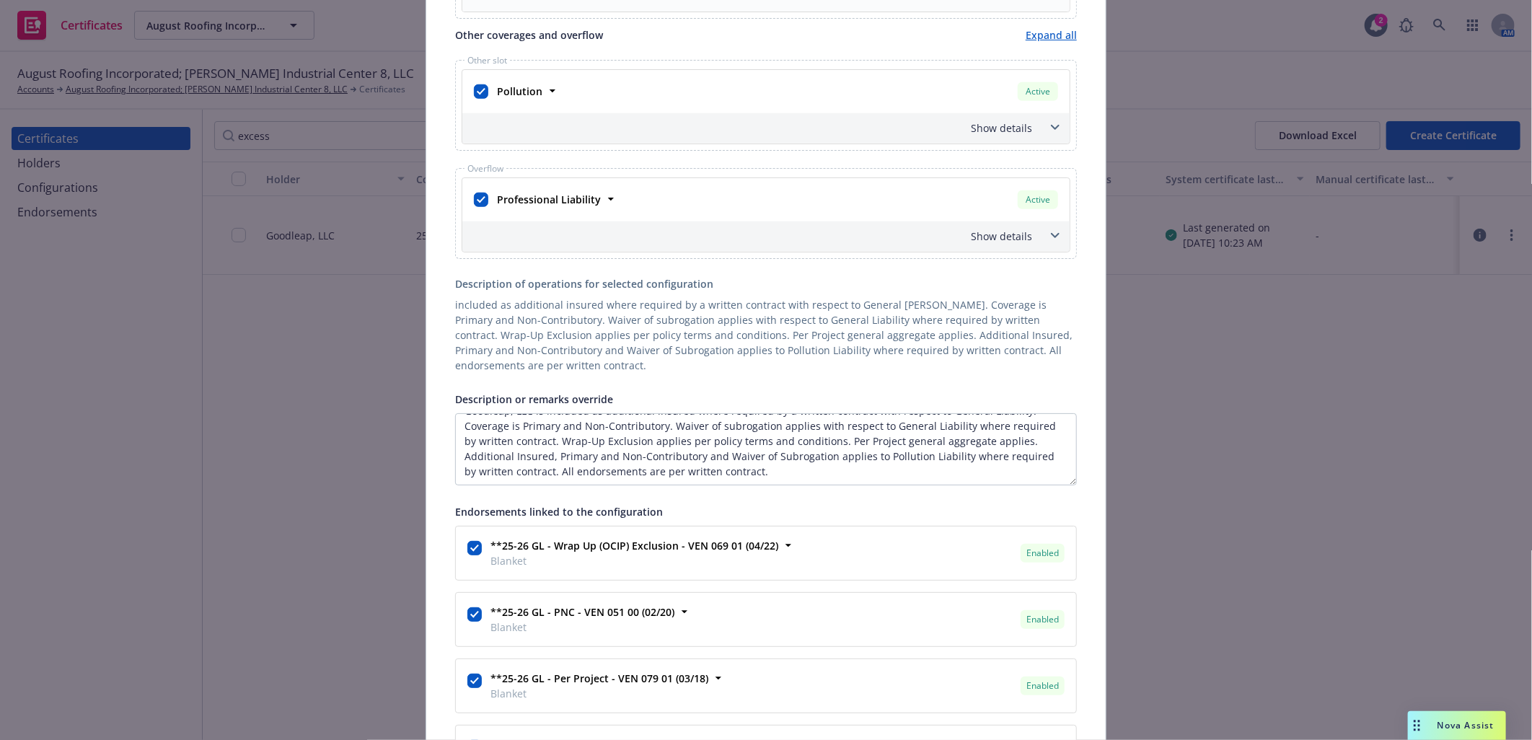
click at [765, 391] on div "Description or remarks override" at bounding box center [766, 398] width 622 height 17
drag, startPoint x: 665, startPoint y: 453, endPoint x: 501, endPoint y: 470, distance: 165.3
click at [501, 470] on textarea "Goodleap, LLC is included as additional insured where required by a written con…" at bounding box center [766, 449] width 622 height 72
click at [503, 470] on textarea "Goodleap, LLC is included as additional insured where required by a written con…" at bounding box center [766, 449] width 622 height 72
paste textarea "Waiver of Subrogation applies to Pollution Liability where required by written …"
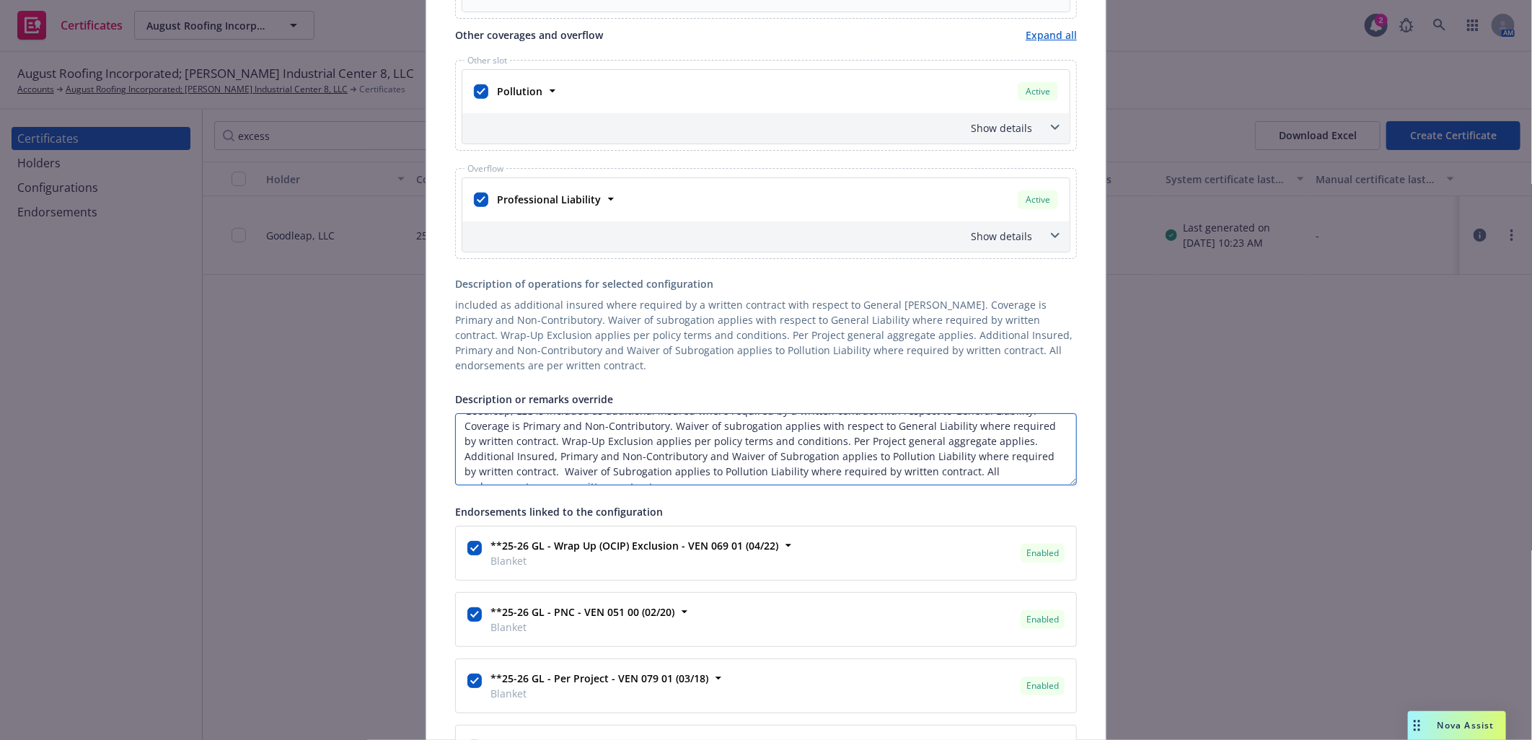
drag, startPoint x: 702, startPoint y: 472, endPoint x: 661, endPoint y: 470, distance: 41.2
click at [661, 470] on textarea "Goodleap, LLC is included as additional insured where required by a written con…" at bounding box center [766, 449] width 622 height 72
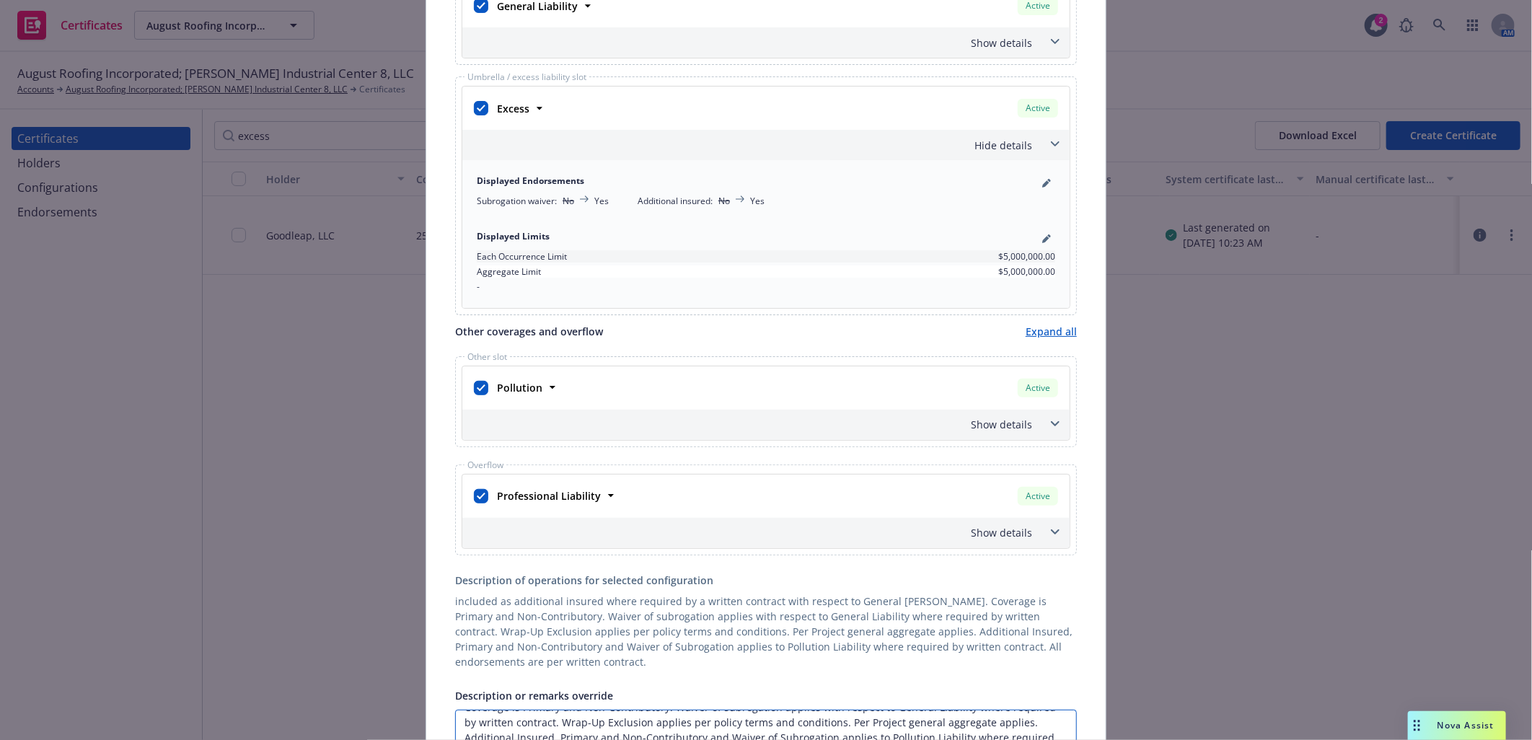
scroll to position [359, 0]
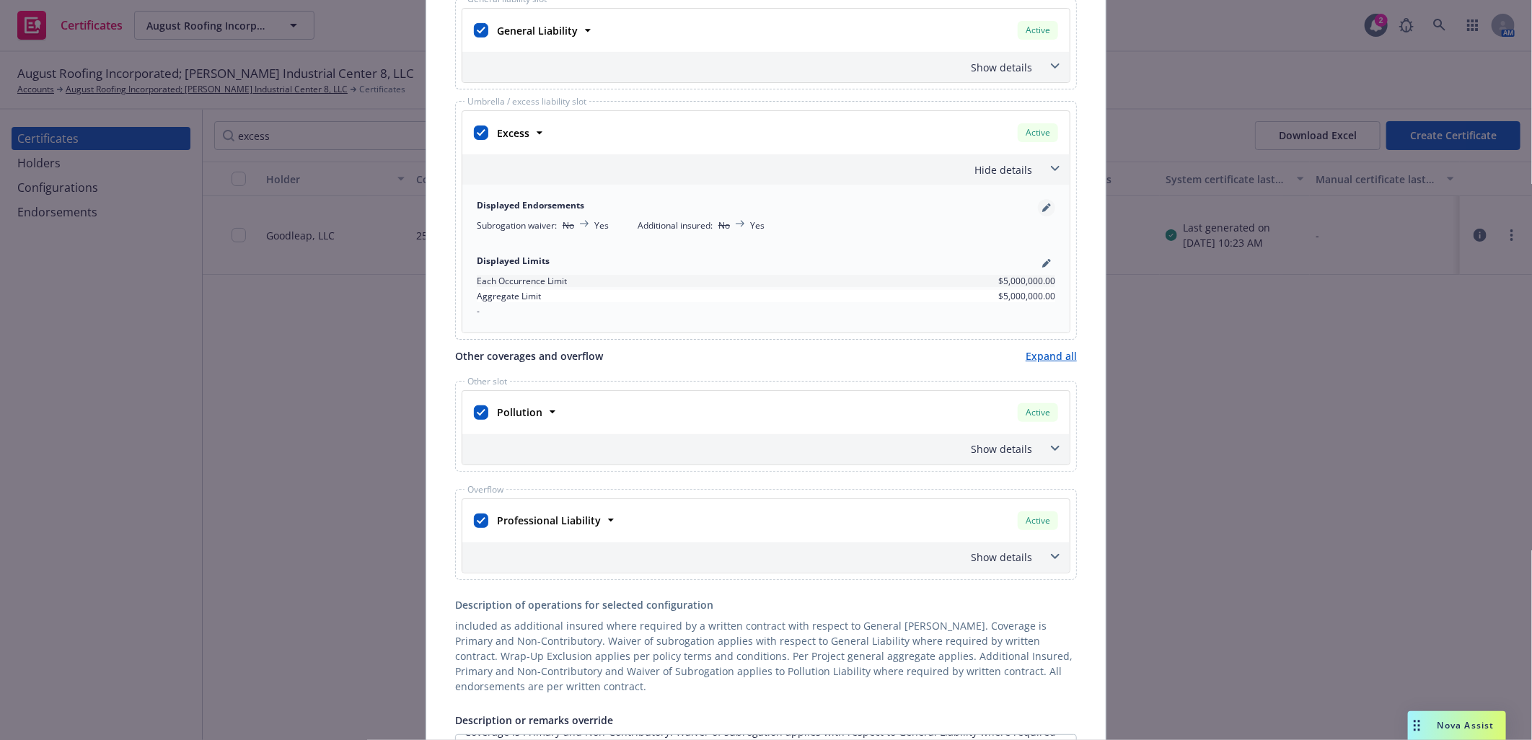
click at [1042, 206] on icon "pencil" at bounding box center [1046, 207] width 9 height 9
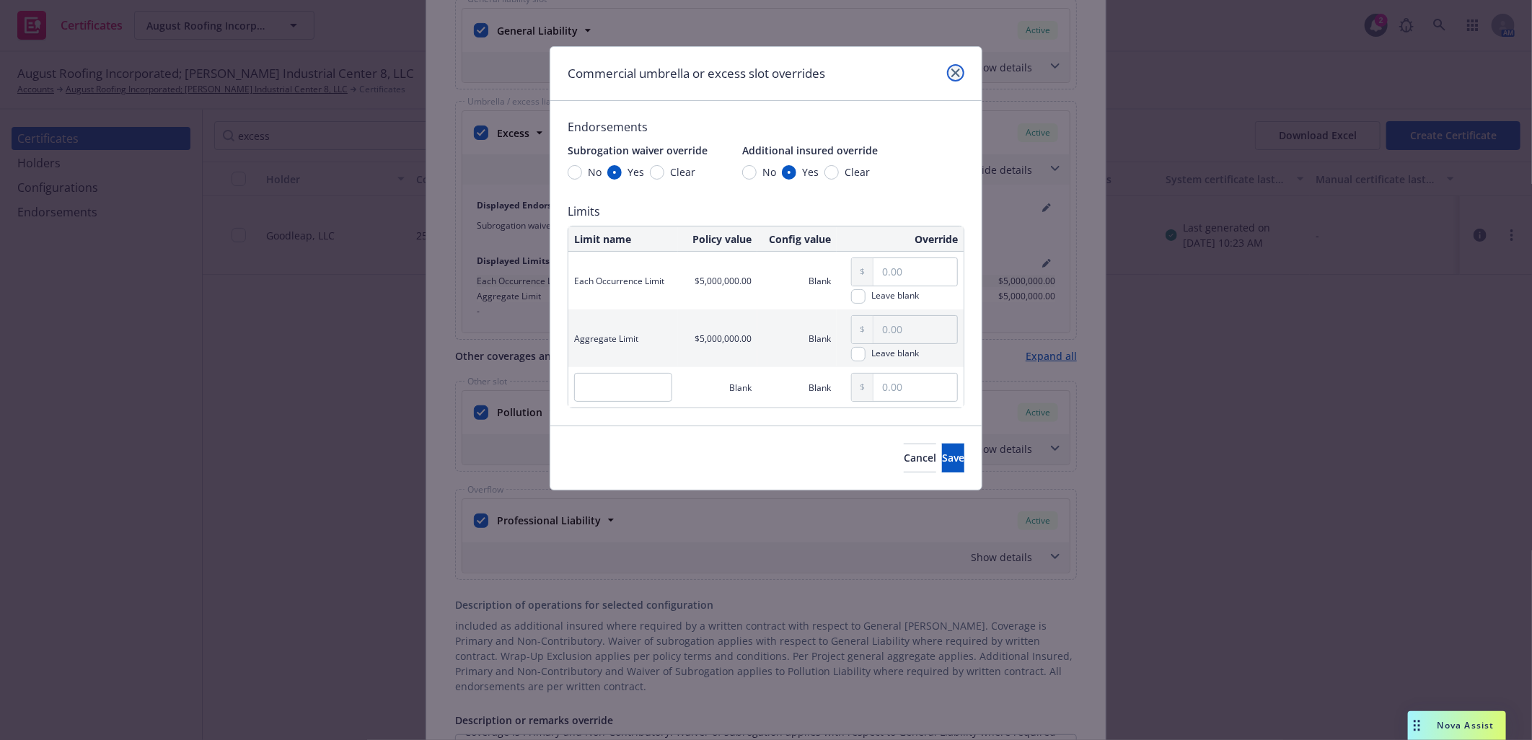
click at [954, 70] on icon "close" at bounding box center [955, 73] width 9 height 9
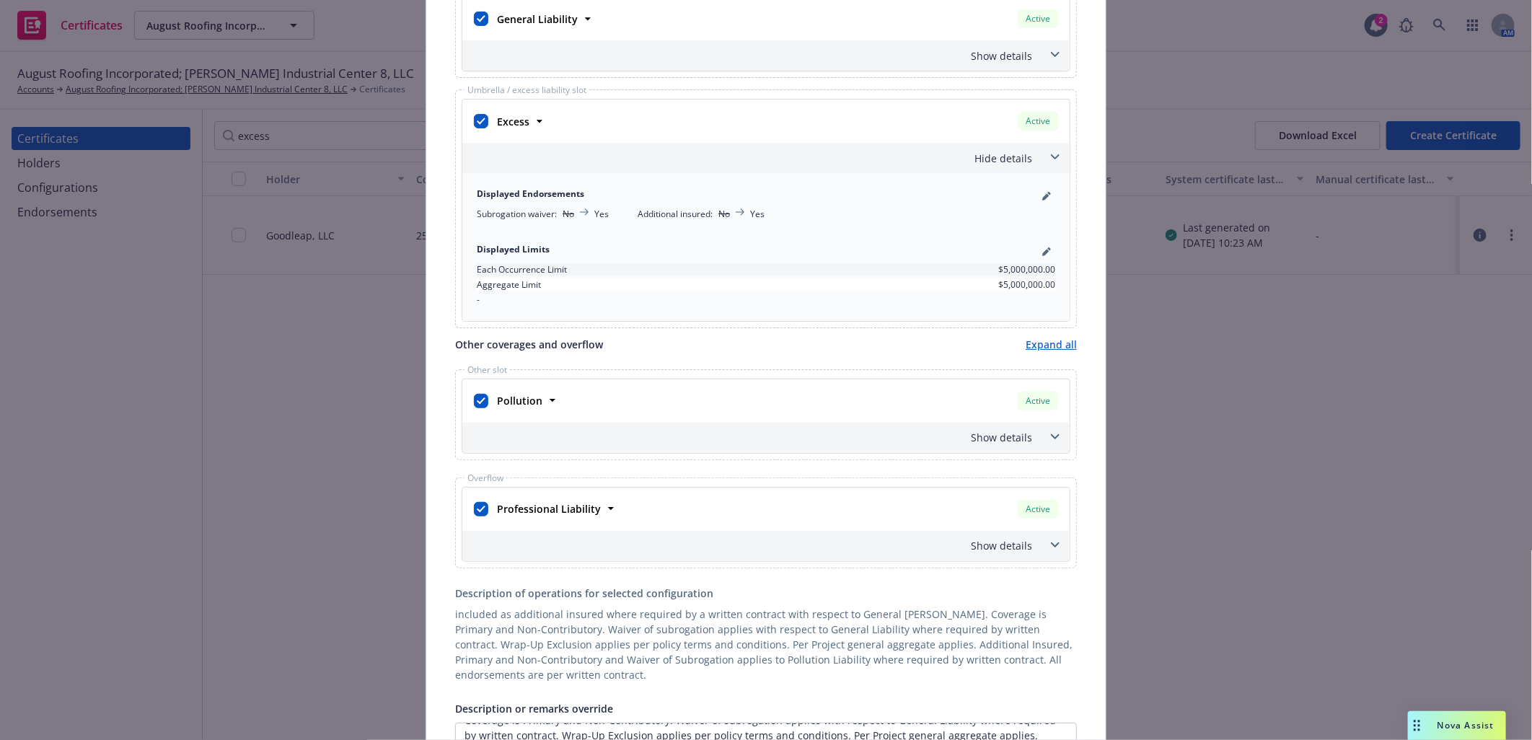
scroll to position [0, 0]
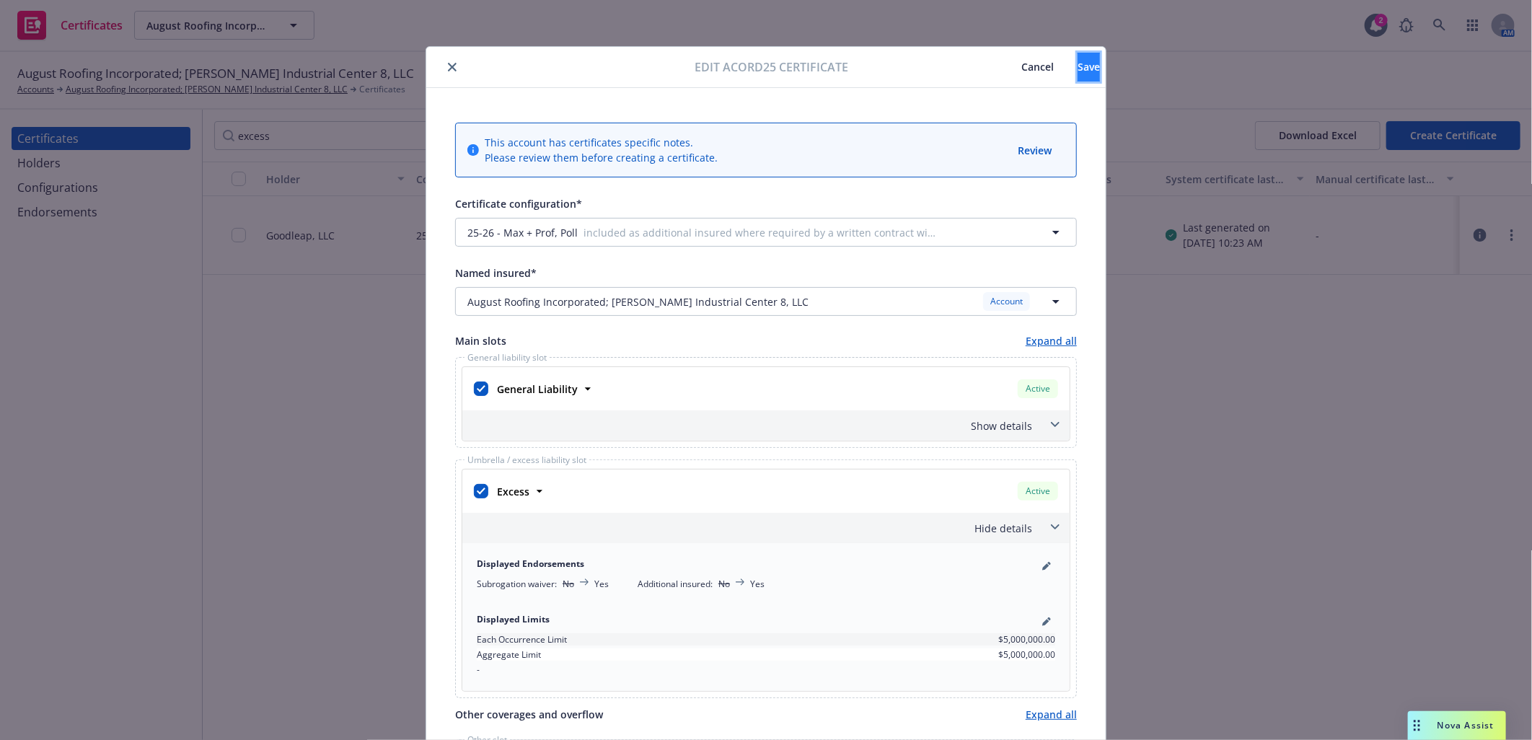
click at [1078, 66] on span "Save" at bounding box center [1089, 67] width 22 height 14
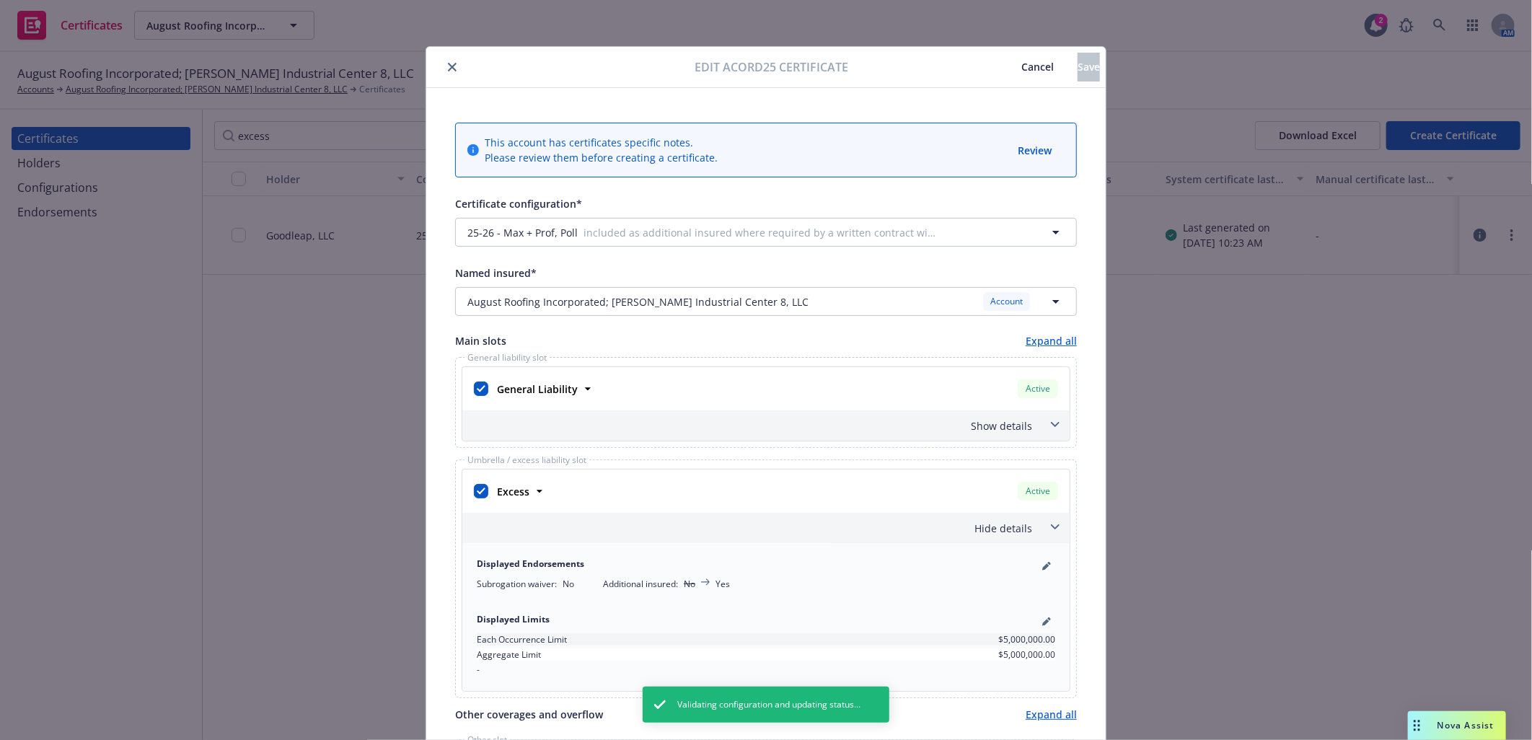
type textarea "Goodleap, LLC is included as additional insured where required by a written con…"
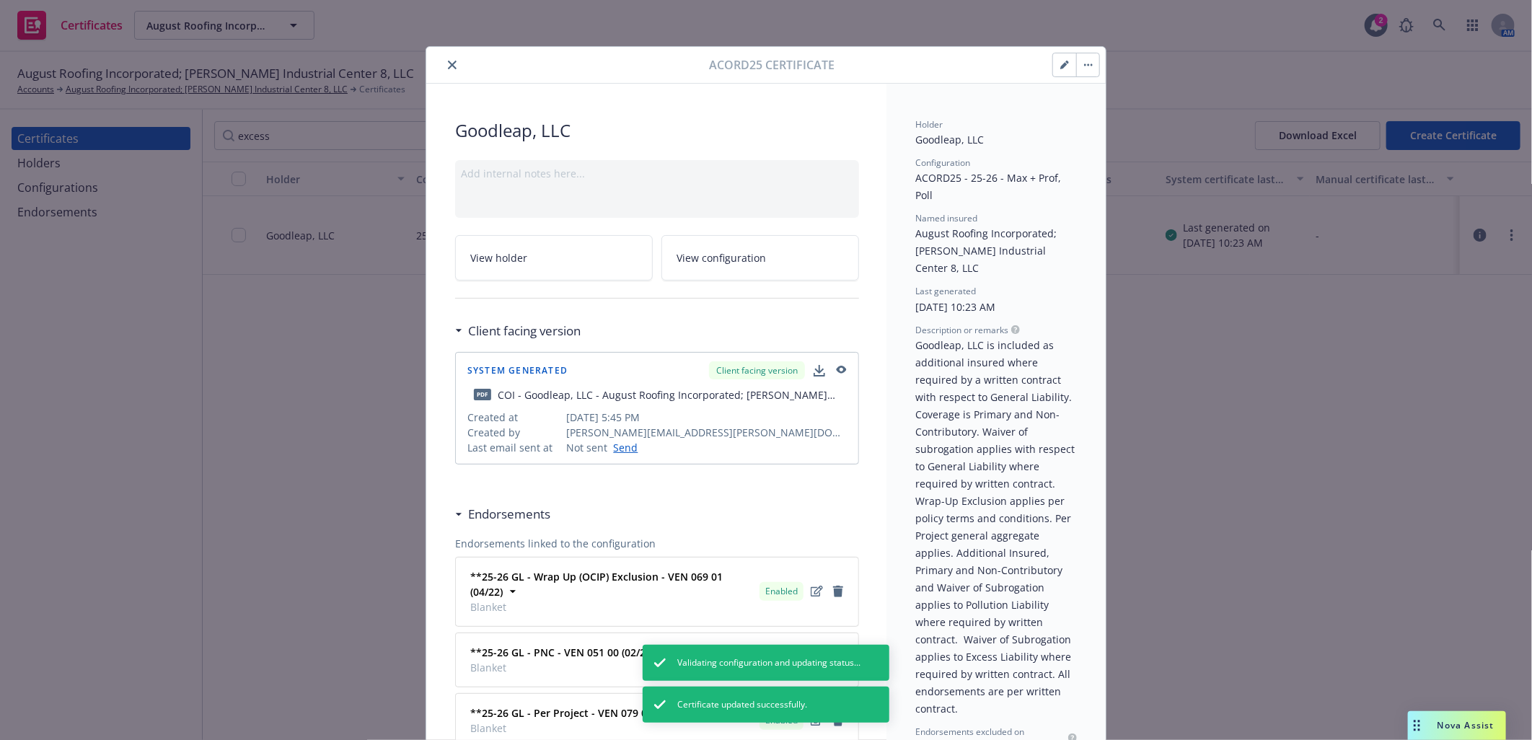
click at [448, 63] on icon "close" at bounding box center [452, 65] width 9 height 9
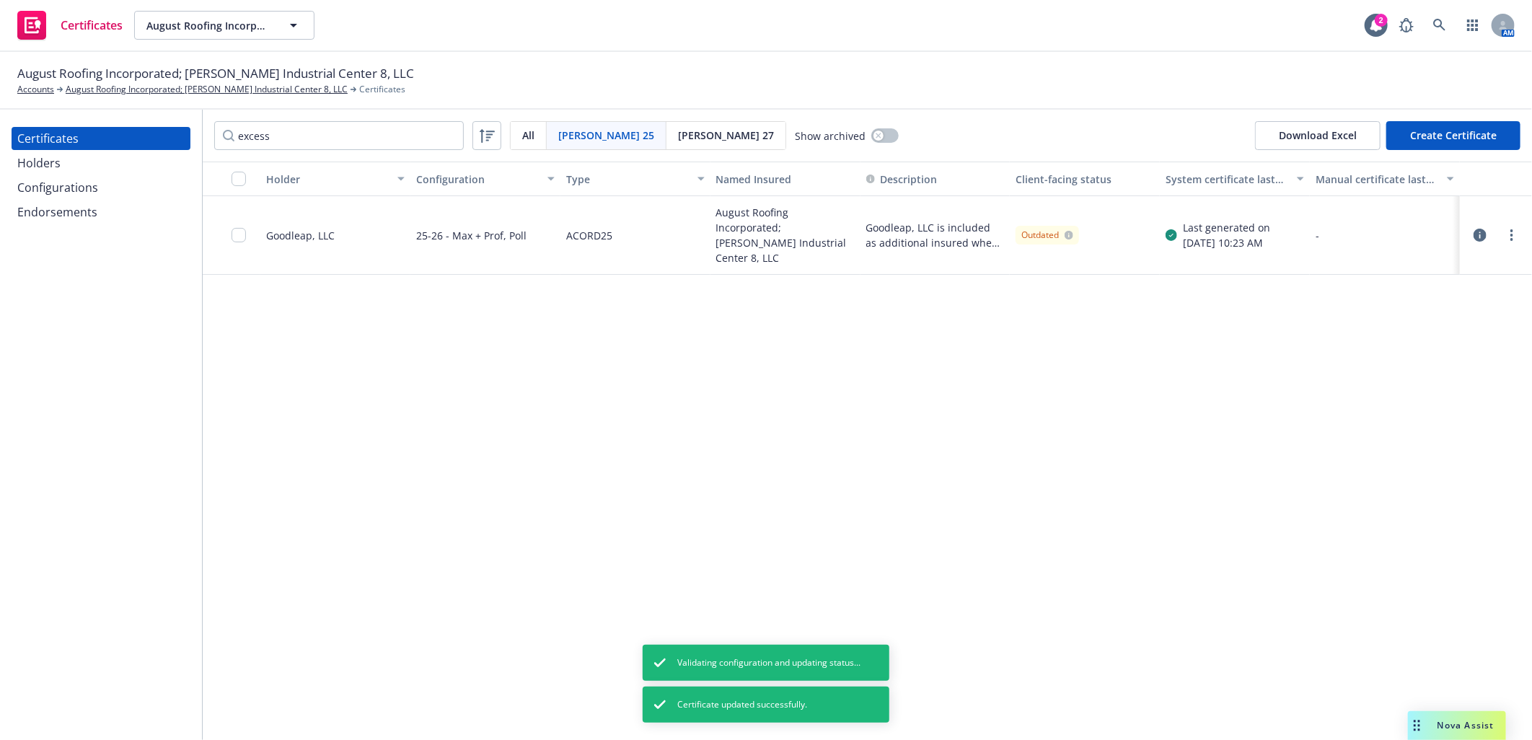
drag, startPoint x: 299, startPoint y: 335, endPoint x: 1501, endPoint y: 315, distance: 1202.6
click at [299, 337] on div "Holder Configuration Type Named Insured Description Client-facing status System…" at bounding box center [867, 451] width 1329 height 579
click at [1511, 229] on circle "more" at bounding box center [1511, 230] width 3 height 3
click at [1426, 434] on link "Download uneditable generated certificate" at bounding box center [1404, 431] width 231 height 29
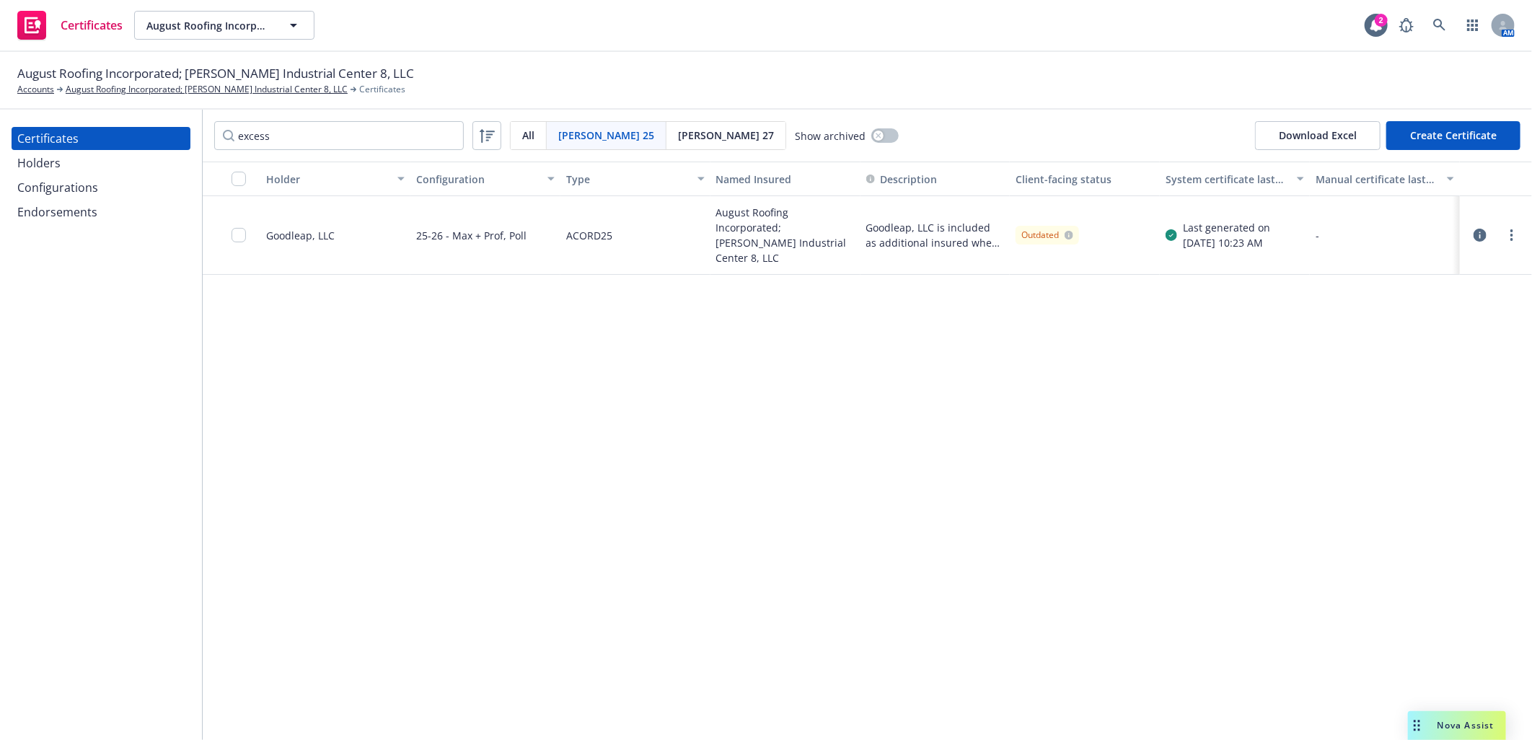
click at [1481, 229] on icon "button" at bounding box center [1480, 235] width 13 height 13
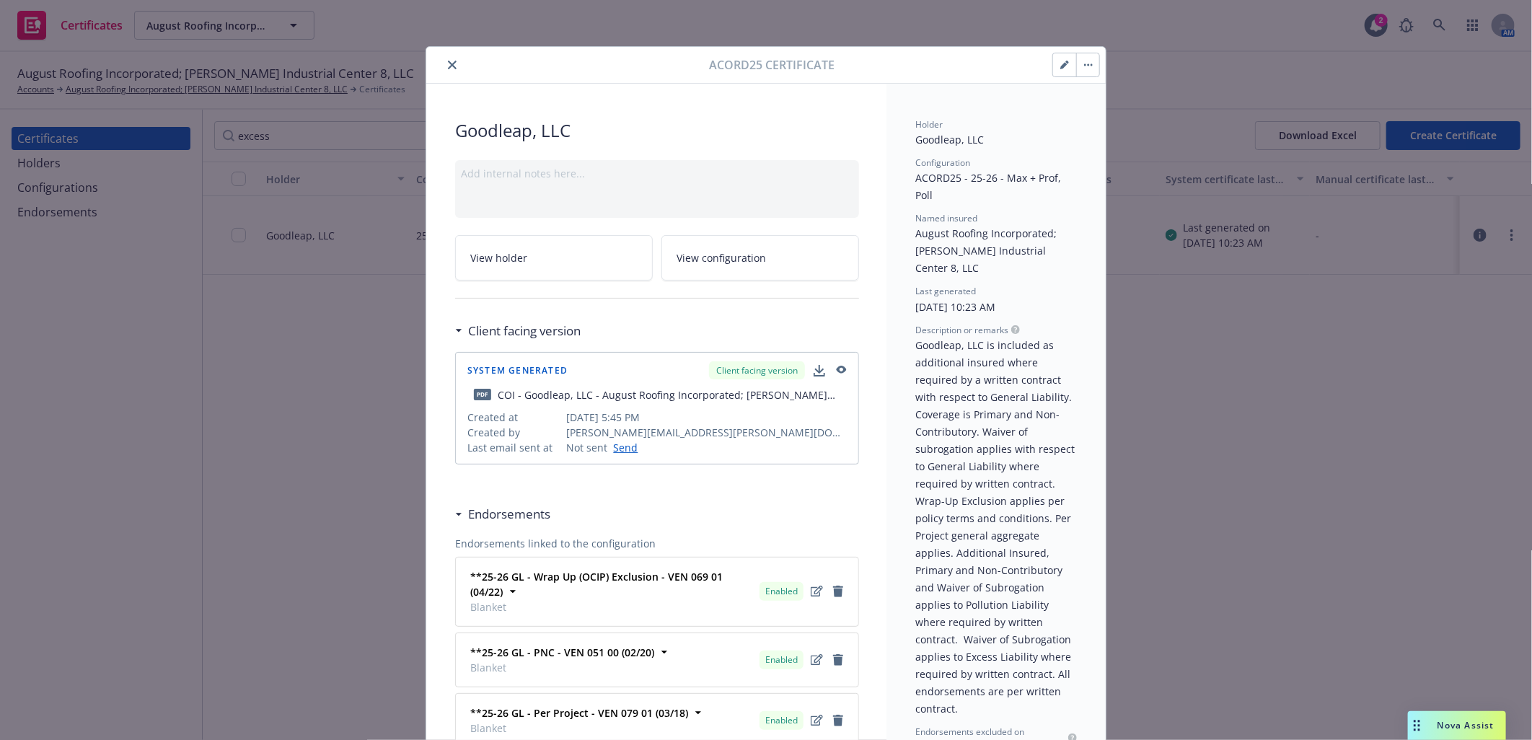
click at [1060, 66] on icon "button" at bounding box center [1063, 65] width 7 height 7
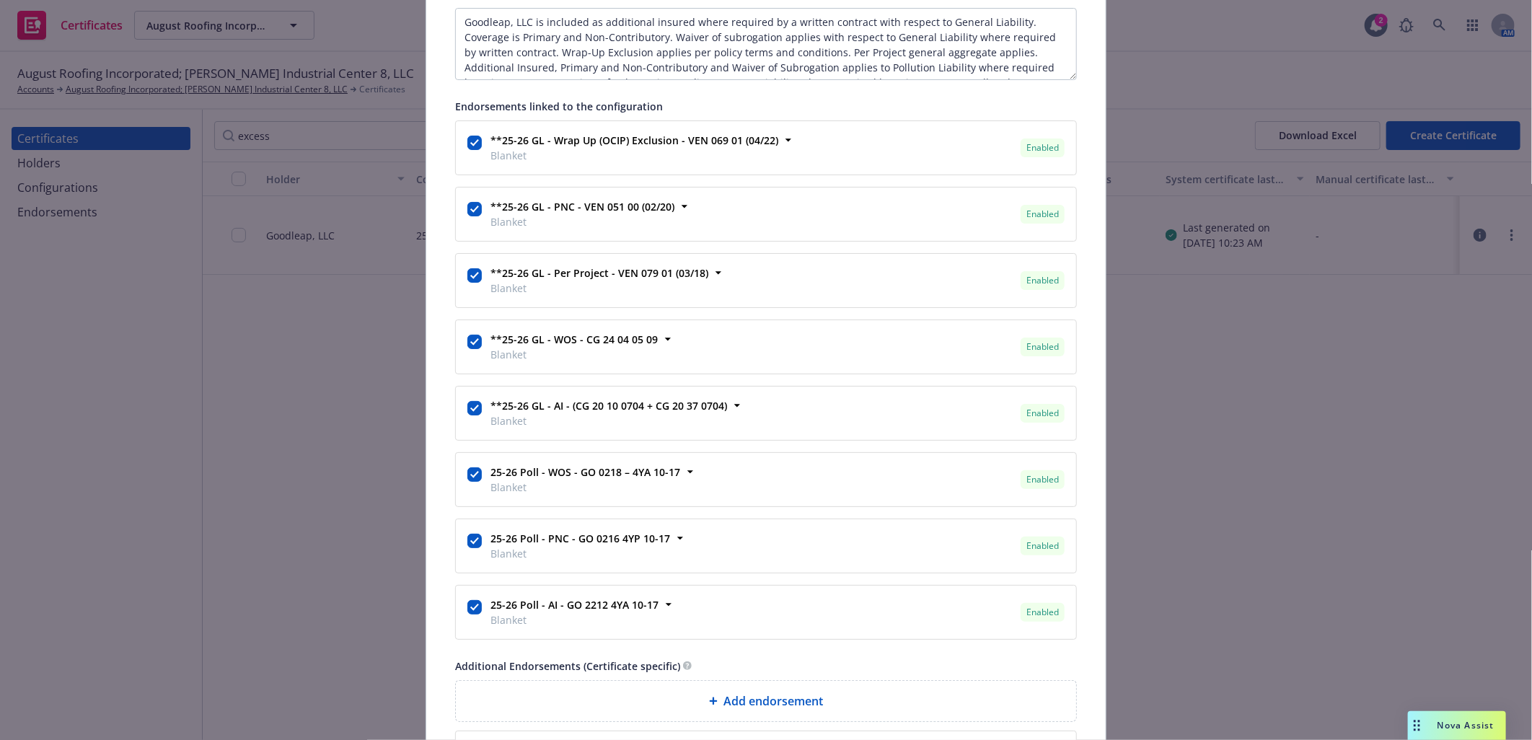
scroll to position [1042, 0]
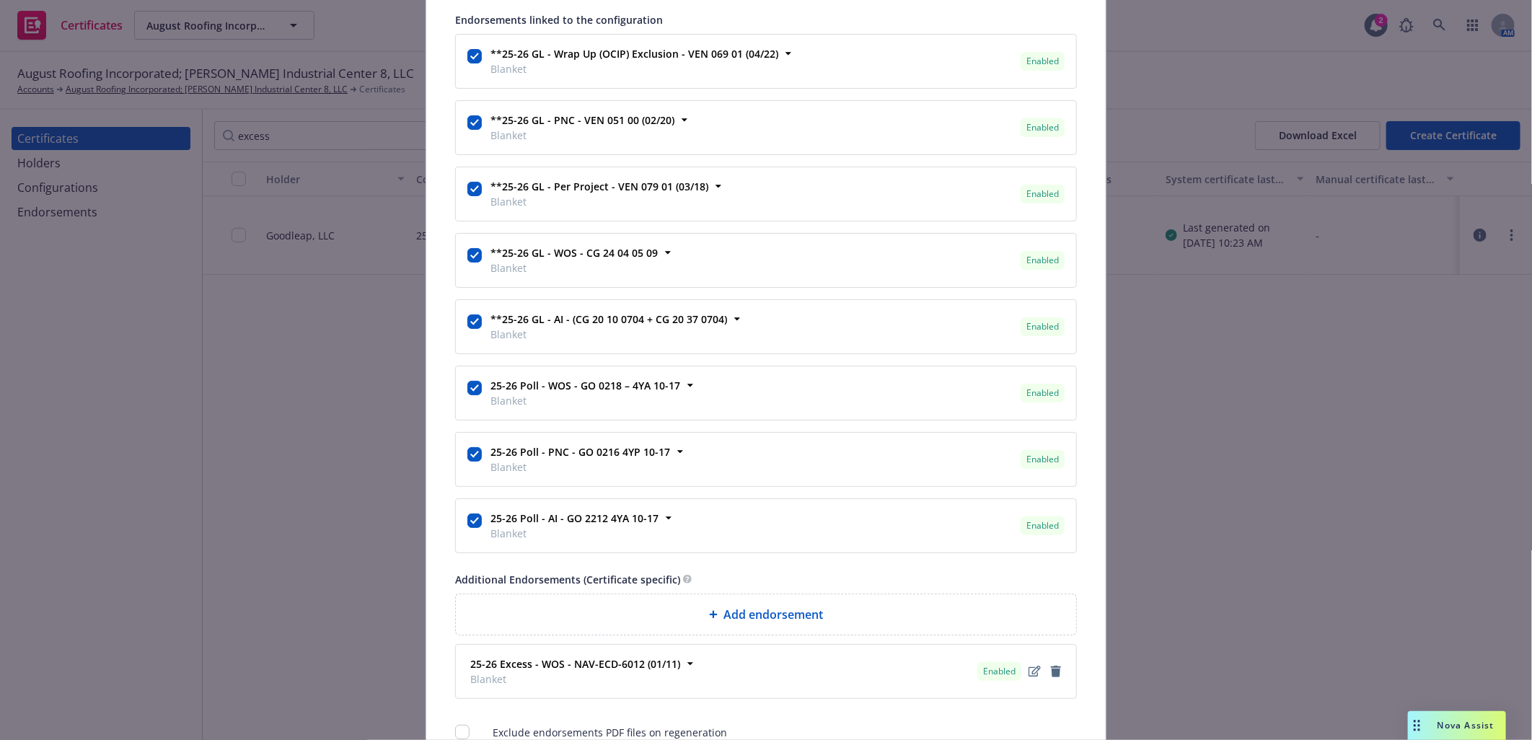
click at [757, 615] on span "Add endorsement" at bounding box center [773, 614] width 100 height 17
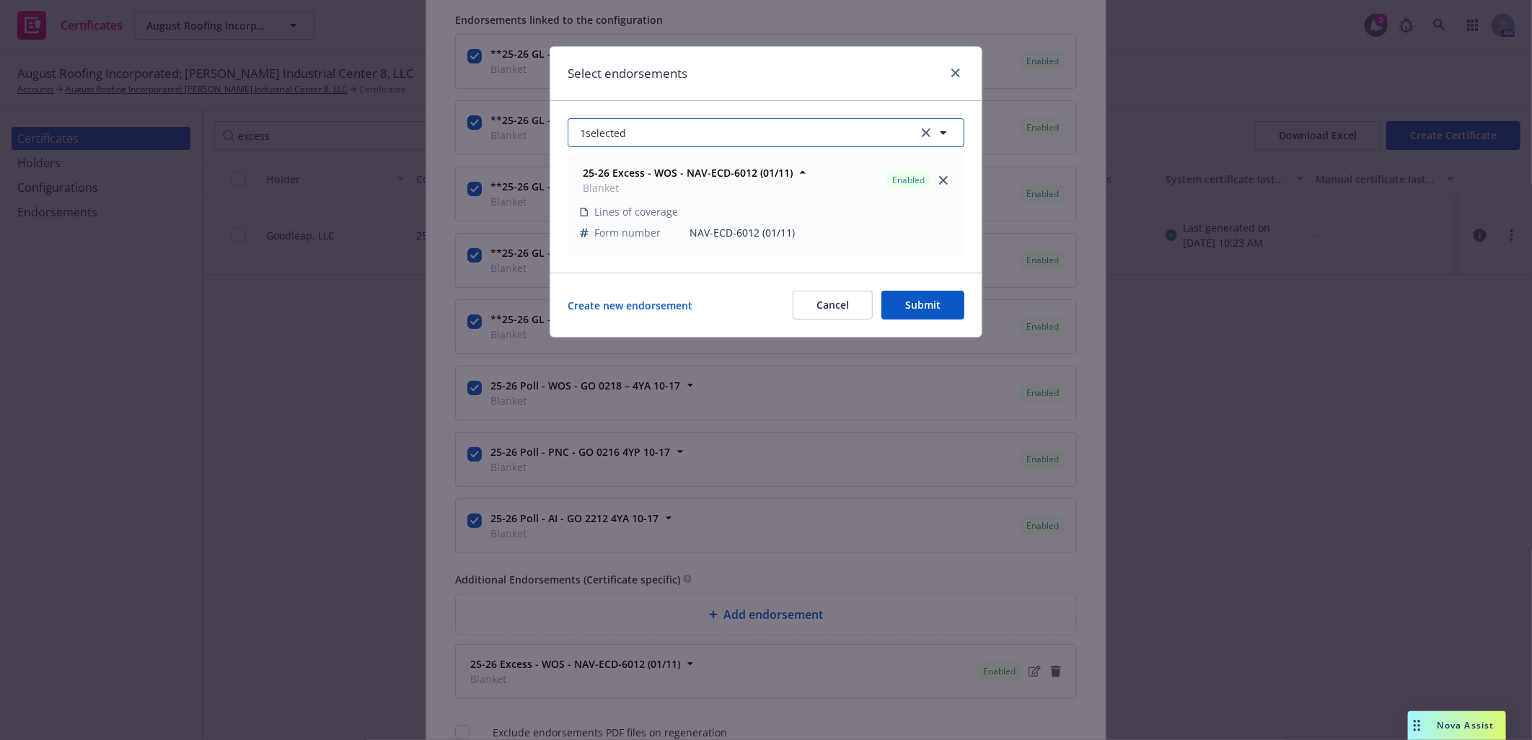
click at [683, 125] on button "1 selected" at bounding box center [766, 132] width 397 height 29
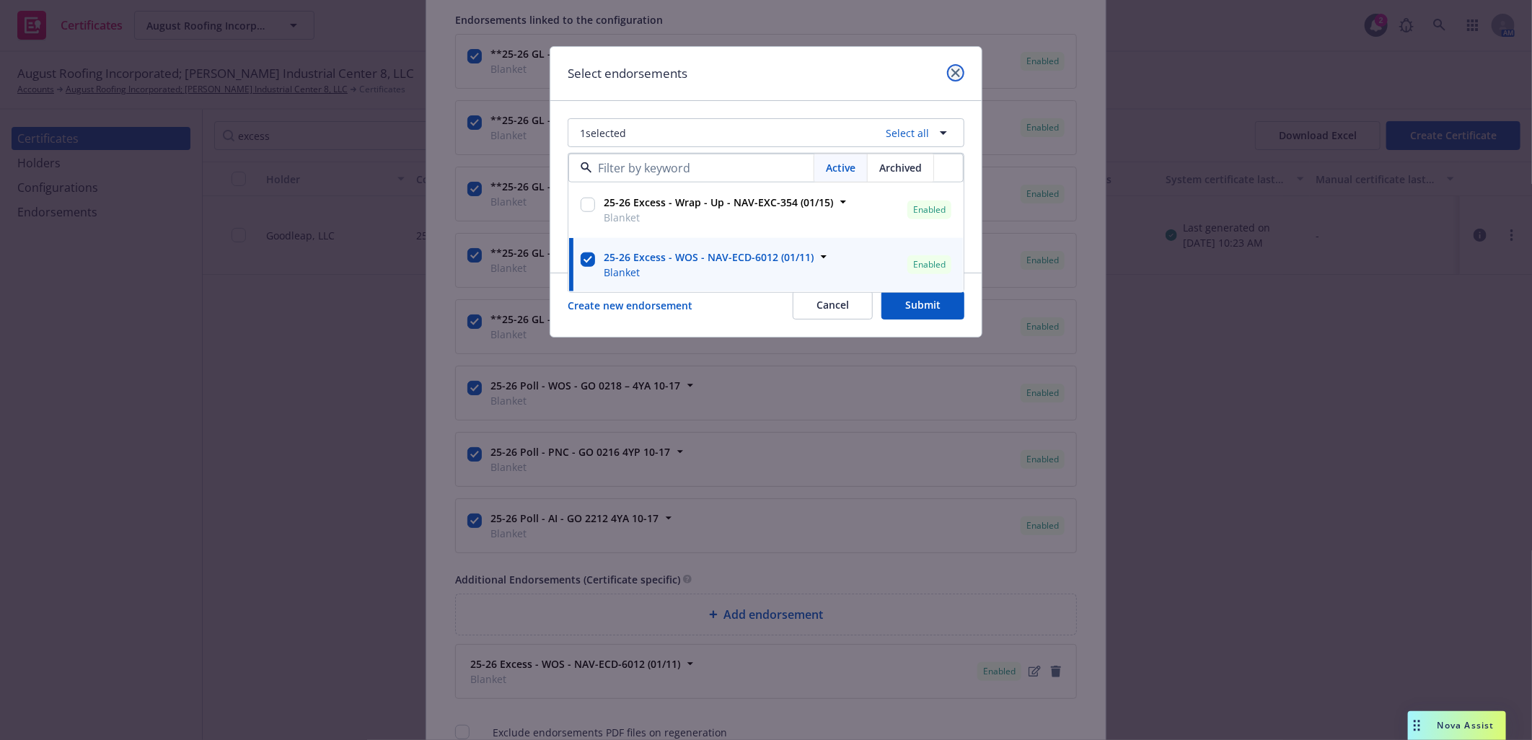
click at [952, 72] on icon "close" at bounding box center [955, 73] width 9 height 9
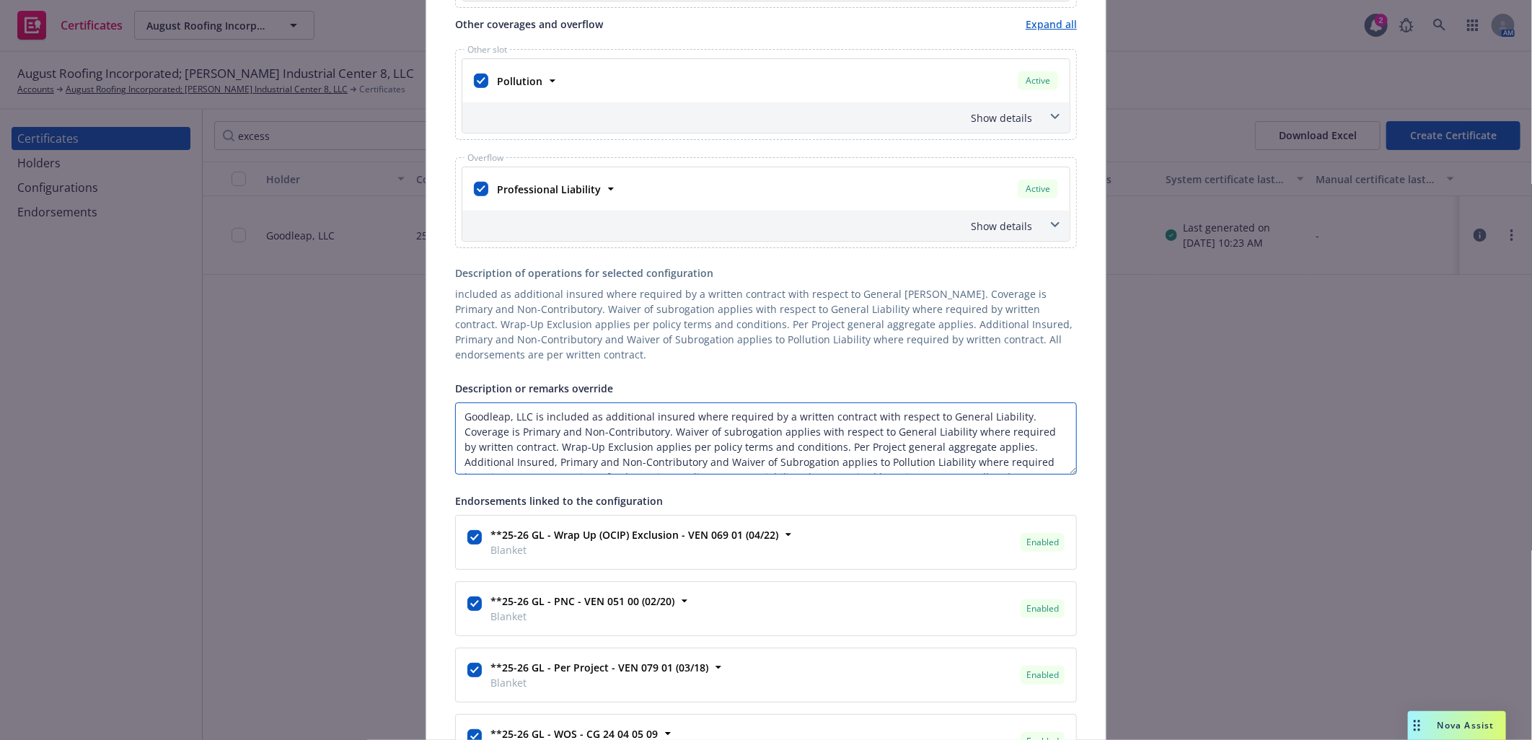
scroll to position [32, 0]
drag, startPoint x: 1000, startPoint y: 446, endPoint x: 498, endPoint y: 431, distance: 502.3
click at [498, 431] on textarea "Goodleap, LLC is included as additional insured where required by a written con…" at bounding box center [766, 439] width 622 height 72
click at [507, 444] on textarea "Goodleap, LLC is included as additional insured where required by a written con…" at bounding box center [766, 439] width 622 height 72
paste textarea "Additional Insured,"
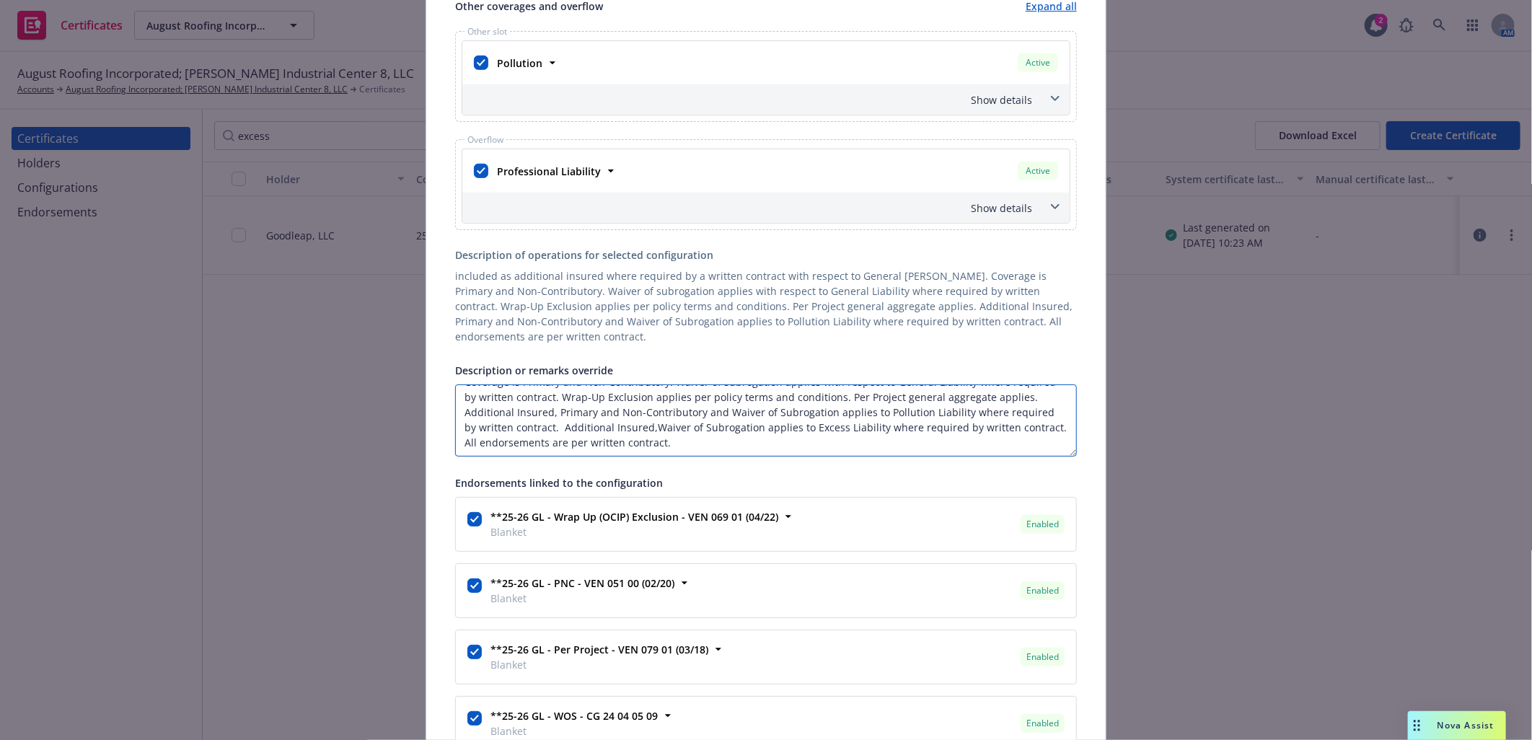
scroll to position [542, 0]
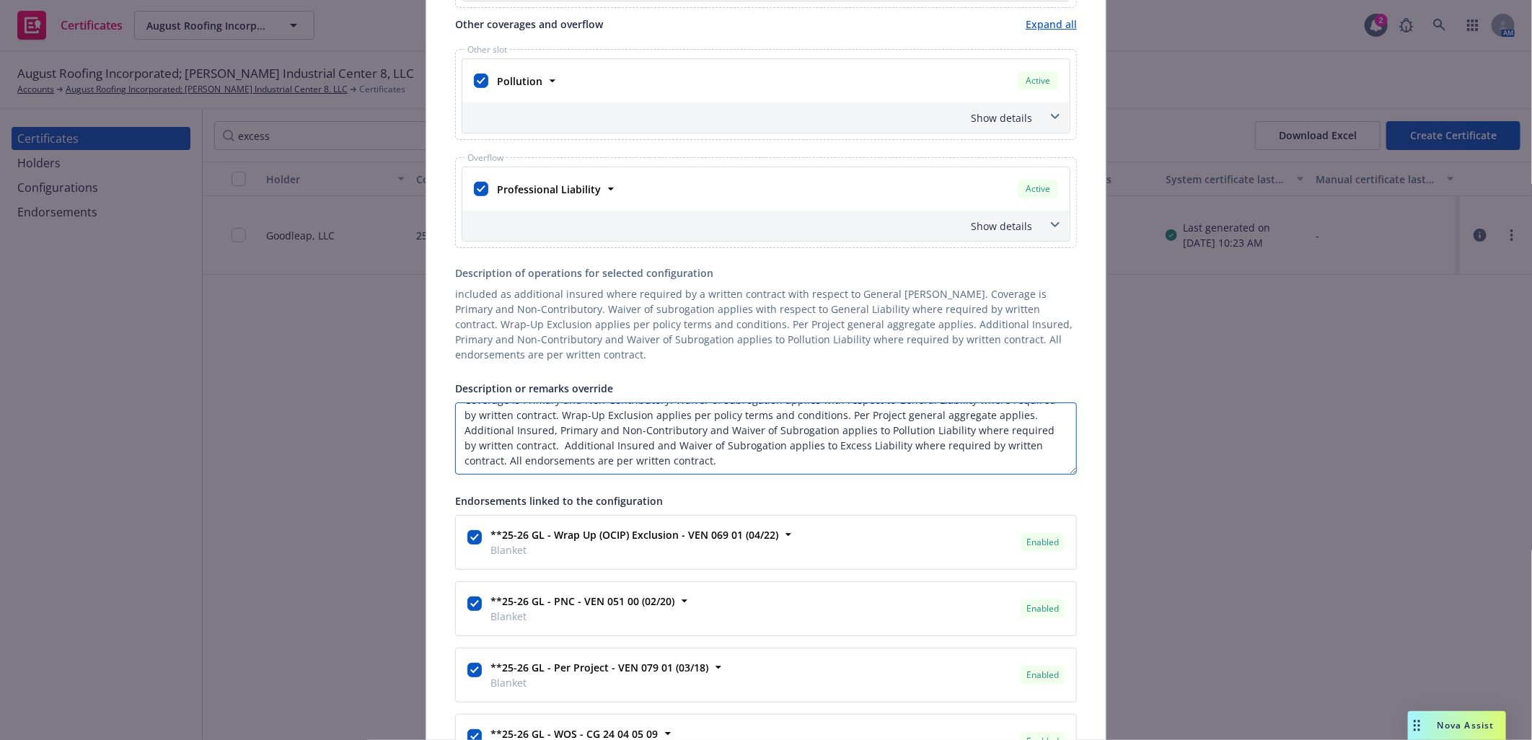
click at [754, 457] on textarea "Goodleap, LLC is included as additional insured where required by a written con…" at bounding box center [766, 439] width 622 height 72
click at [756, 457] on textarea "Goodleap, LLC is included as additional insured where required by a written con…" at bounding box center [766, 439] width 622 height 72
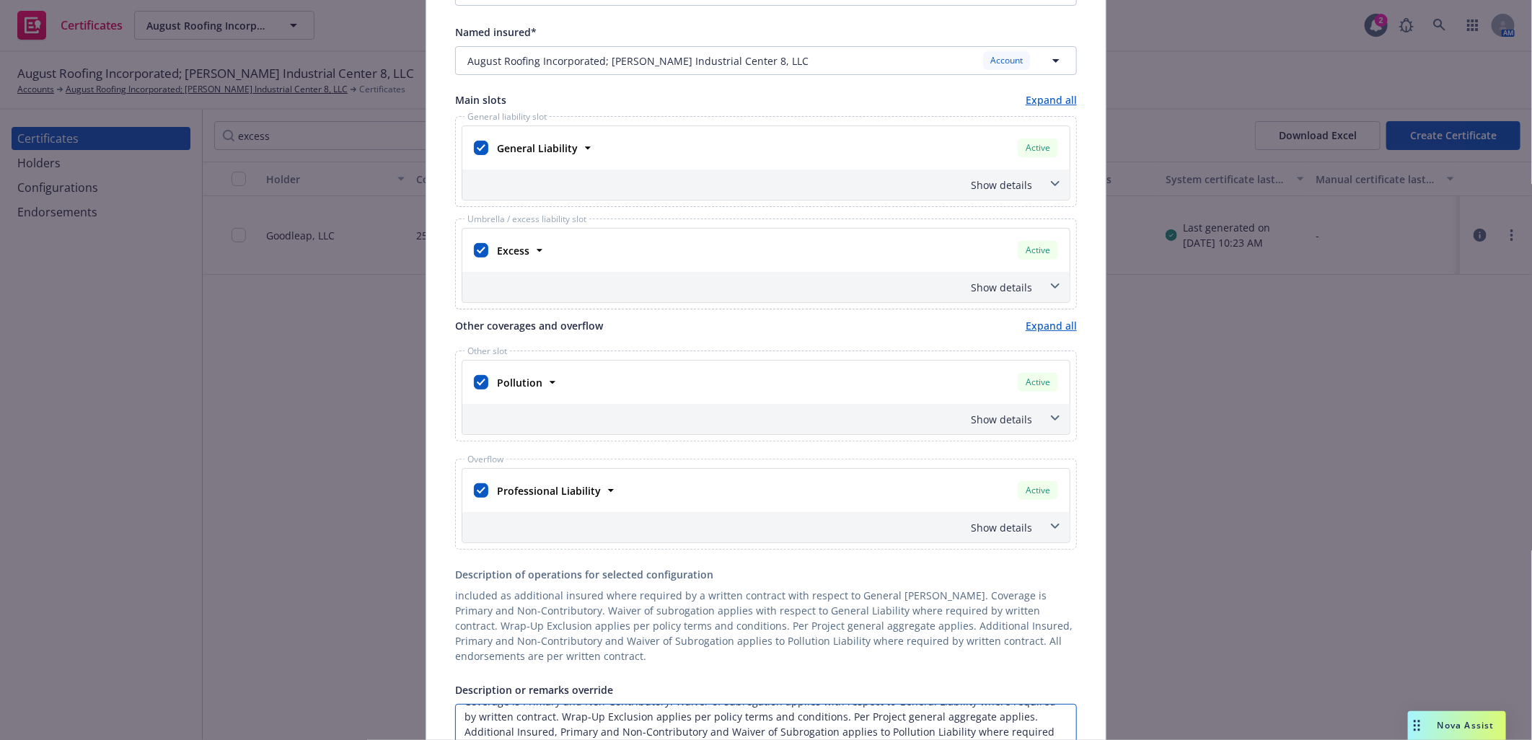
scroll to position [0, 0]
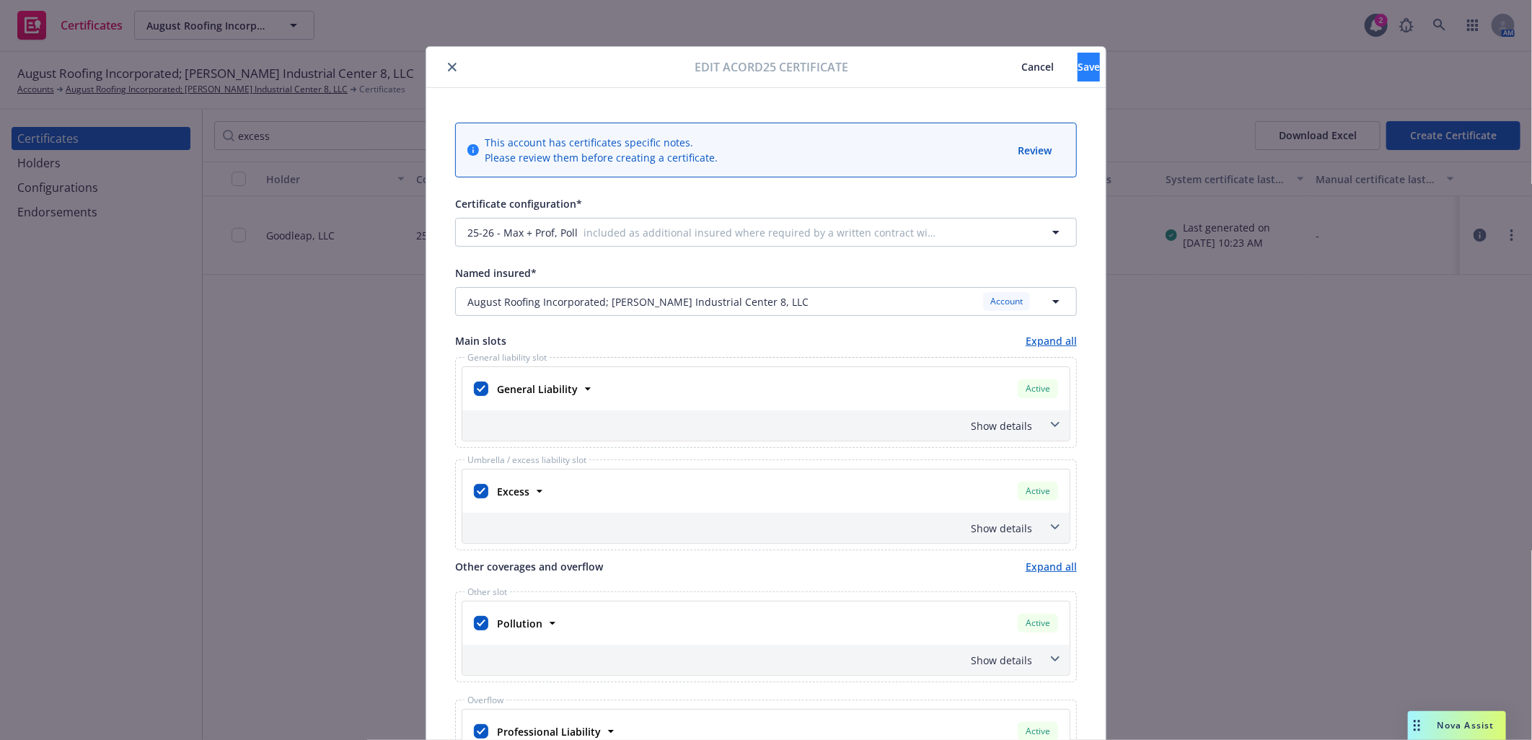
type textarea "Goodleap, LLC is included as additional insured where required by a written con…"
click at [1078, 66] on span "Save" at bounding box center [1089, 67] width 22 height 14
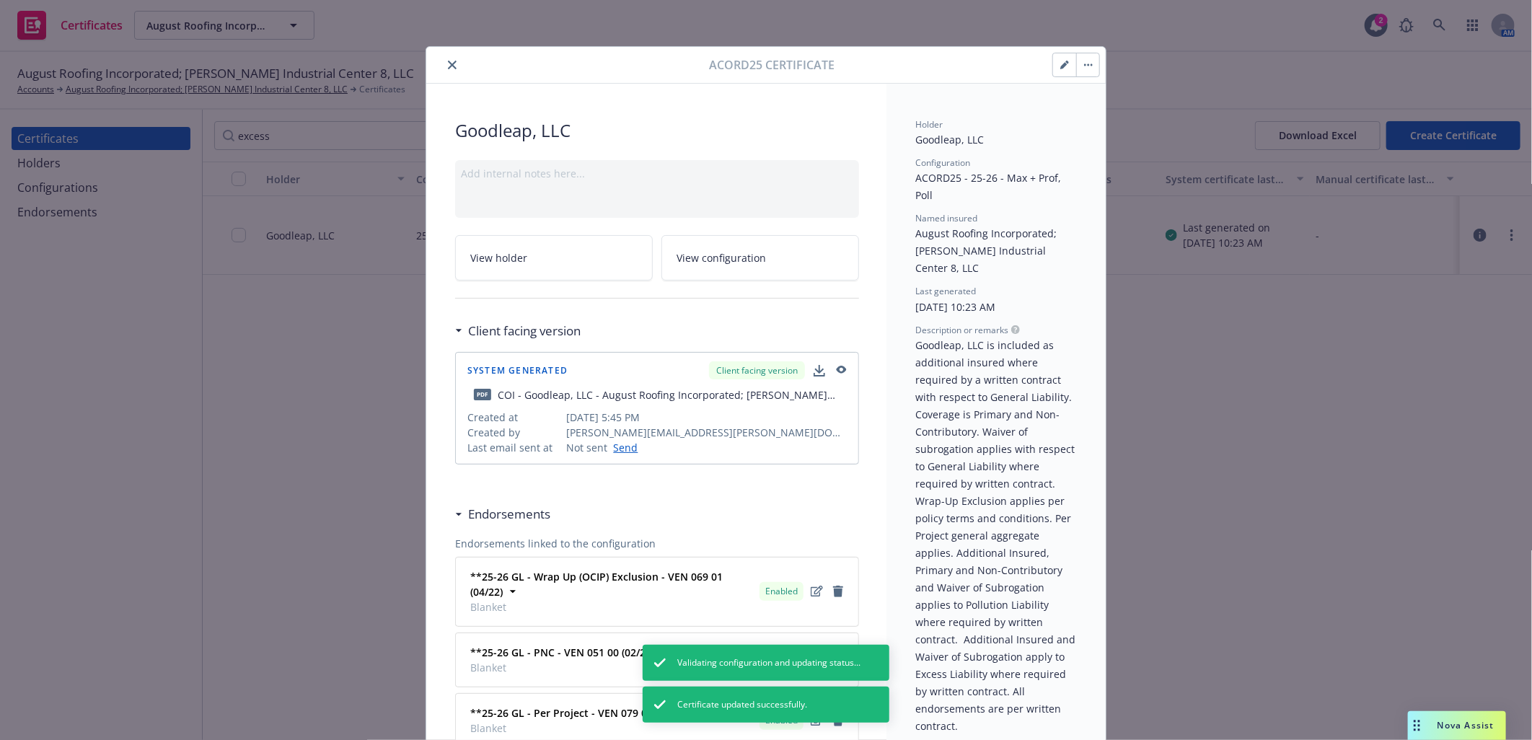
click at [448, 63] on icon "close" at bounding box center [452, 65] width 9 height 9
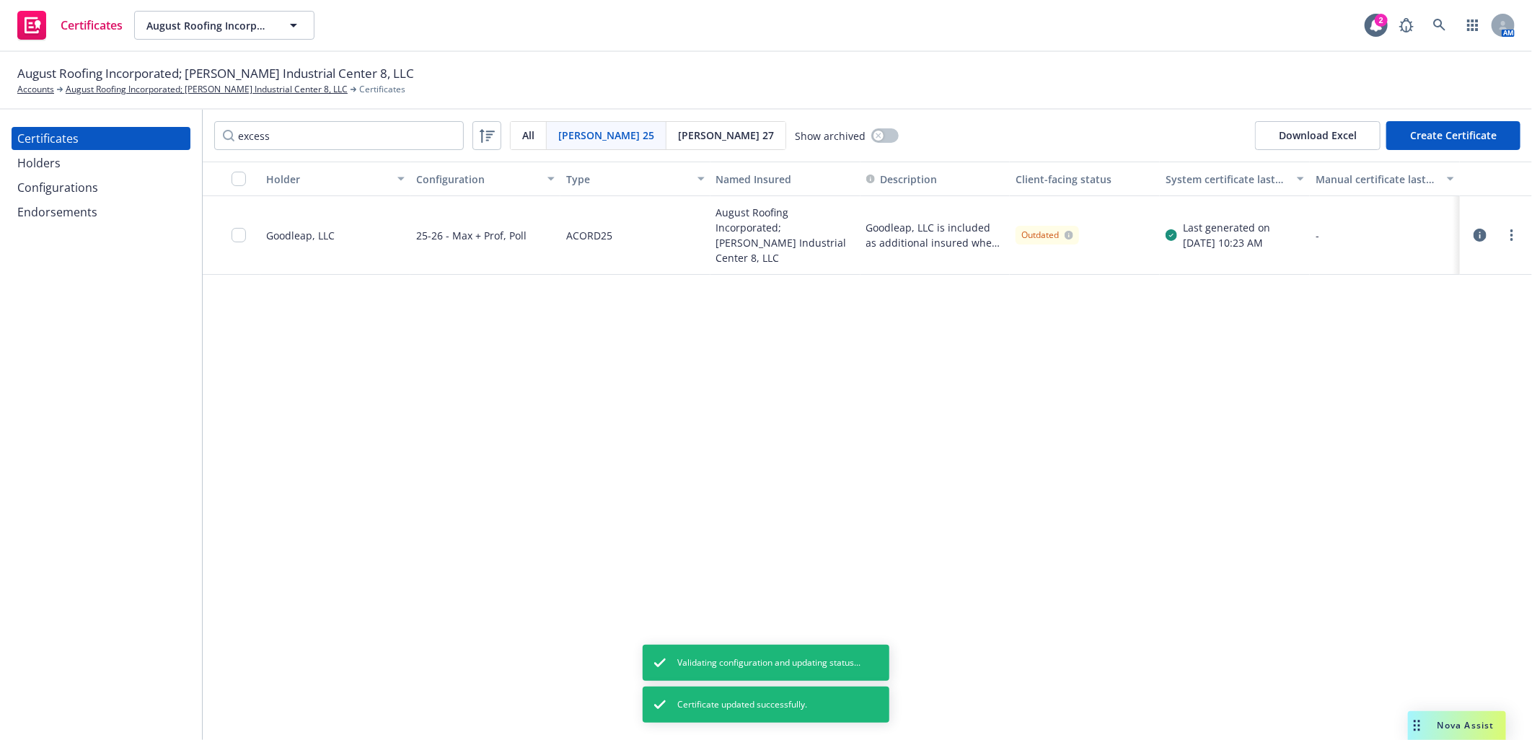
click at [338, 427] on div "Holder Configuration Type Named Insured Description Client-facing status System…" at bounding box center [867, 451] width 1329 height 579
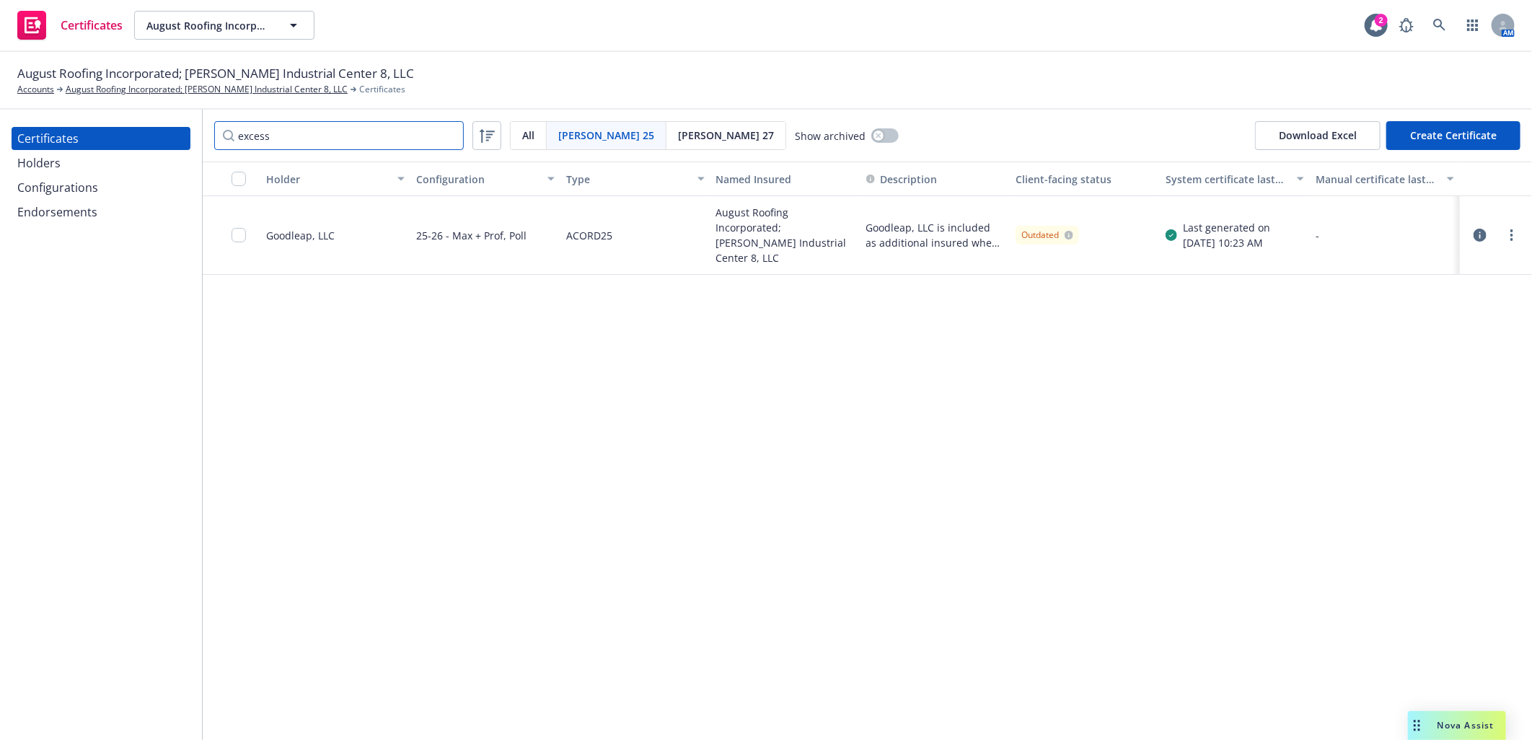
click at [304, 136] on input "excess" at bounding box center [339, 135] width 250 height 29
drag, startPoint x: 118, startPoint y: 132, endPoint x: 99, endPoint y: 132, distance: 19.5
click at [99, 132] on div "Certificates Holders Configurations Endorsements excess Acord 25 All Acord 25 A…" at bounding box center [766, 425] width 1532 height 630
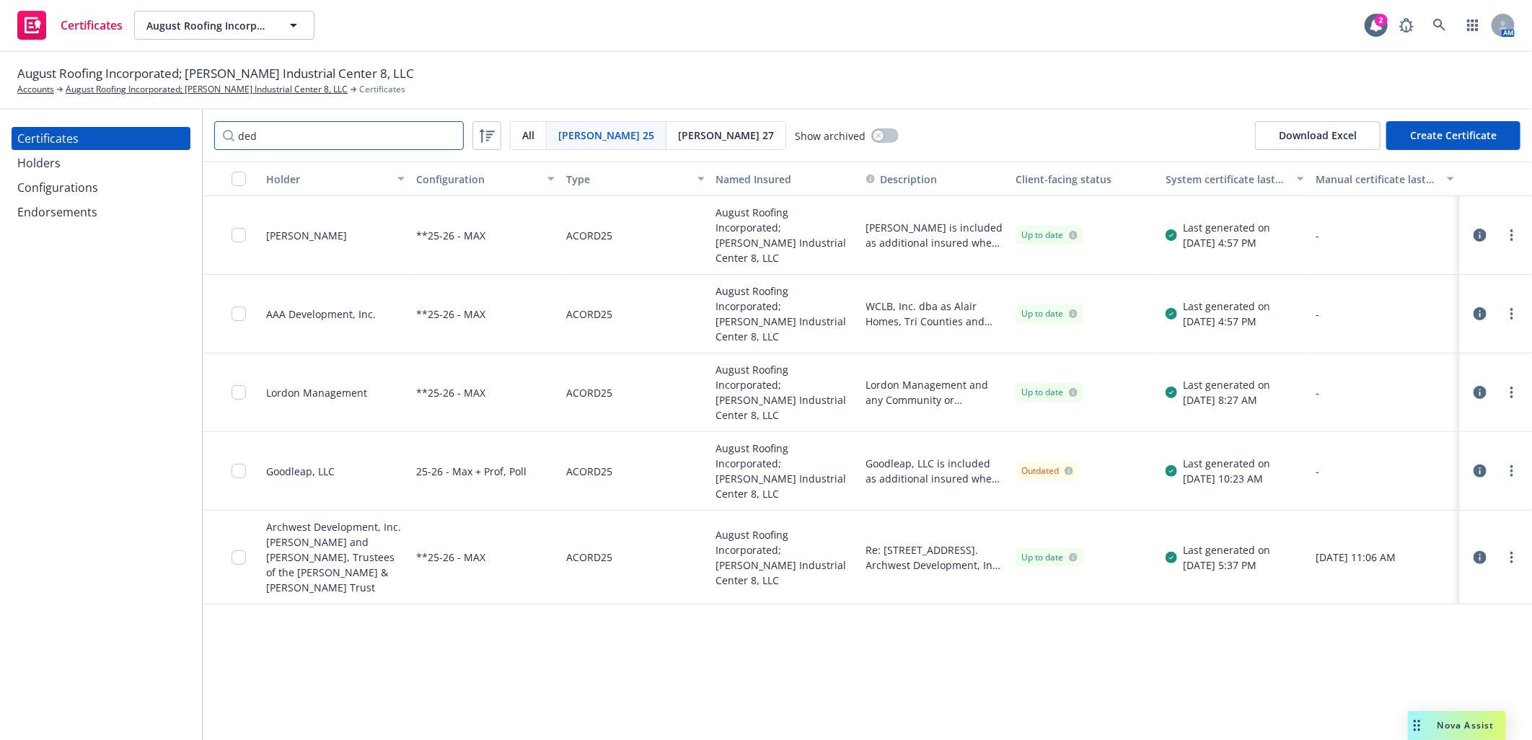
type input "ded"
click at [371, 613] on div "Holder Configuration Type Named Insured Description Client-facing status System…" at bounding box center [867, 451] width 1329 height 579
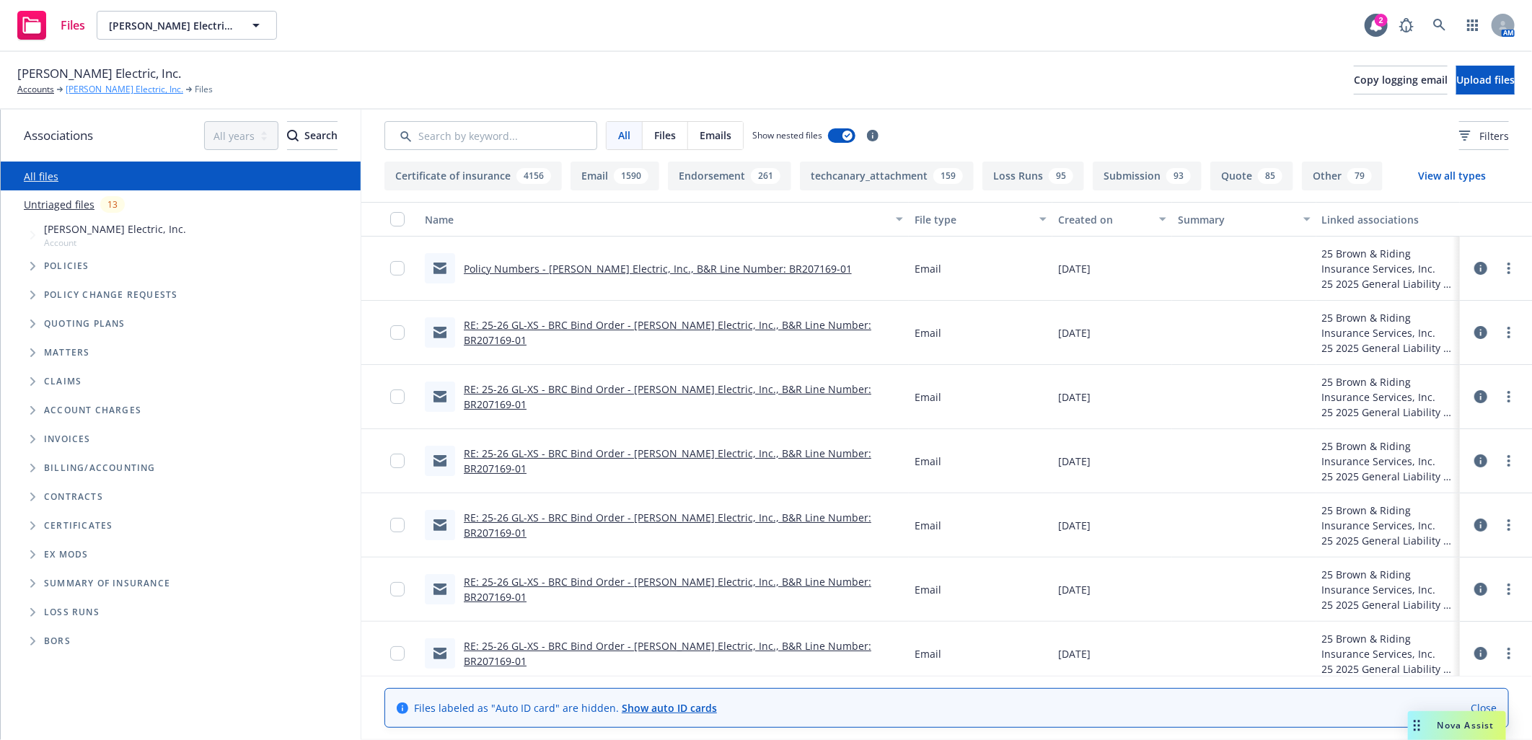
click at [82, 89] on link "[PERSON_NAME] Electric, Inc." at bounding box center [125, 89] width 118 height 13
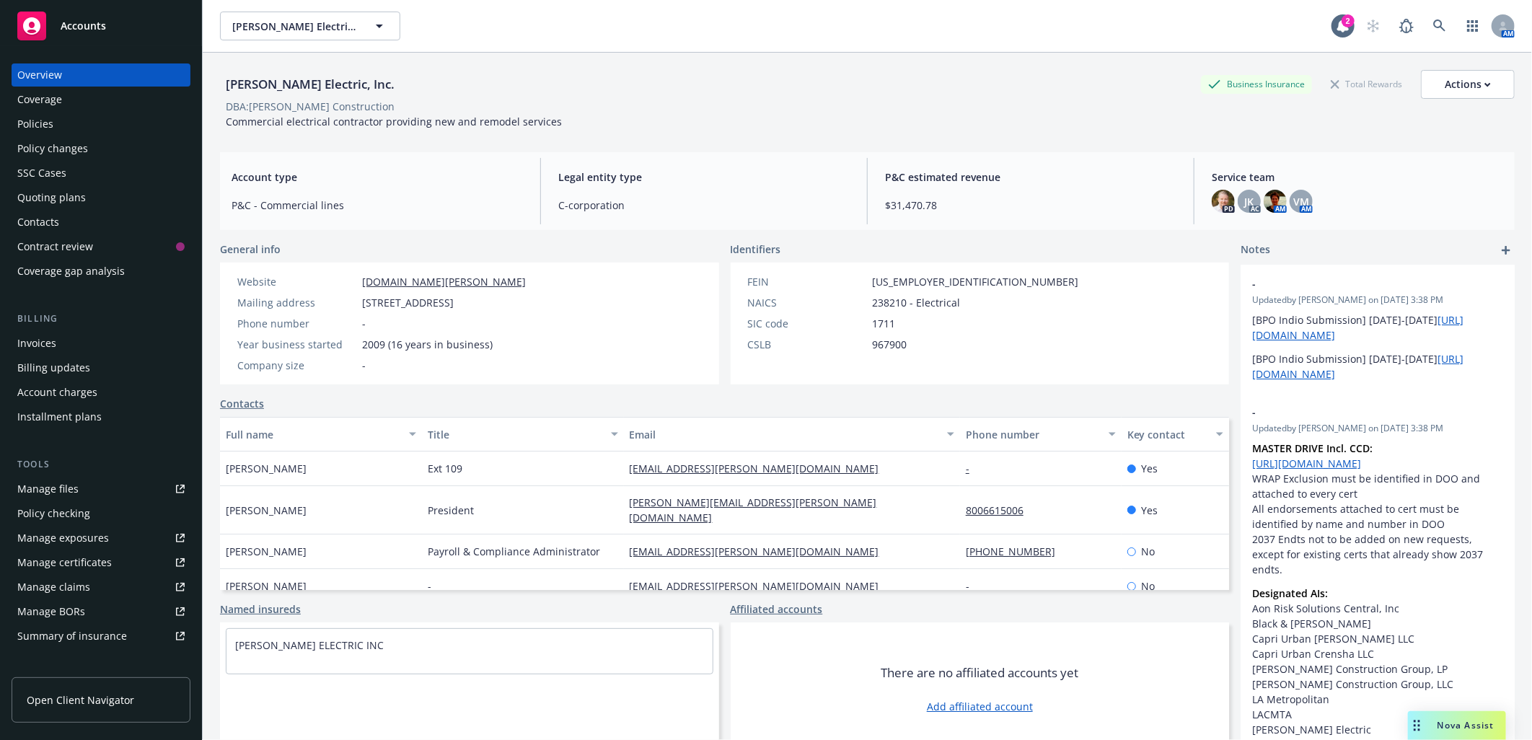
click at [43, 124] on div "Policies" at bounding box center [35, 124] width 36 height 23
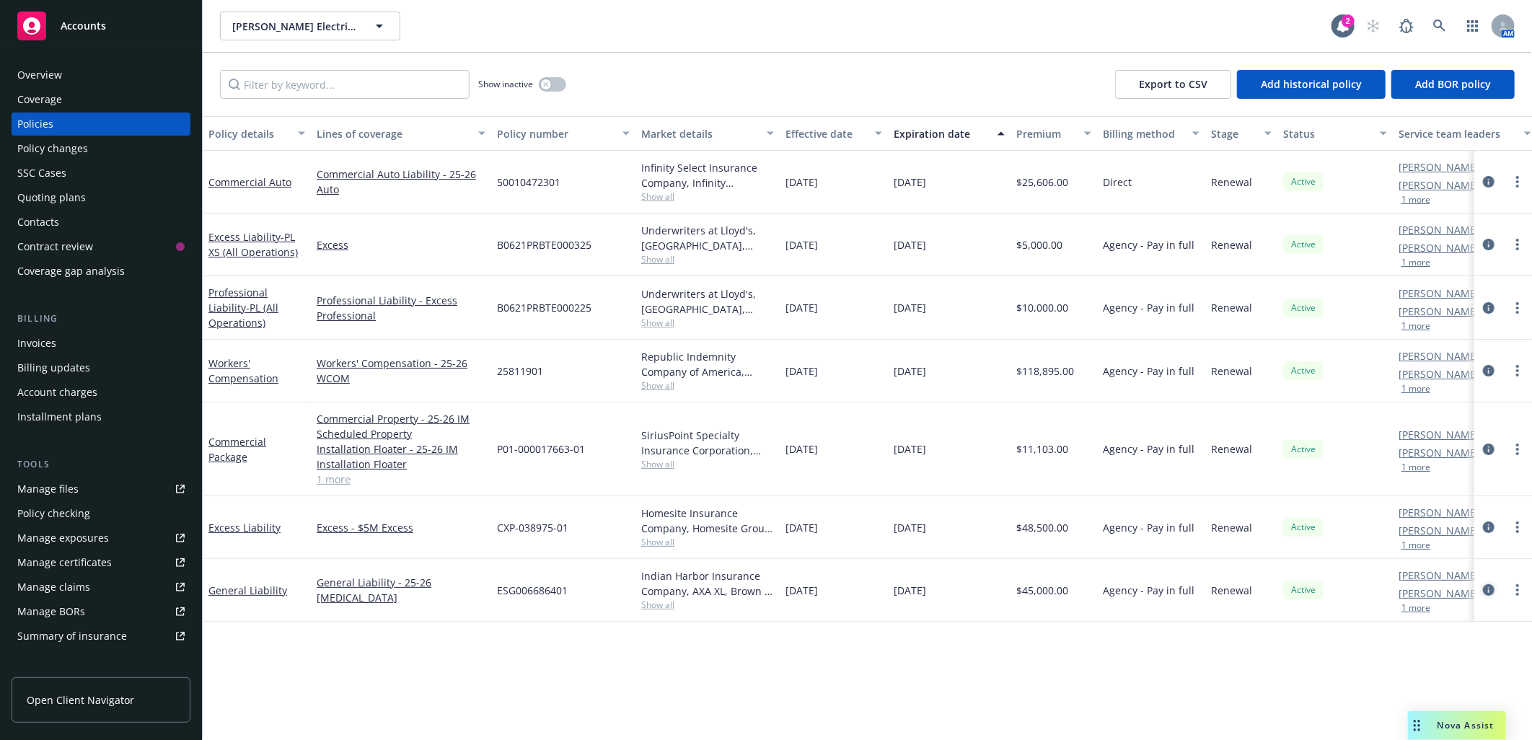
click at [1487, 590] on icon "circleInformation" at bounding box center [1489, 590] width 12 height 12
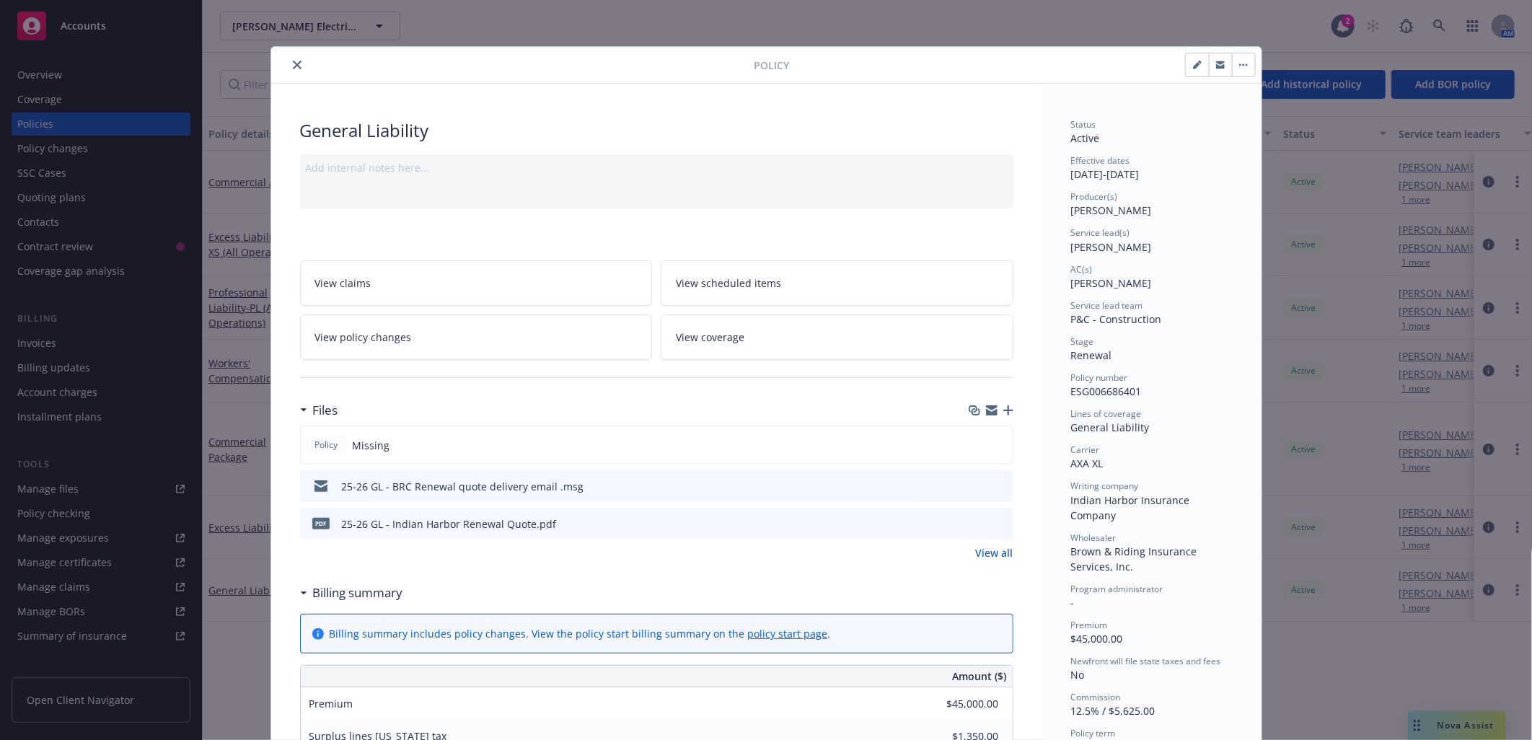
click at [984, 553] on link "View all" at bounding box center [995, 552] width 38 height 15
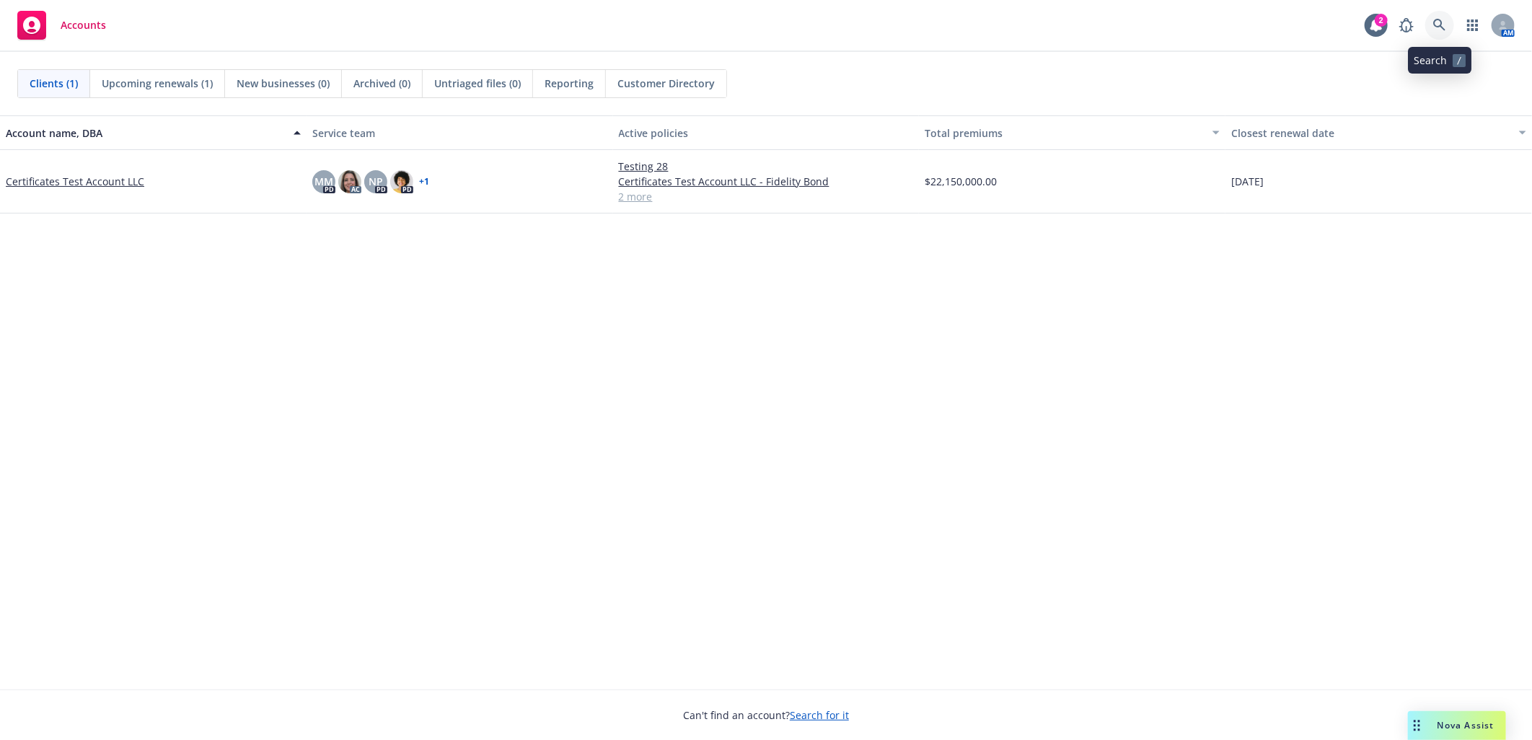
click at [1437, 22] on icon at bounding box center [1439, 25] width 13 height 13
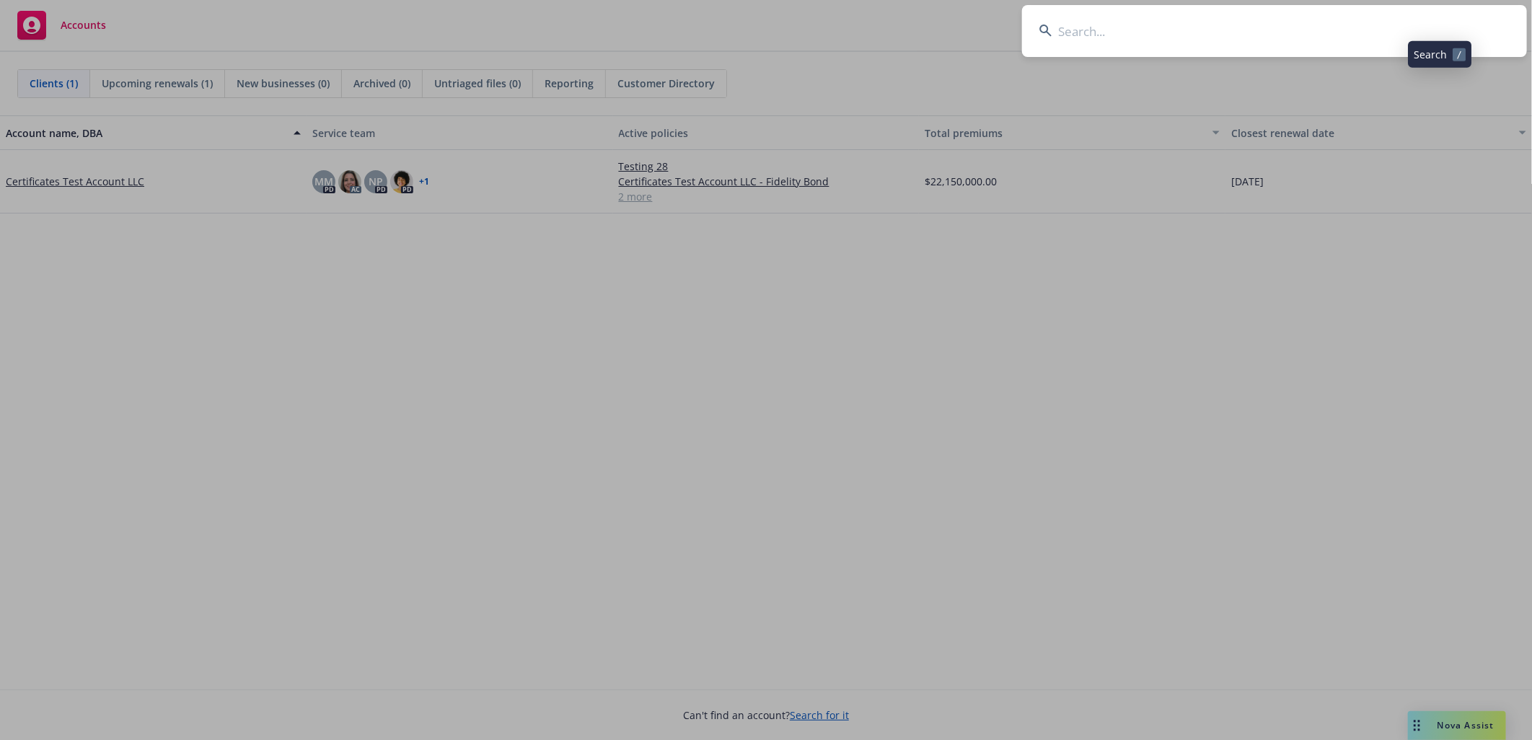
click at [1273, 23] on input at bounding box center [1274, 31] width 505 height 52
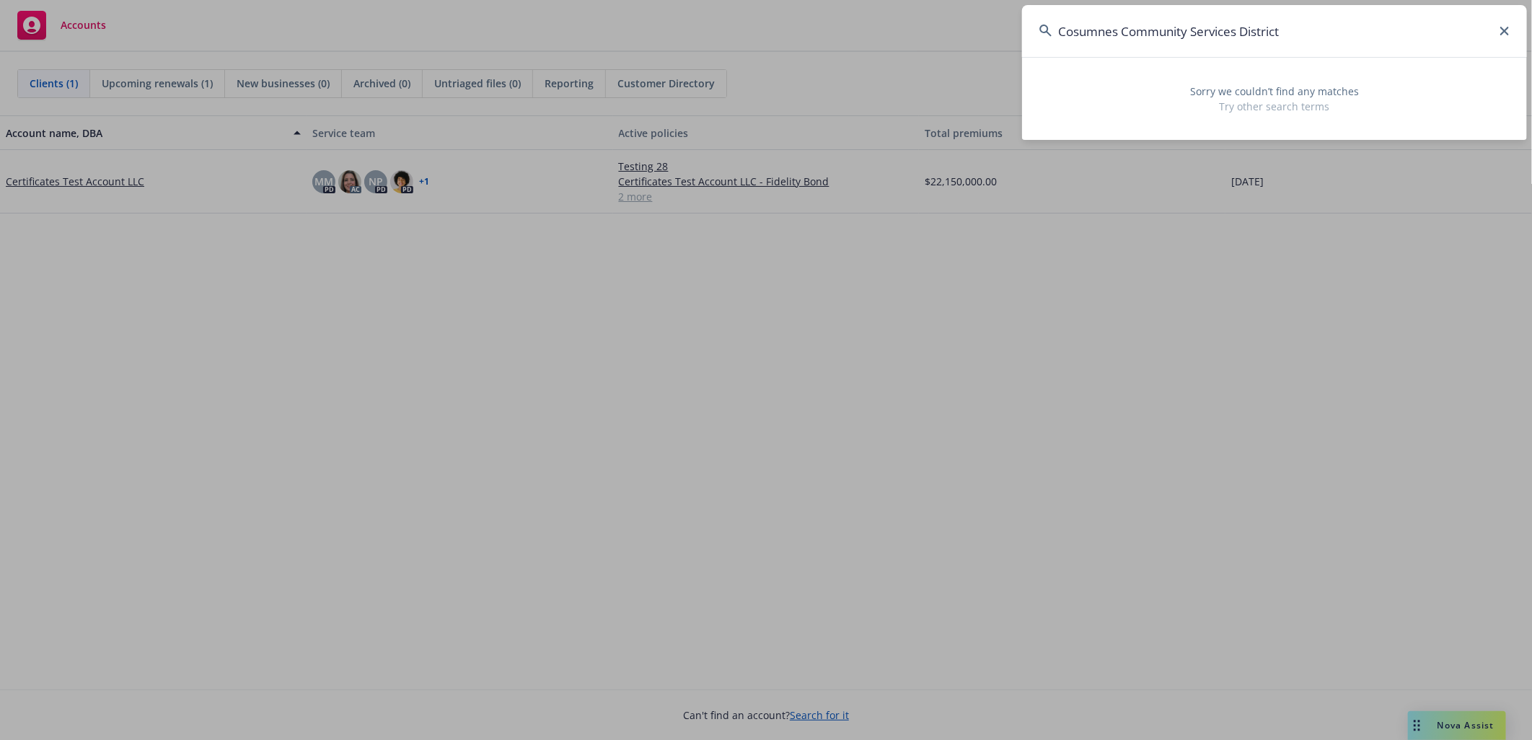
type input "Cosumnes Community Services District"
click at [1508, 31] on icon at bounding box center [1504, 31] width 9 height 9
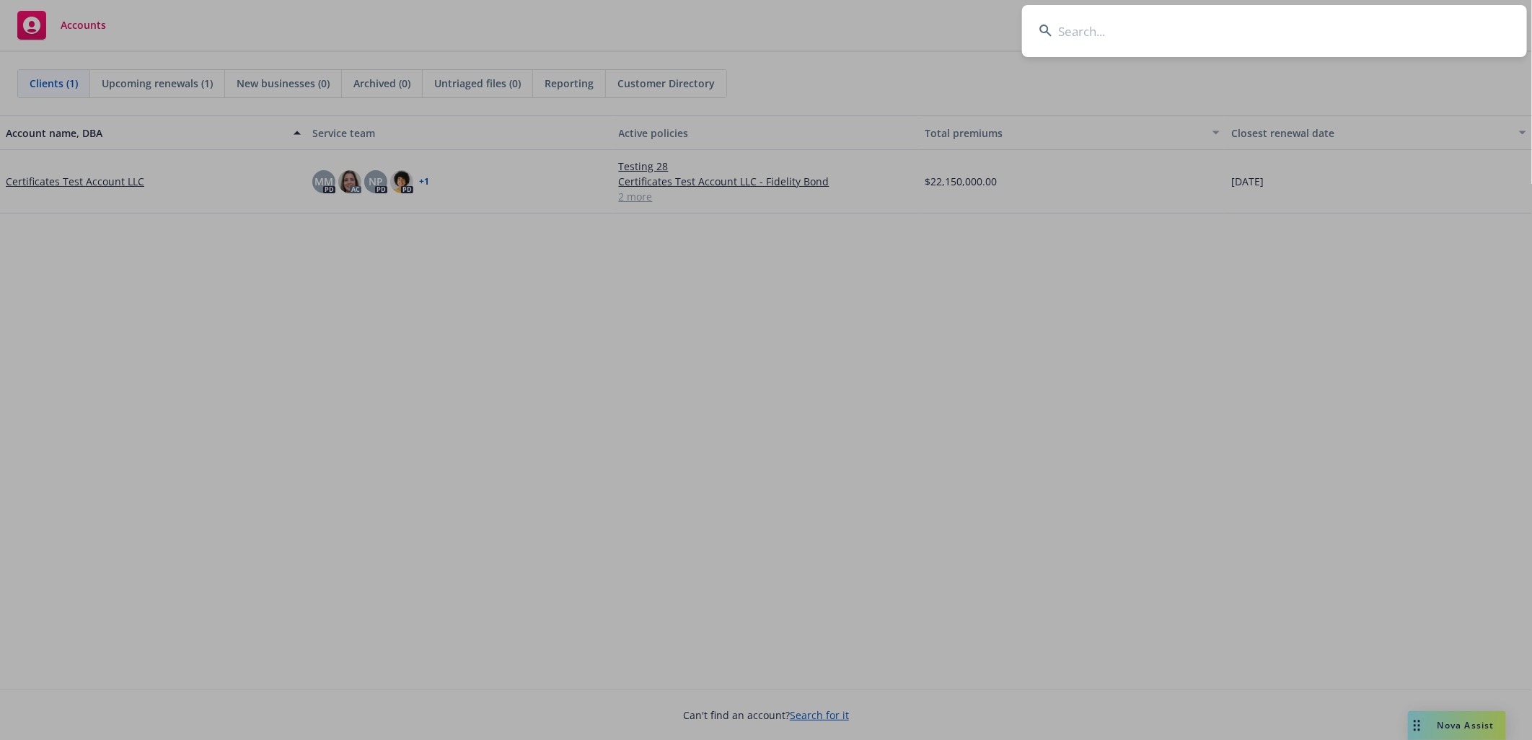
paste input "JT Site Services, Inc."
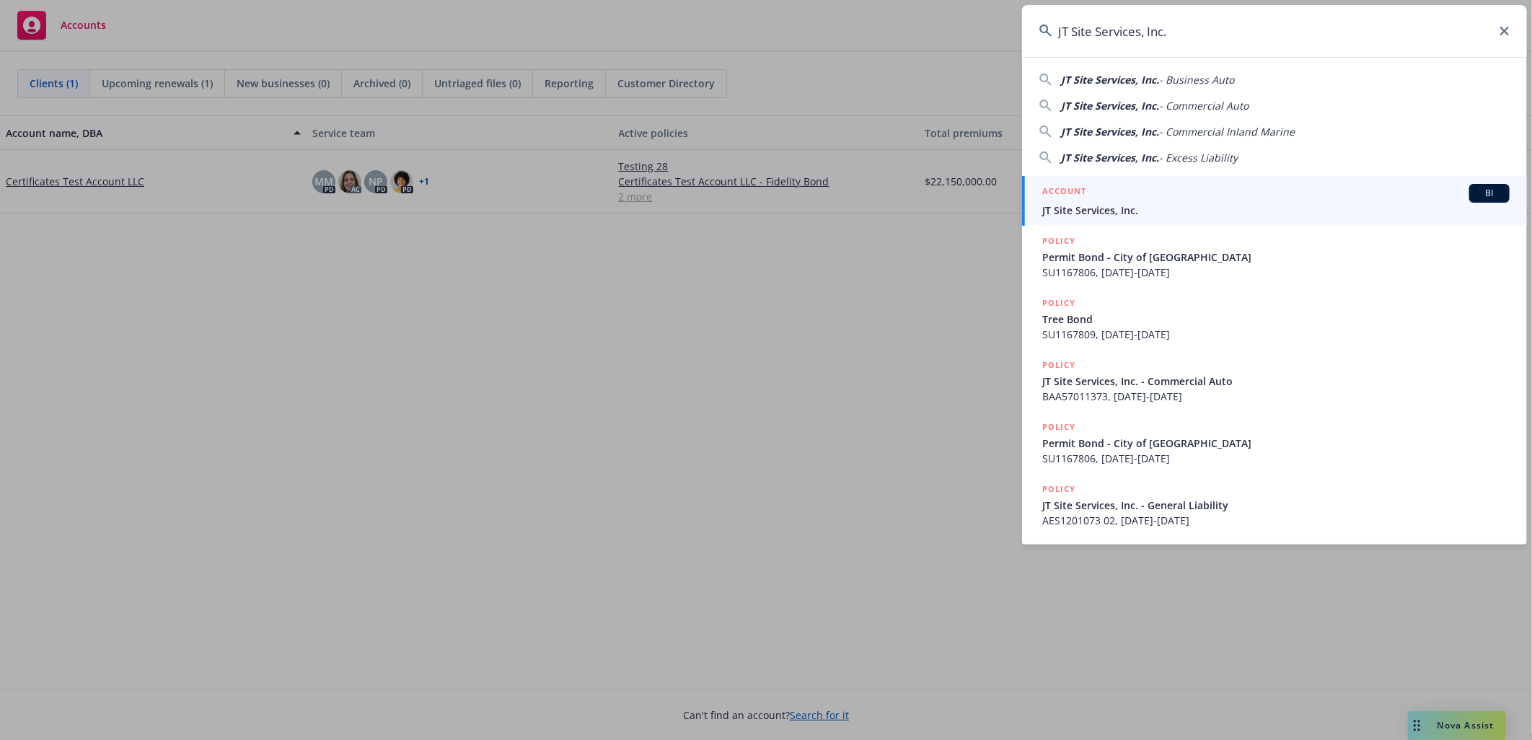
type input "JT Site Services, Inc."
click at [1143, 210] on span "JT Site Services, Inc." at bounding box center [1275, 210] width 467 height 15
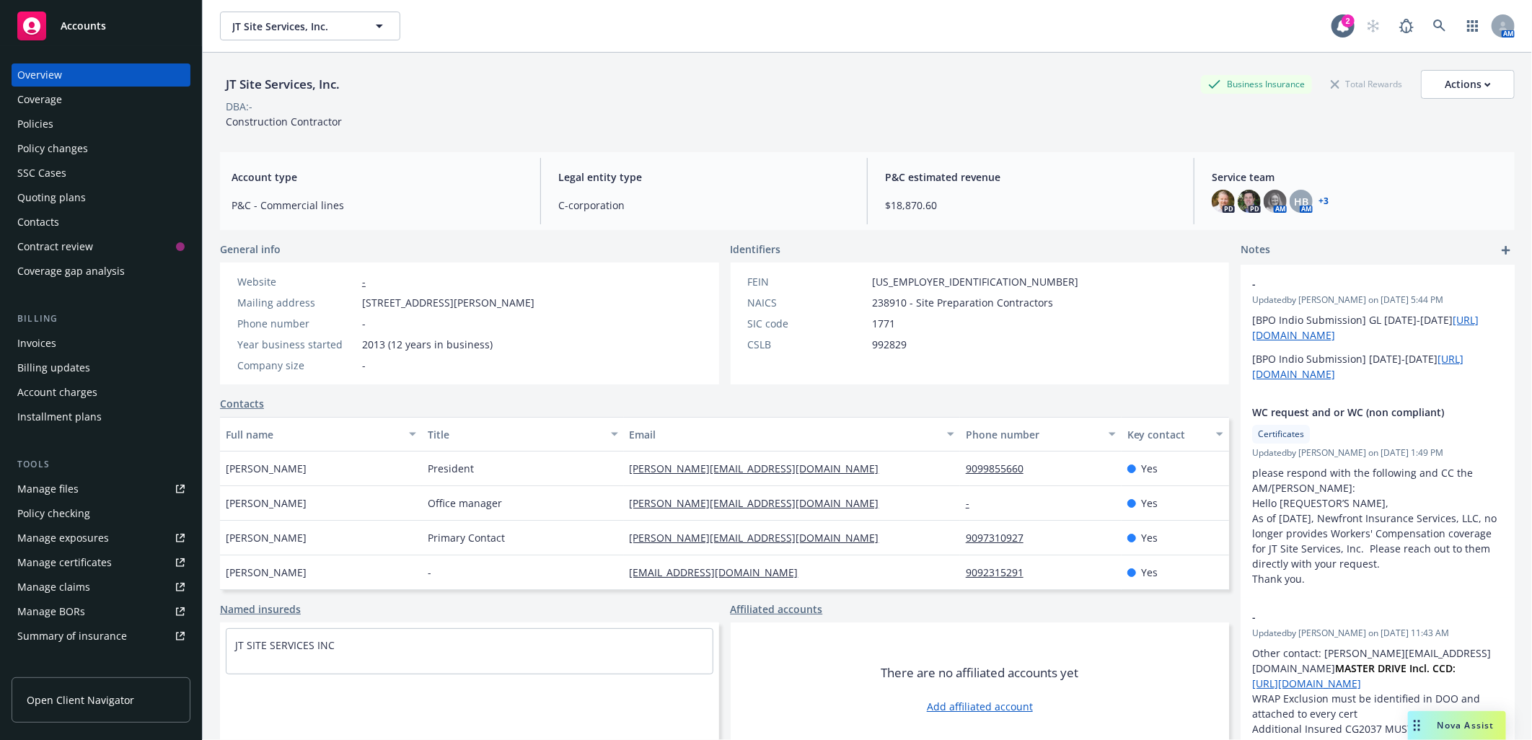
click at [84, 560] on div "Manage certificates" at bounding box center [64, 562] width 94 height 23
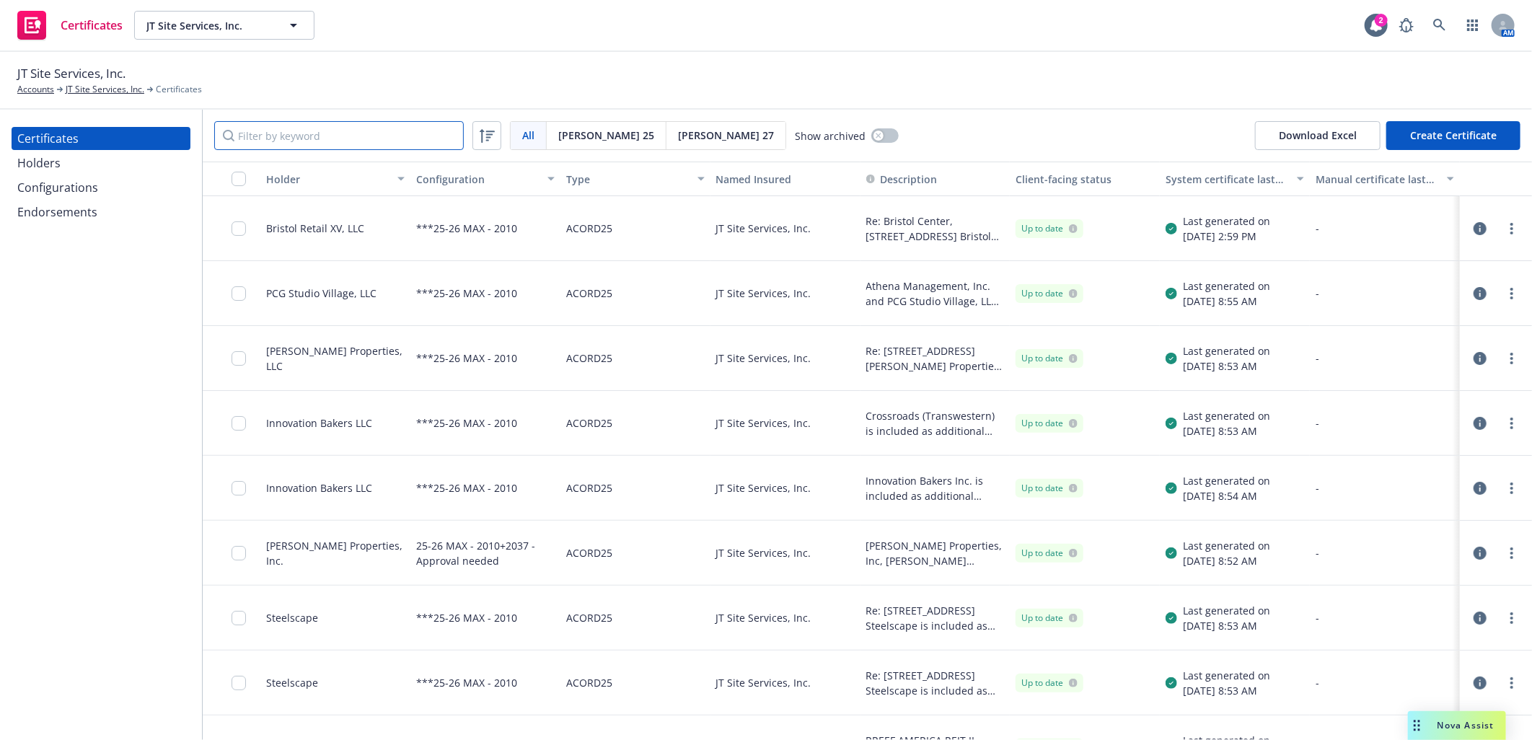
click at [361, 141] on input "Filter by keyword" at bounding box center [339, 135] width 250 height 29
paste input "[PERSON_NAME][GEOGRAPHIC_DATA]"
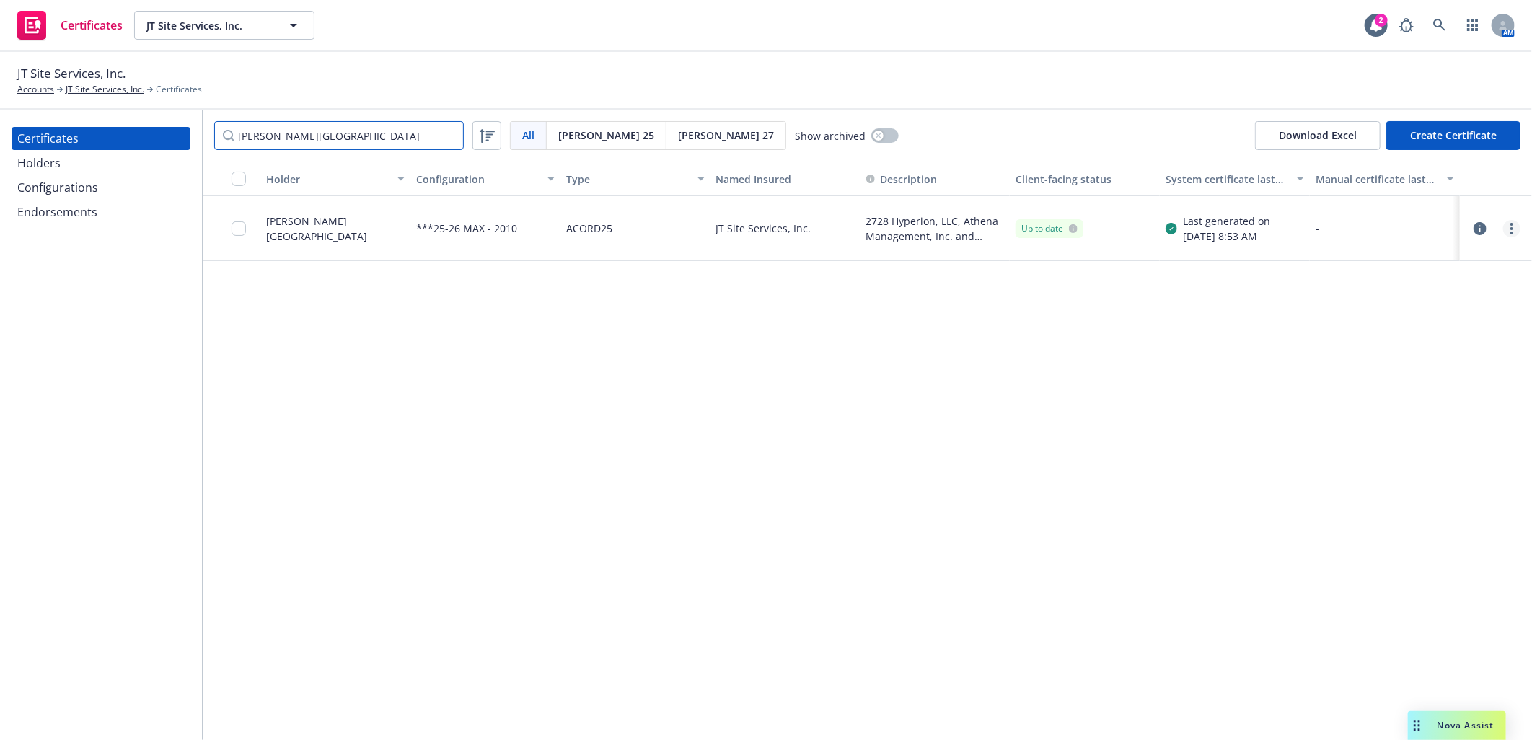
type input "[PERSON_NAME][GEOGRAPHIC_DATA]"
click at [1512, 231] on icon "more" at bounding box center [1511, 229] width 3 height 12
click at [1369, 430] on link "Download uneditable generated certificate" at bounding box center [1404, 431] width 231 height 29
